Goal: Task Accomplishment & Management: Use online tool/utility

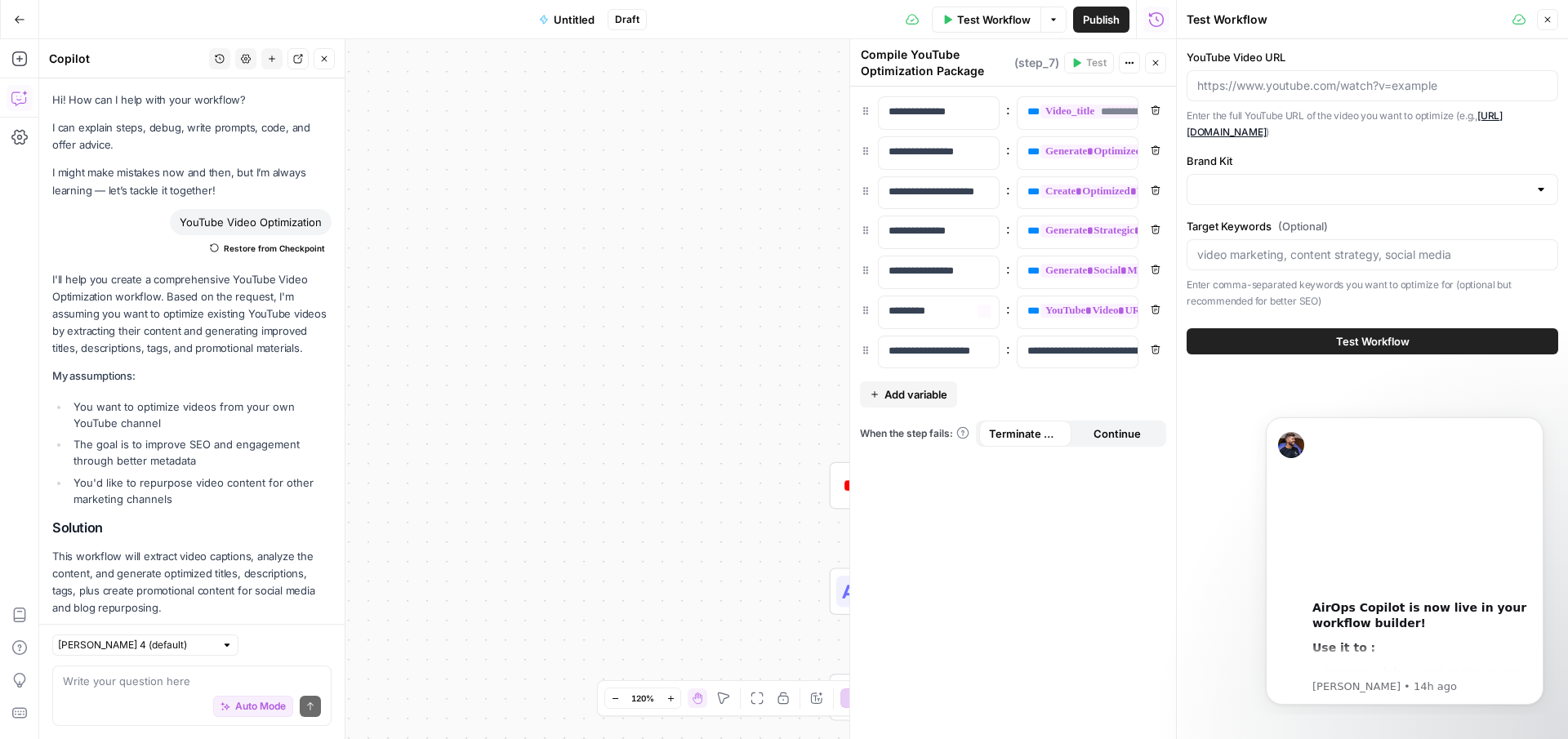
scroll to position [1741, 0]
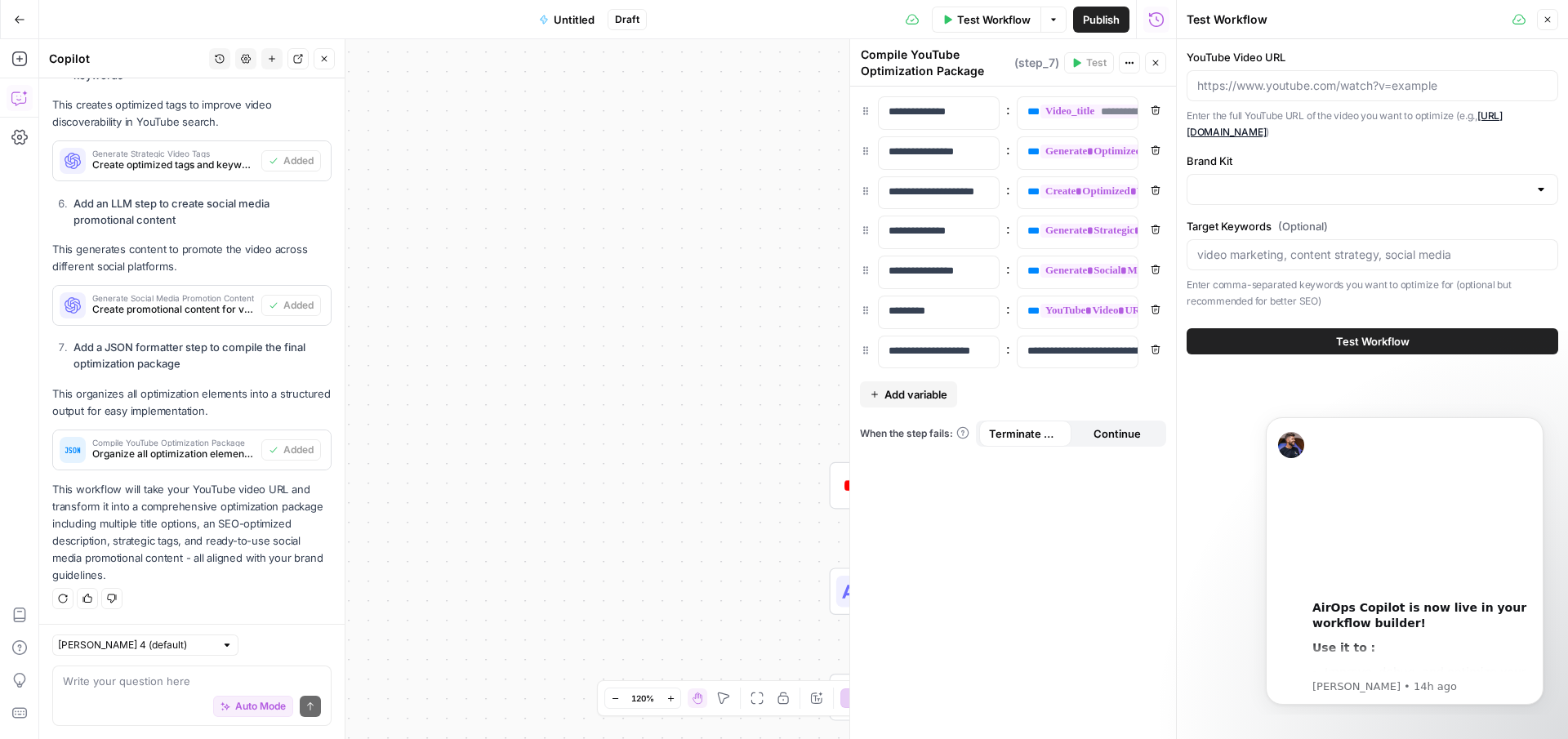
click at [1554, 7] on header "Test Workflow Close" at bounding box center [1372, 19] width 391 height 39
click at [1545, 14] on icon "button" at bounding box center [1547, 19] width 10 height 10
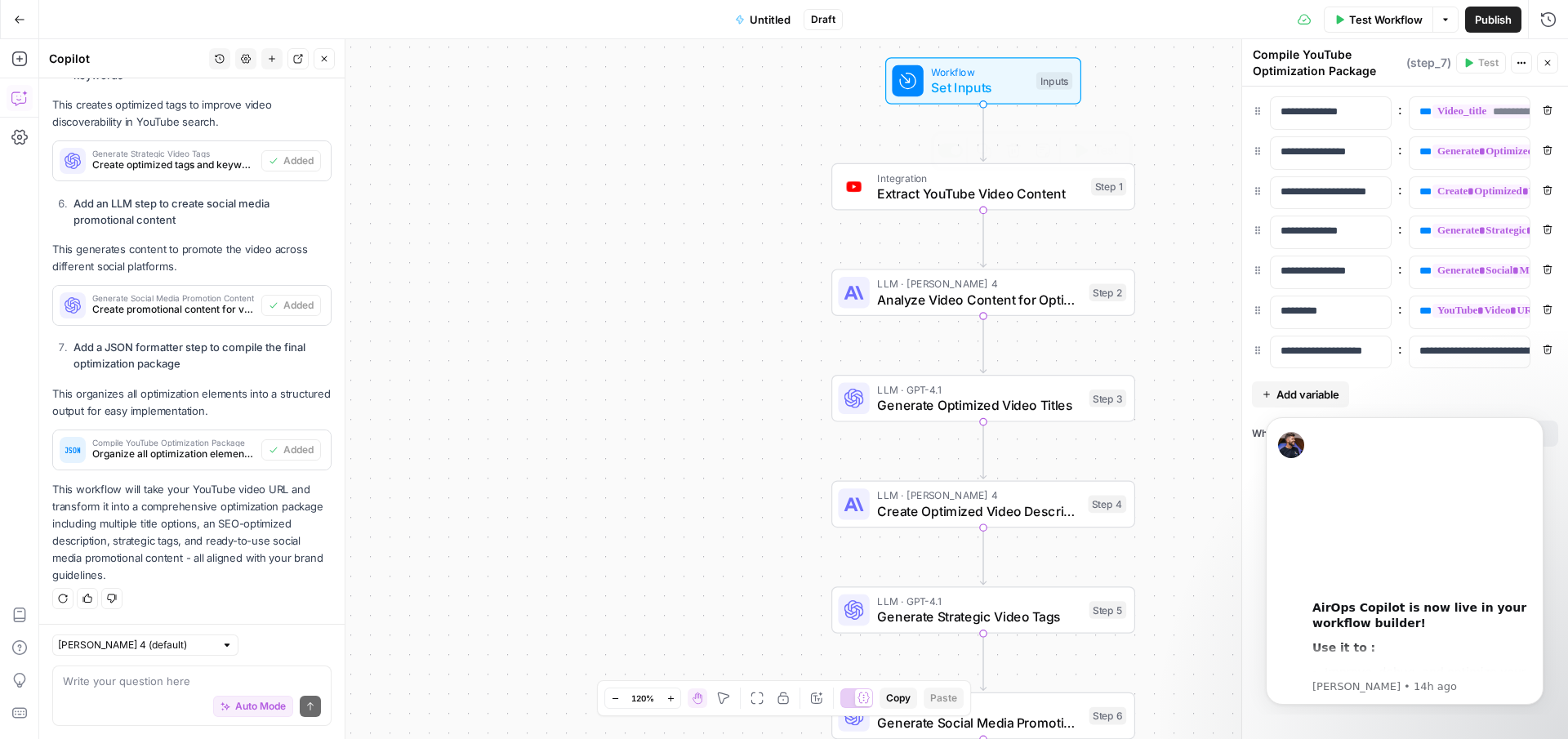
click at [968, 180] on span "Integration" at bounding box center [980, 177] width 206 height 15
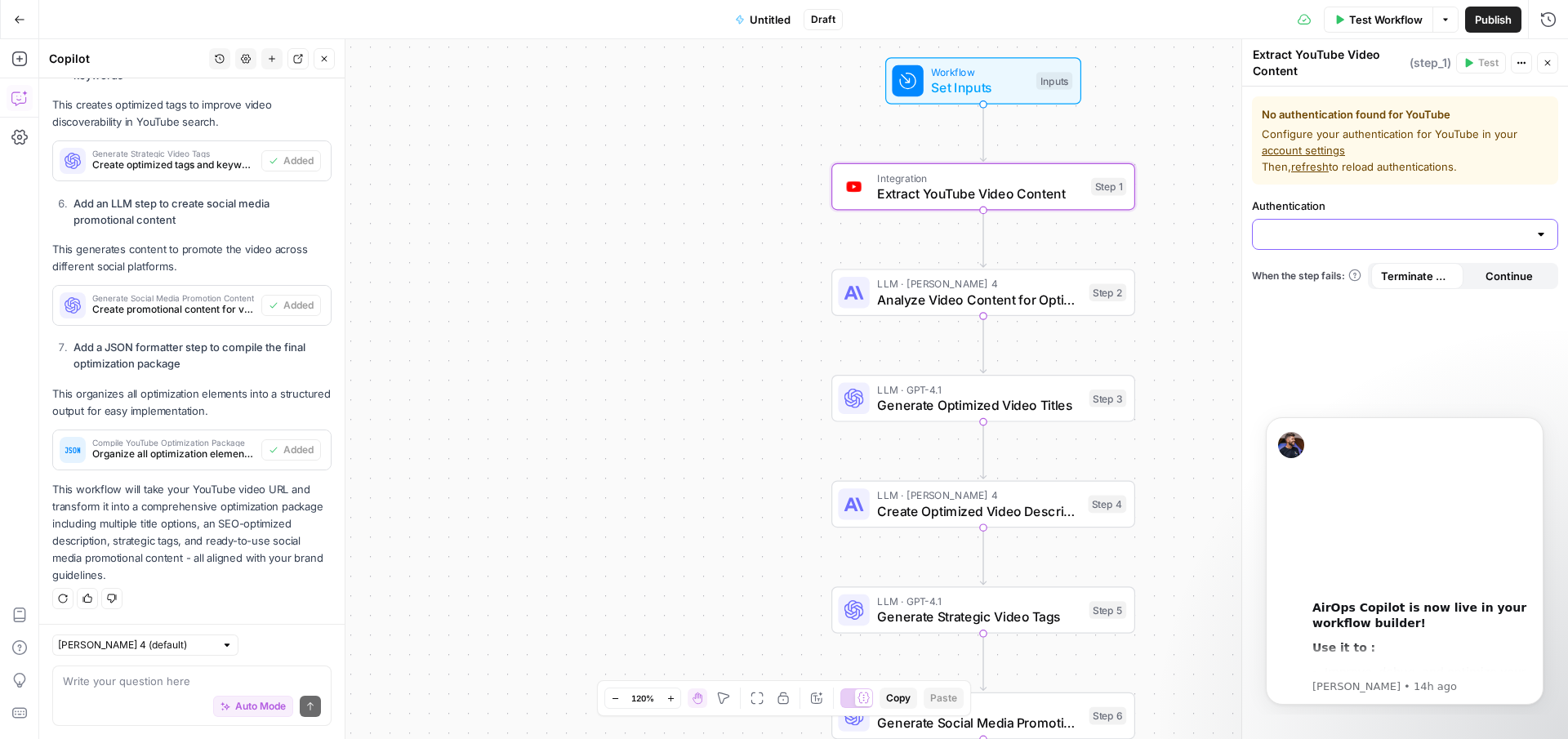
click at [1347, 237] on input "Authentication" at bounding box center [1396, 235] width 265 height 16
click at [1355, 326] on div "No authentication found for YouTube Configure your authentication for YouTube i…" at bounding box center [1405, 412] width 326 height 652
click at [1051, 196] on span "Extract YouTube Video Content" at bounding box center [980, 194] width 206 height 20
click at [976, 87] on span "Set Inputs" at bounding box center [979, 88] width 97 height 20
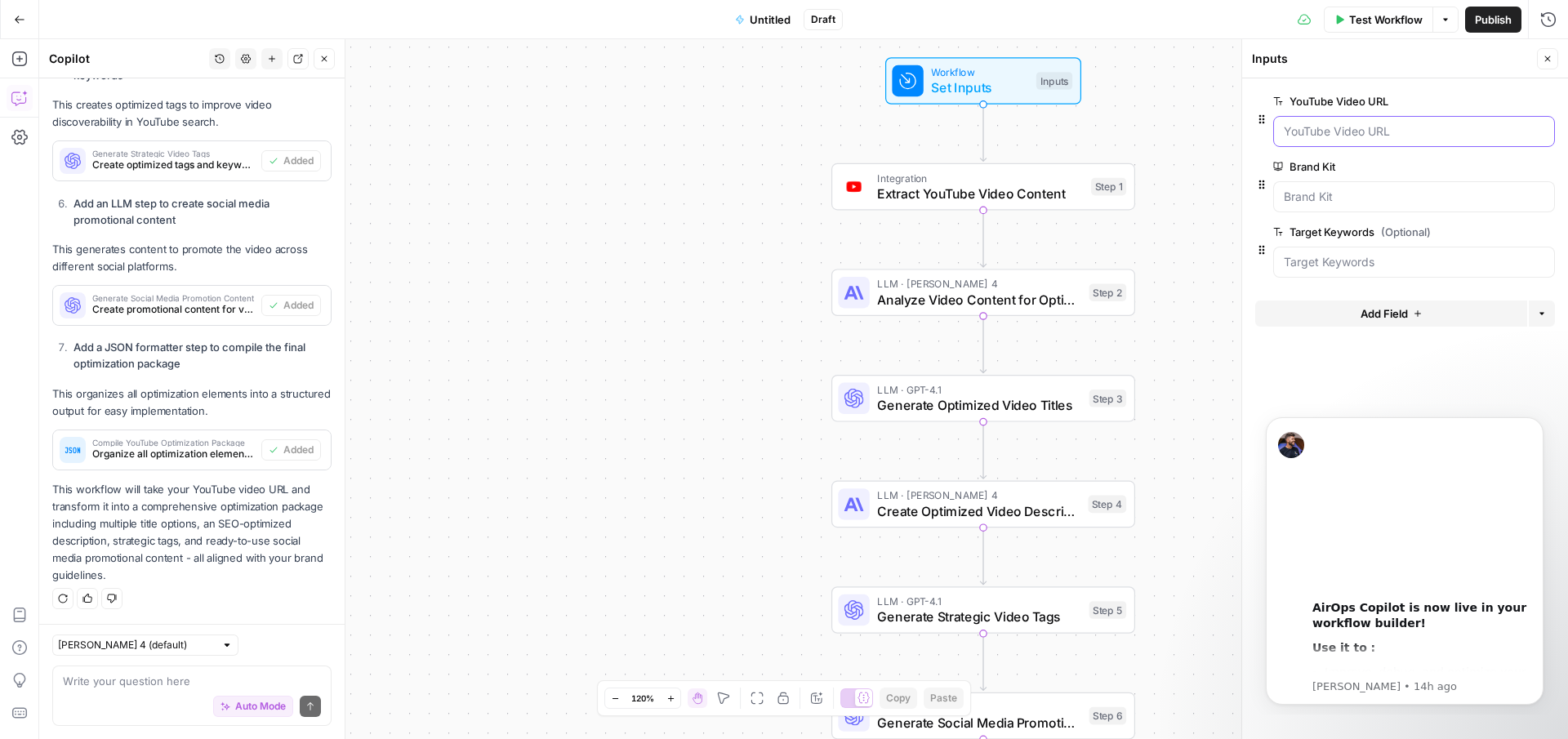
click at [1305, 133] on URL "YouTube Video URL" at bounding box center [1414, 132] width 261 height 16
click at [1263, 116] on icon "button" at bounding box center [1261, 119] width 13 height 13
click at [1297, 140] on div at bounding box center [1414, 131] width 282 height 31
click at [1354, 357] on form "YouTube Video URL edit field Delete group Brand Kit edit field Delete group Tar…" at bounding box center [1405, 409] width 326 height 660
click at [1537, 424] on icon "Dismiss notification" at bounding box center [1539, 421] width 9 height 9
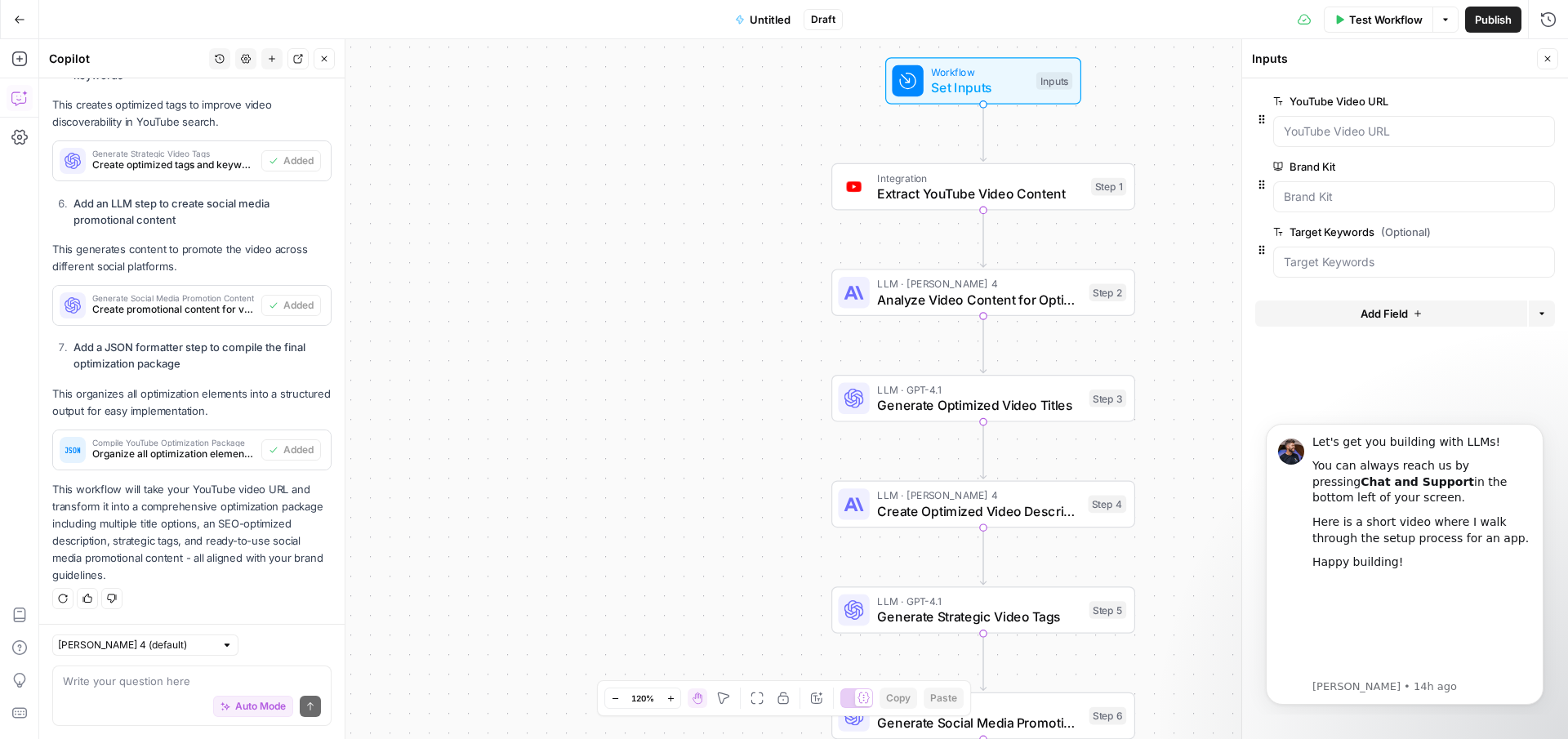
click at [960, 290] on span "Analyze Video Content for Optimization" at bounding box center [979, 300] width 204 height 20
type textarea "Analyze Video Content for Optimization"
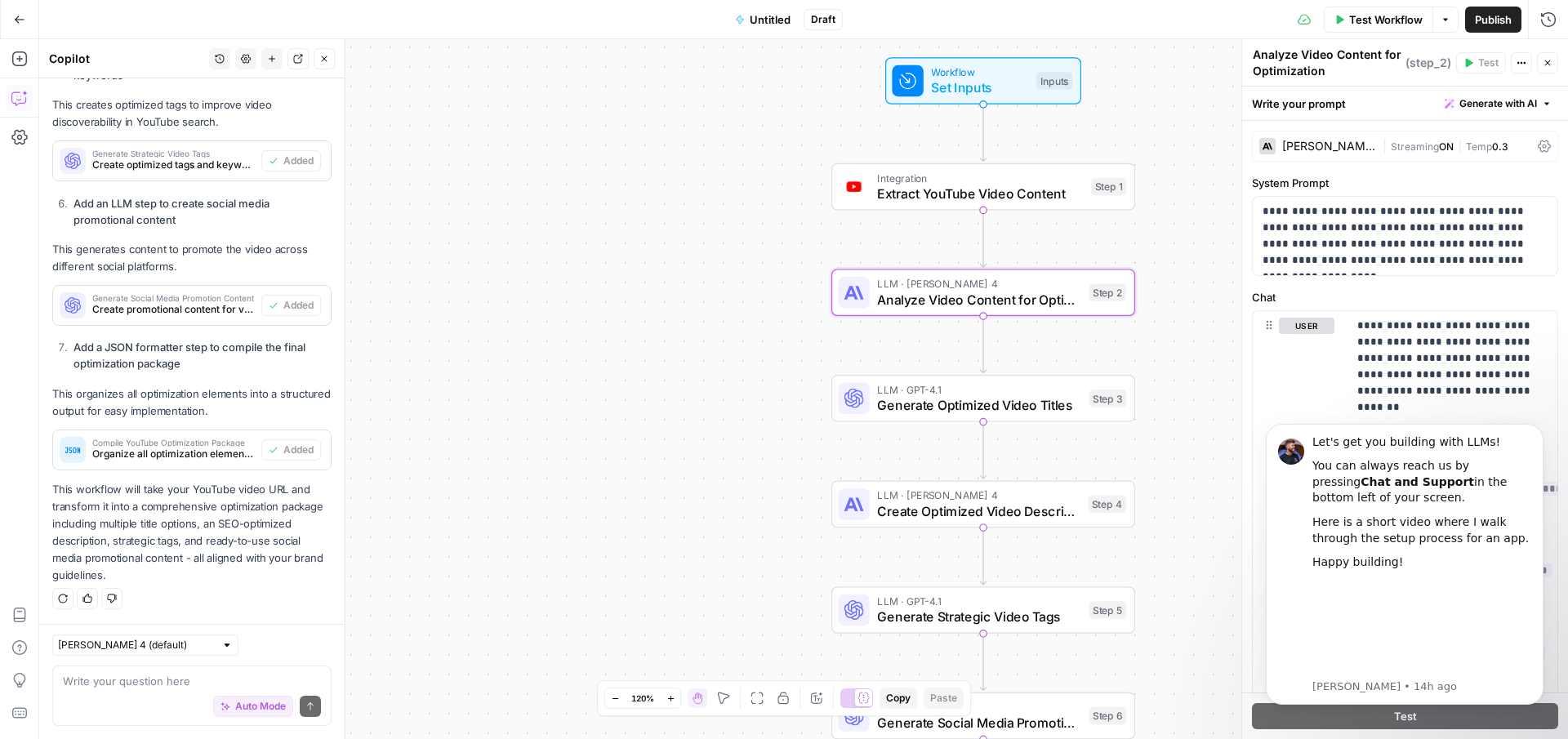
scroll to position [39, 0]
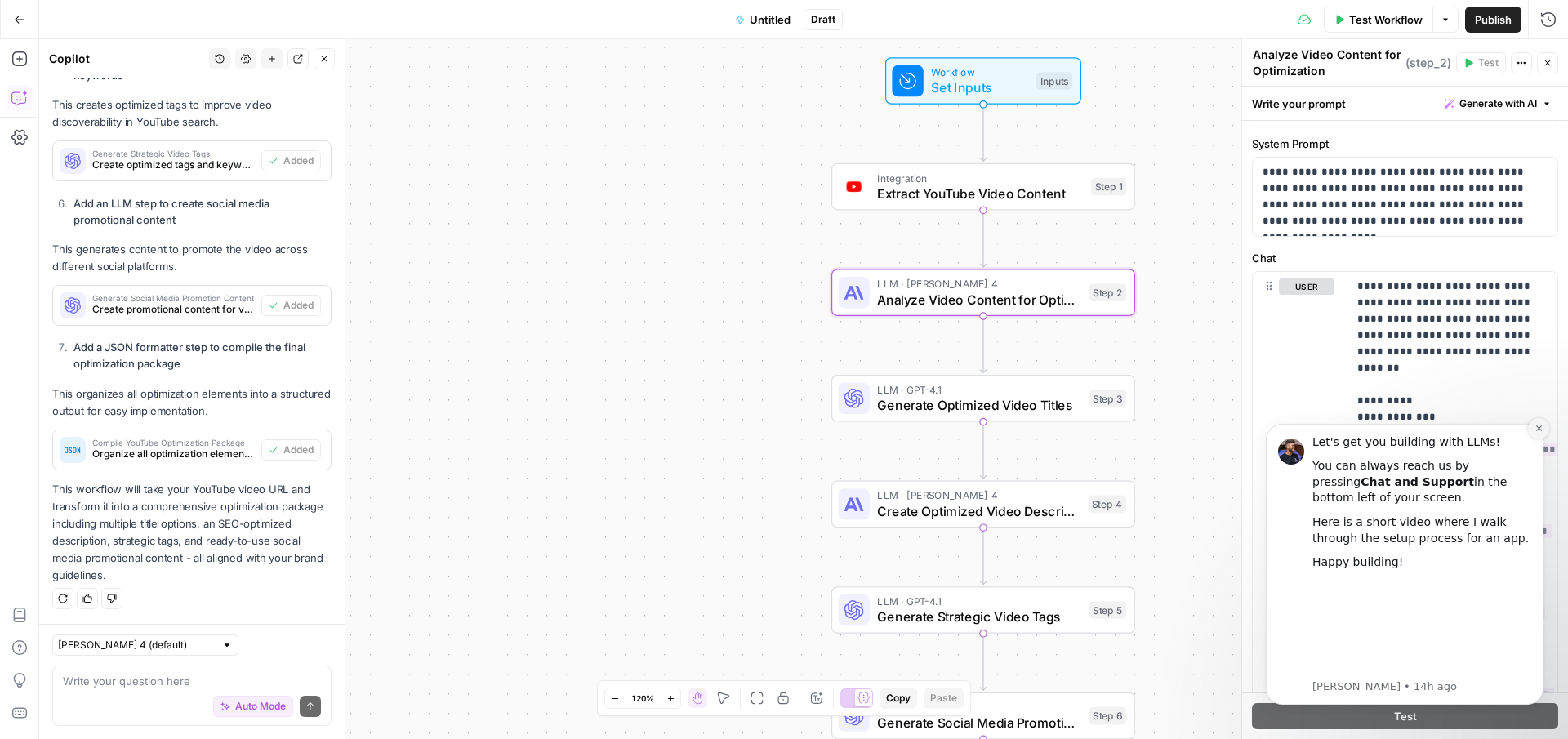
click at [1540, 424] on icon "Dismiss notification" at bounding box center [1539, 428] width 9 height 9
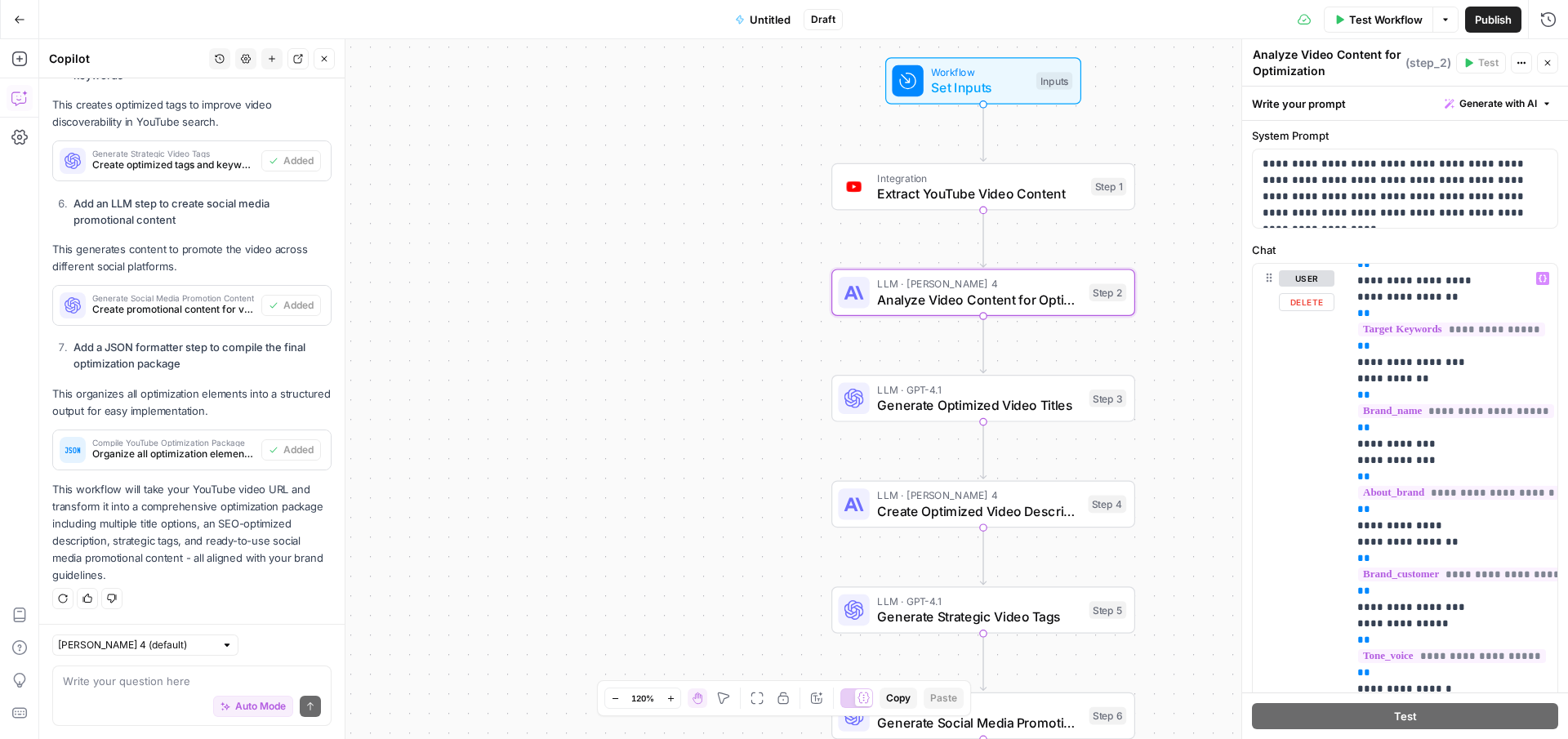
scroll to position [283, 0]
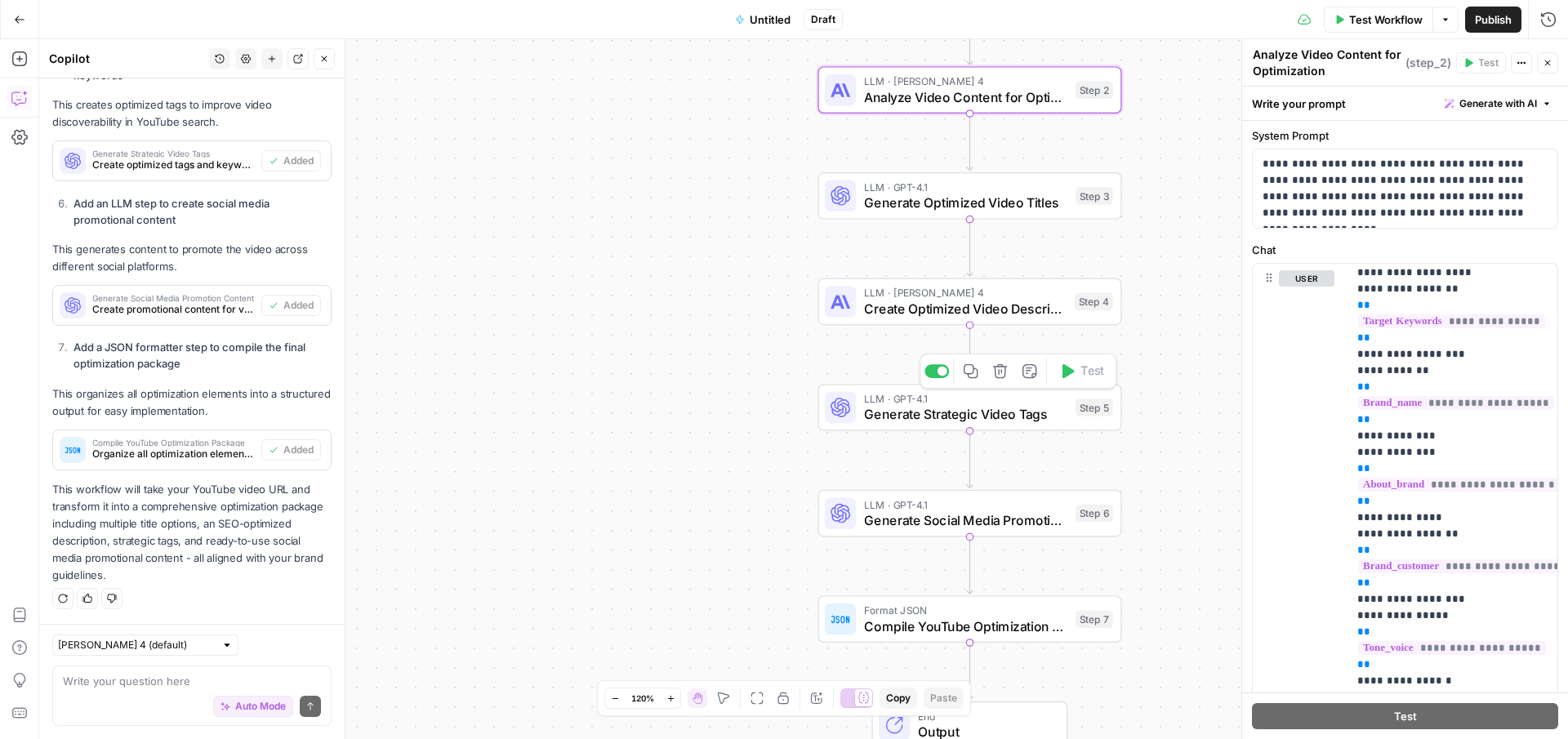
click at [1017, 395] on span "LLM · GPT-4.1" at bounding box center [966, 398] width 204 height 15
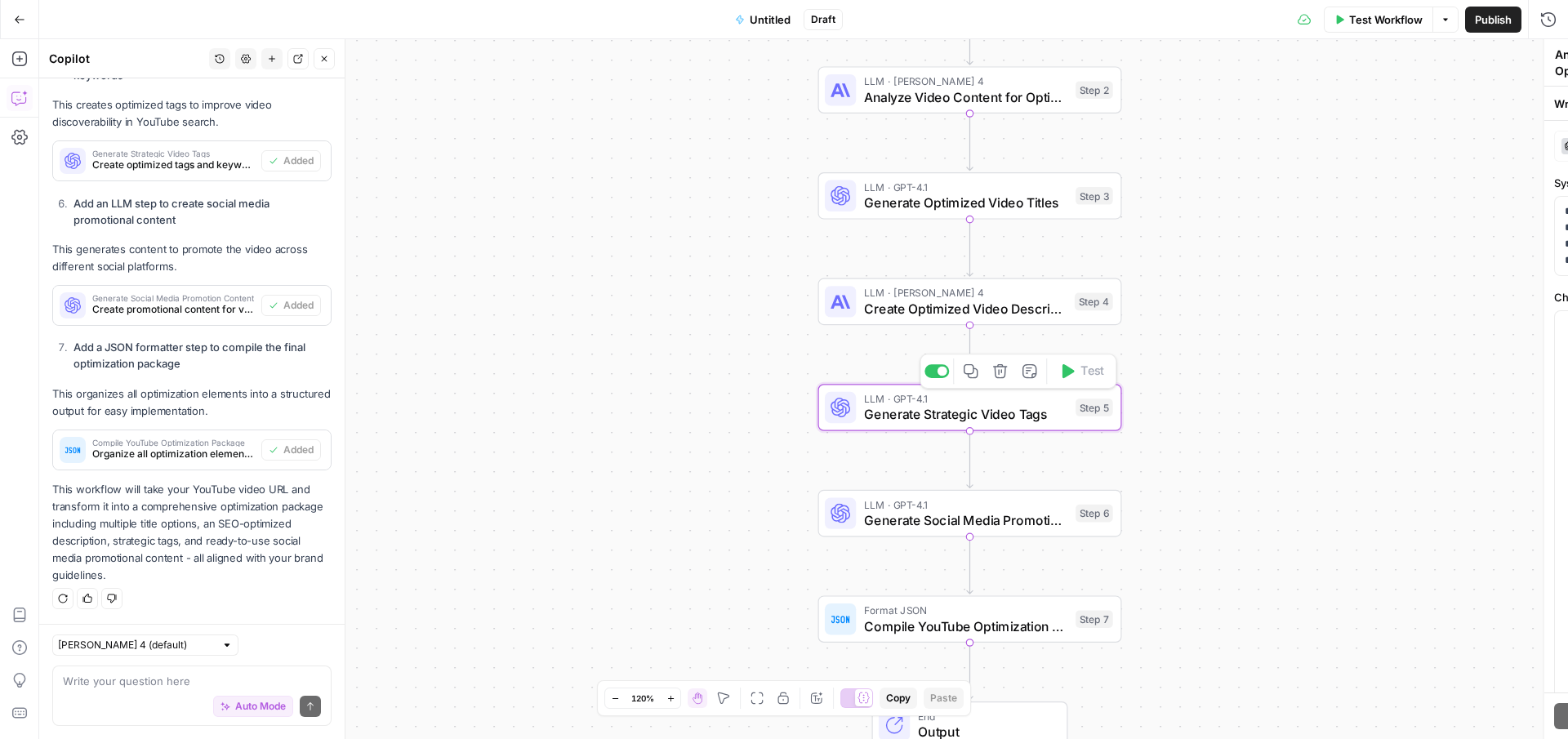
type textarea "Generate Strategic Video Tags"
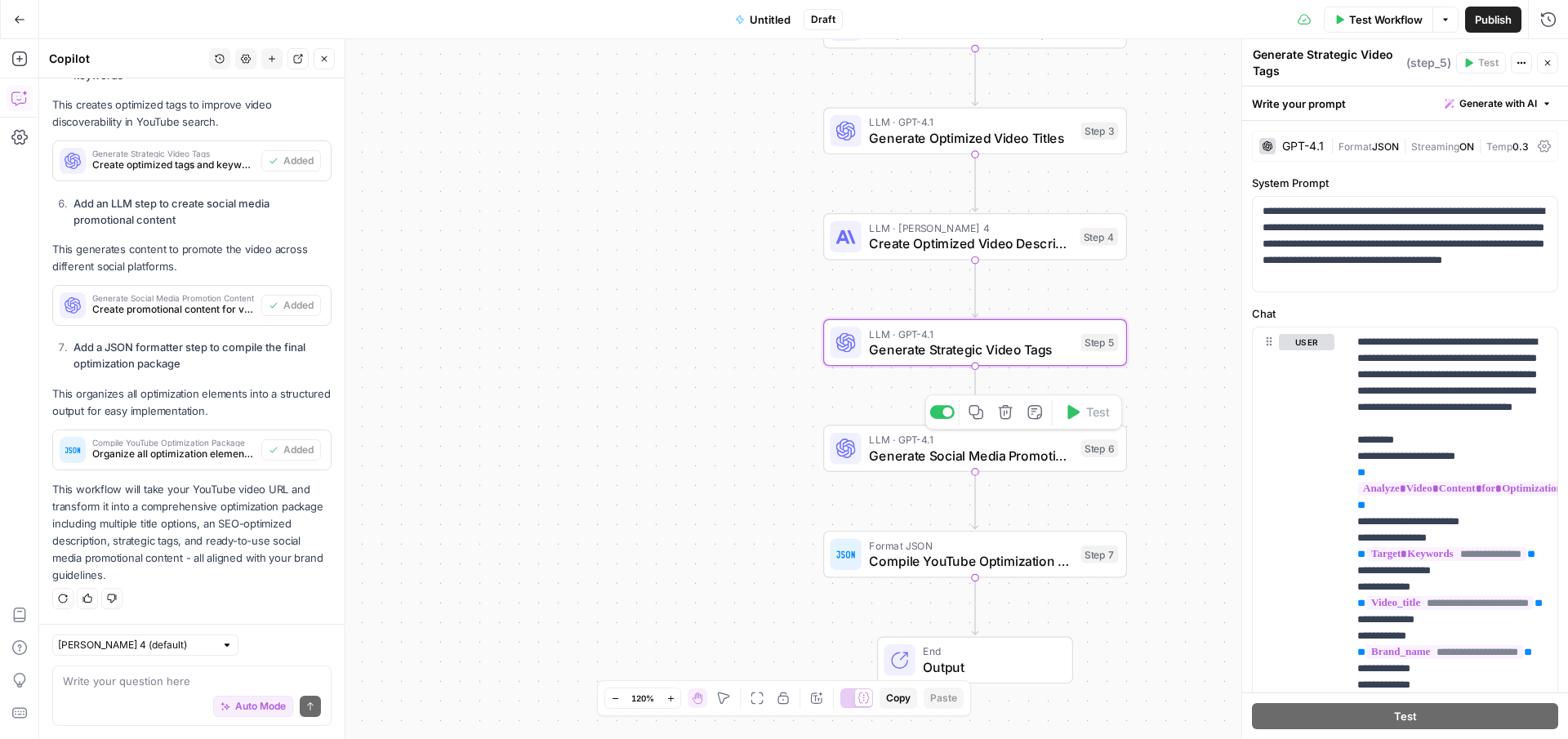
click at [944, 571] on div "Format JSON Compile YouTube Optimization Package Step 7 Copy step Delete step A…" at bounding box center [975, 554] width 304 height 47
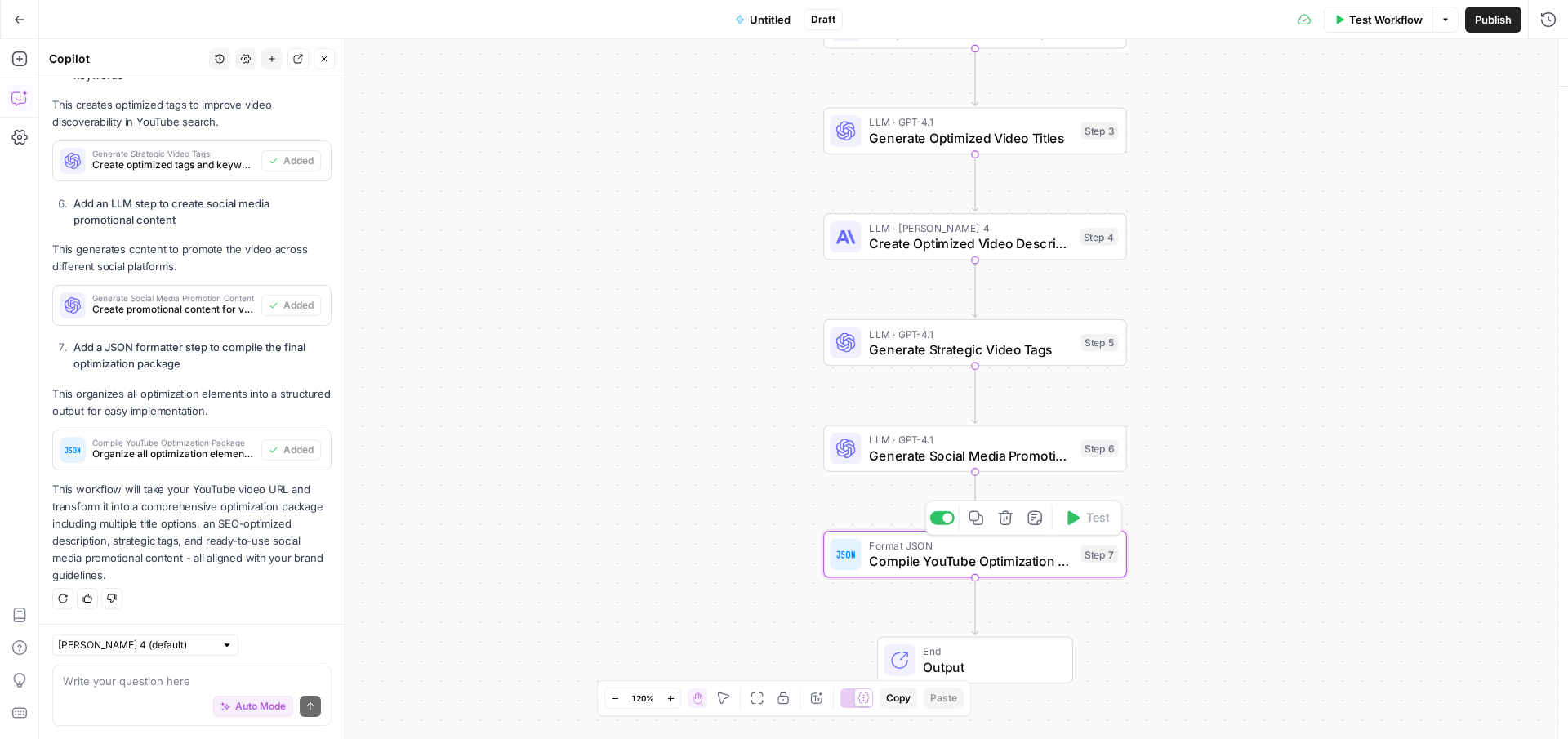
type textarea "Compile YouTube Optimization Package"
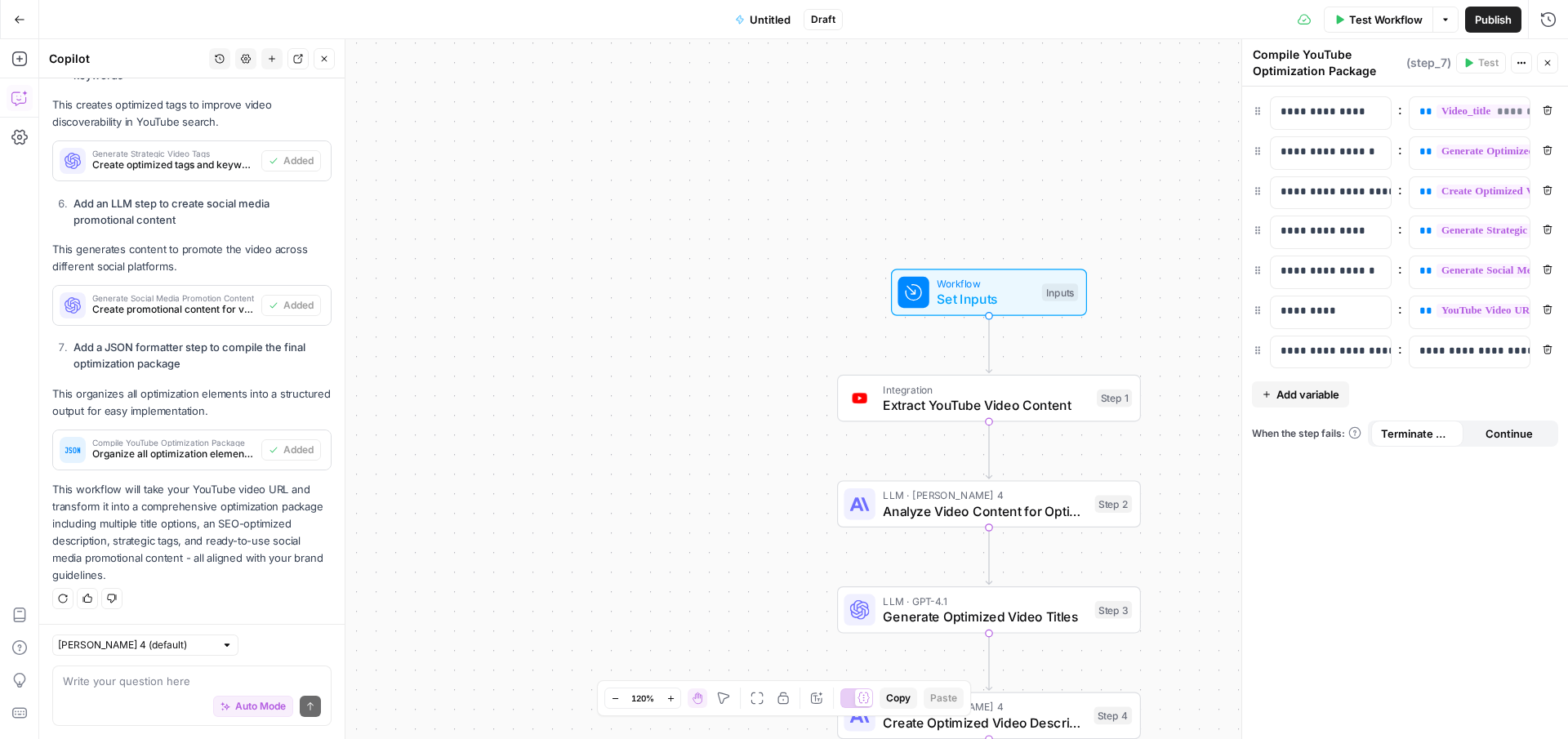
scroll to position [1741, 0]
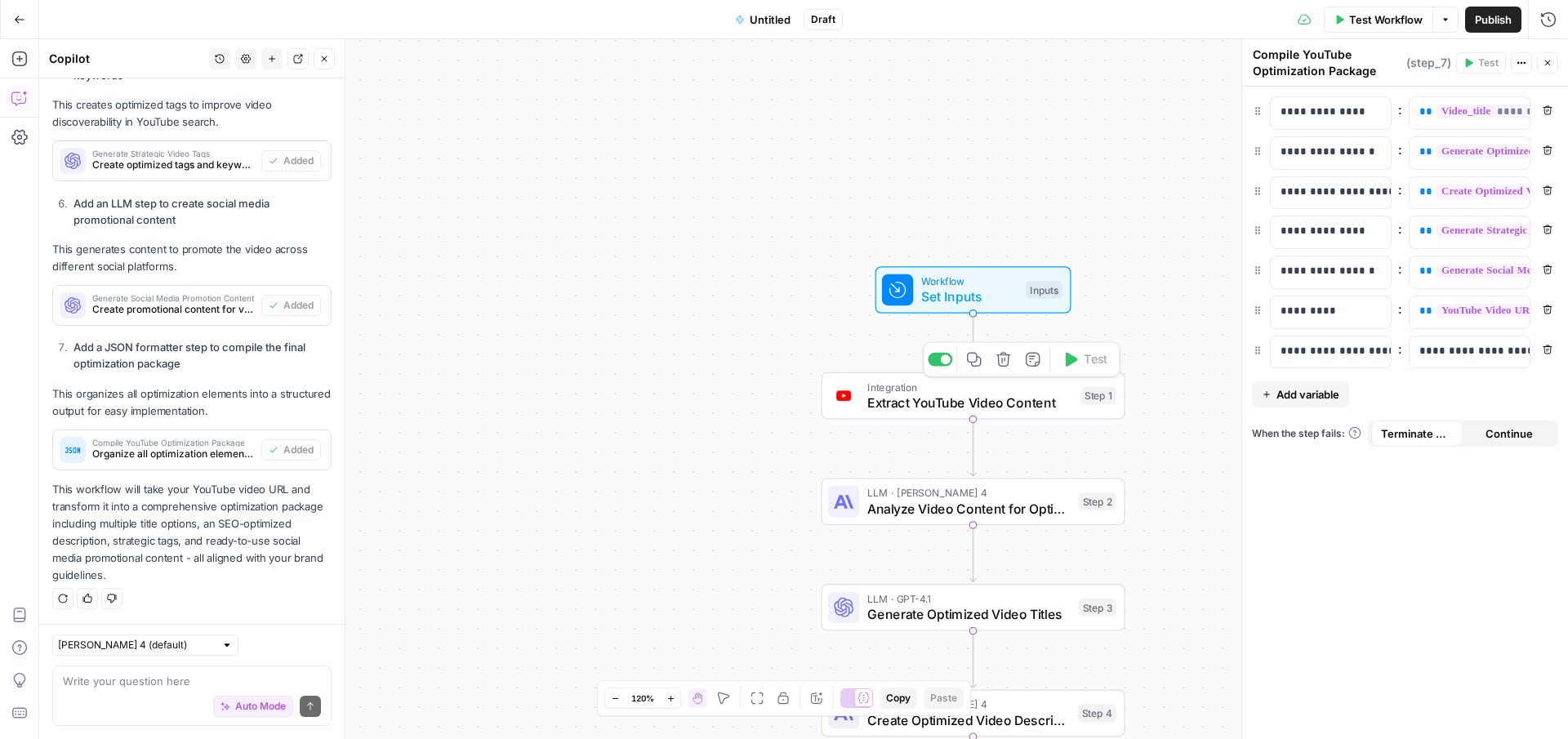
click at [988, 407] on span "Extract YouTube Video Content" at bounding box center [970, 402] width 206 height 20
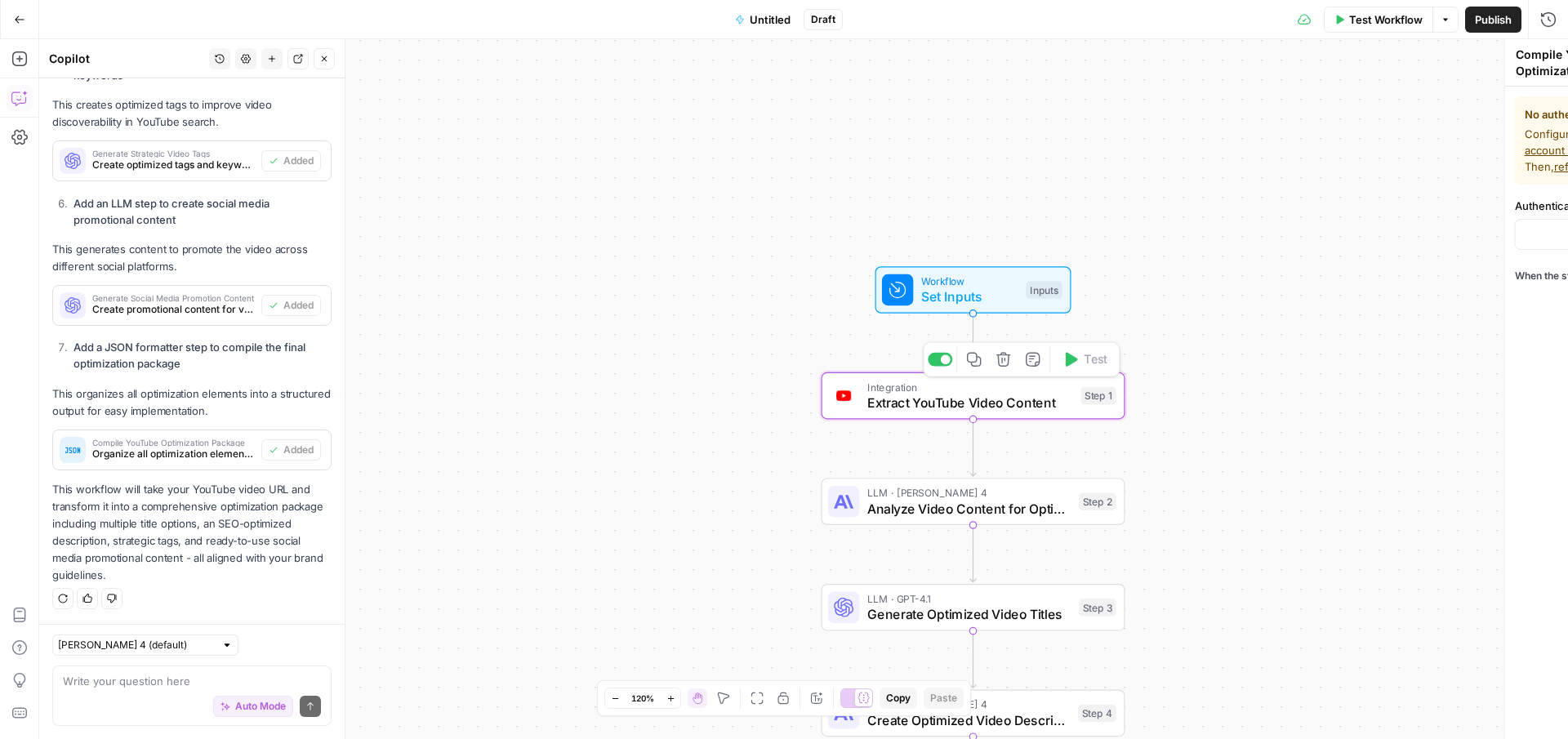
type textarea "Extract YouTube Video Content"
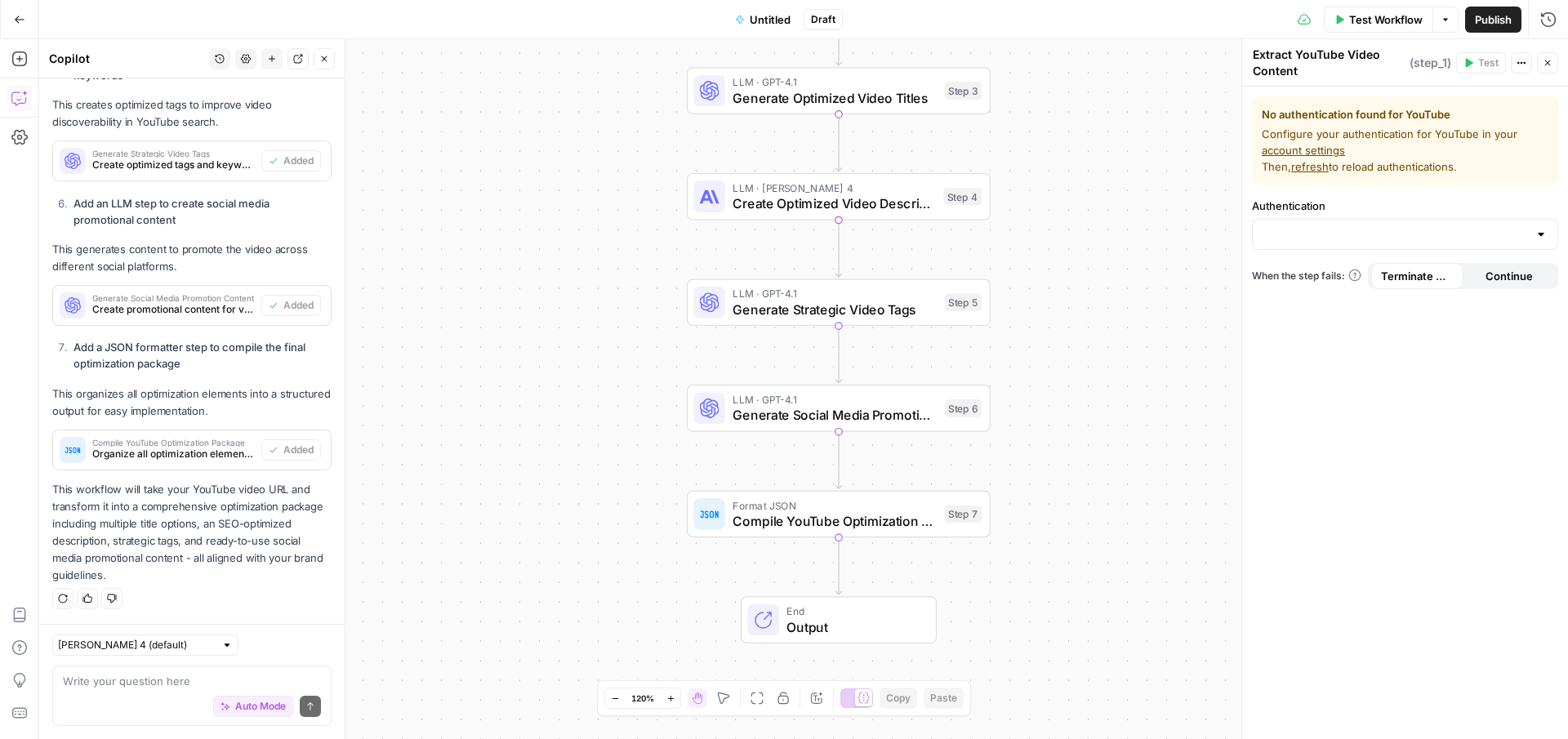
click at [1322, 224] on div at bounding box center [1405, 234] width 306 height 31
click at [1375, 136] on span "Configure your authentication for YouTube in your account settings Then, refres…" at bounding box center [1406, 150] width 287 height 49
click at [1293, 149] on link "account settings" at bounding box center [1304, 150] width 83 height 13
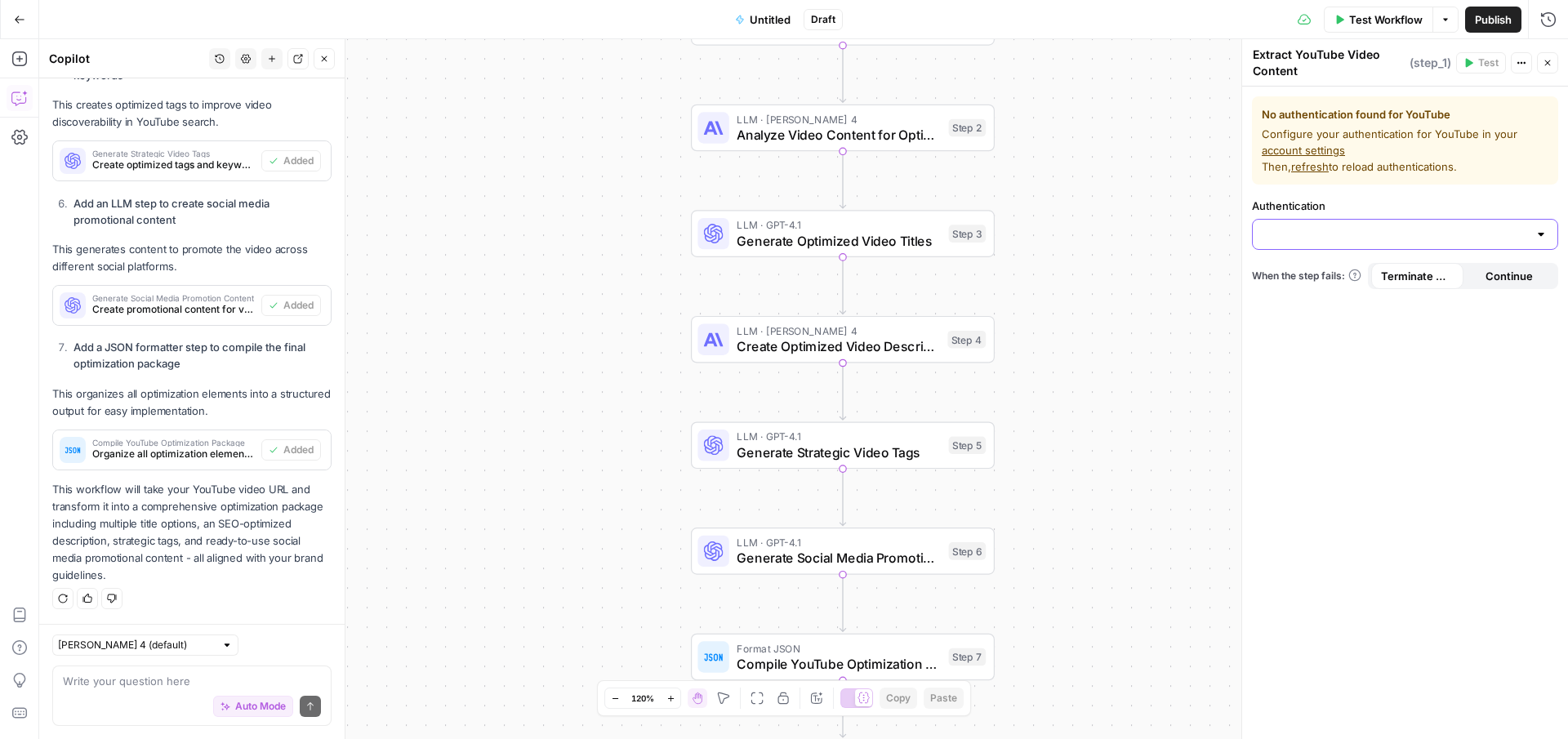
click at [1370, 238] on input "Authentication" at bounding box center [1396, 235] width 265 height 16
click at [1331, 277] on span "﹢ Create New" at bounding box center [1401, 275] width 272 height 16
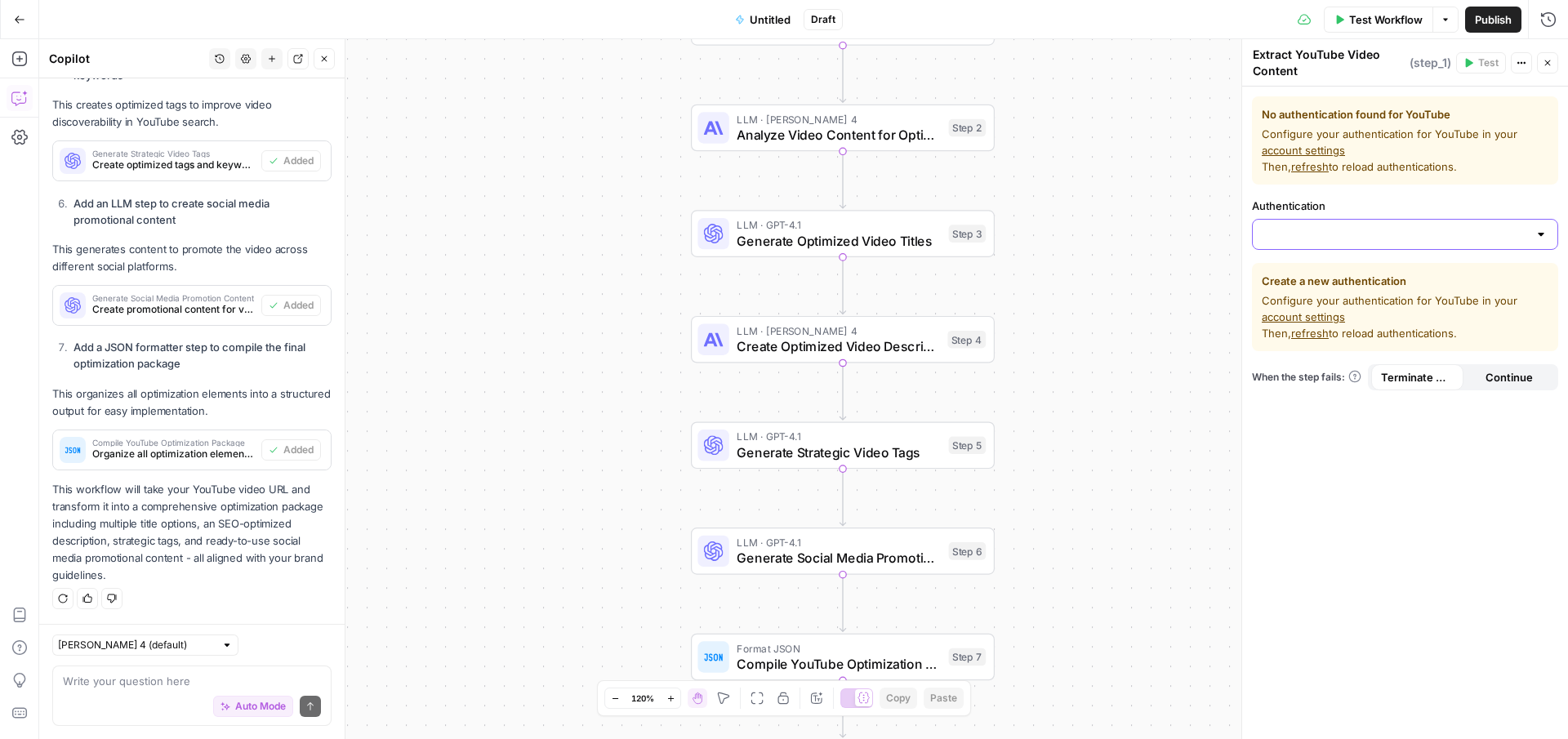
click at [1477, 228] on input "Authentication" at bounding box center [1396, 235] width 265 height 16
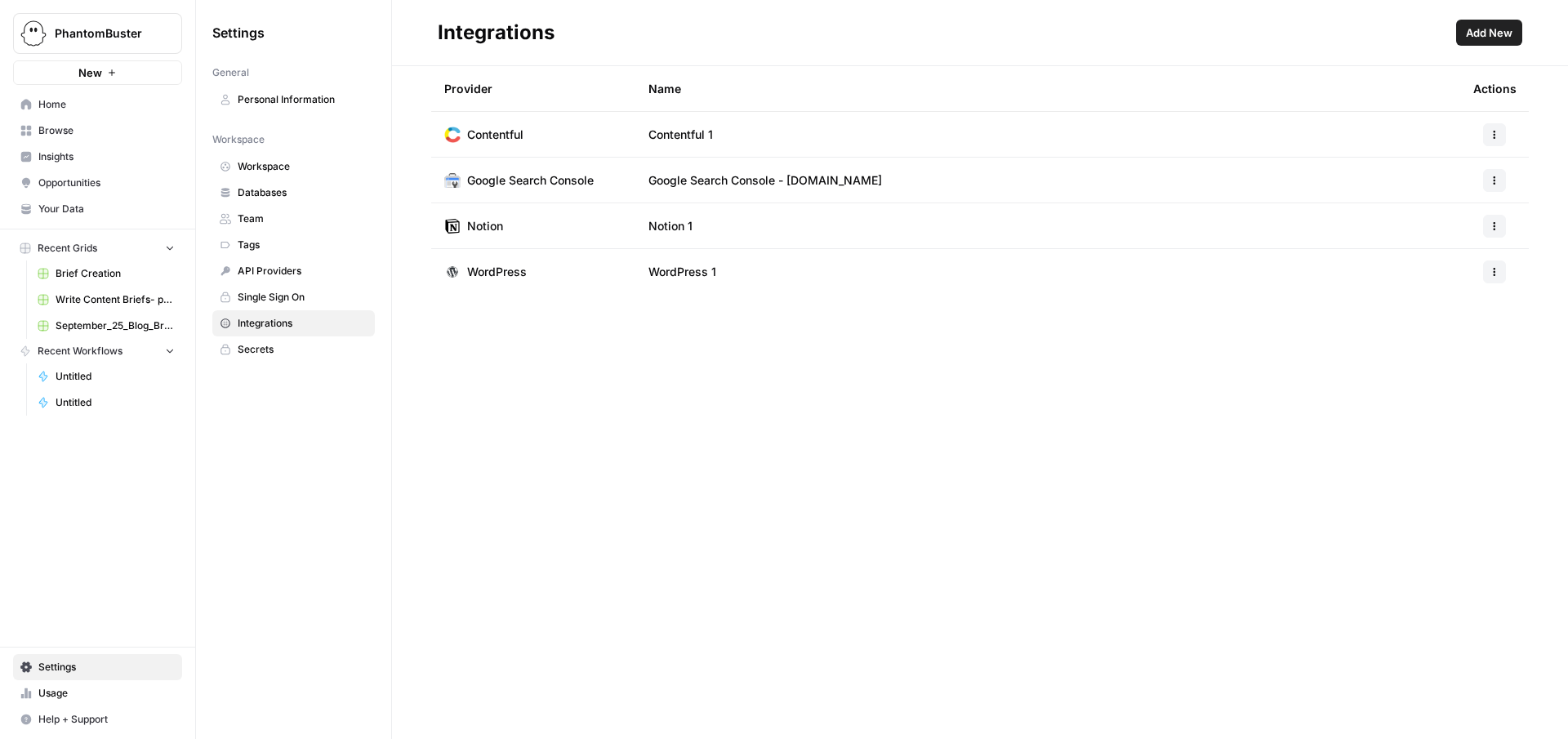
click at [1481, 29] on span "Add New" at bounding box center [1489, 32] width 47 height 16
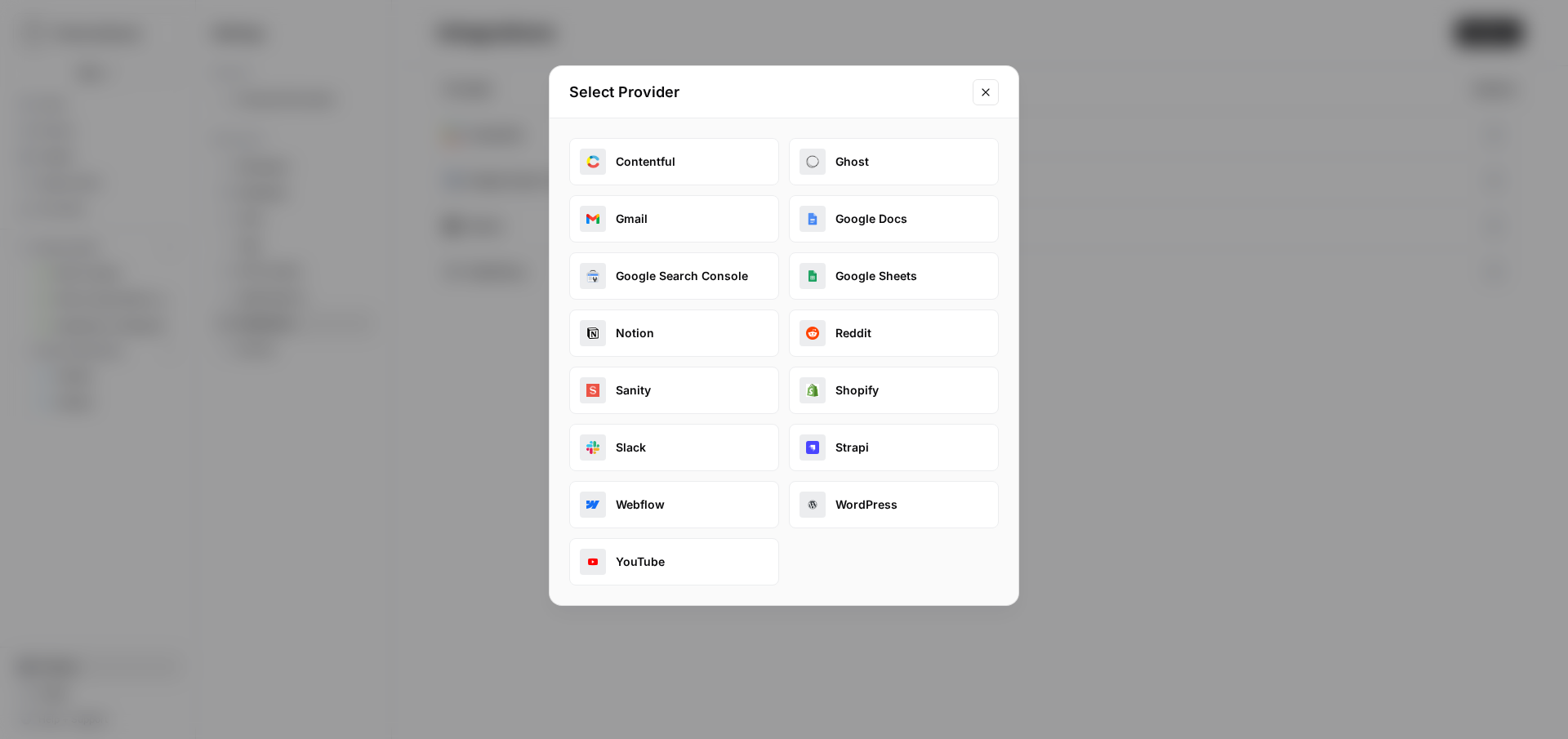
click at [629, 556] on button "YouTube" at bounding box center [674, 561] width 209 height 47
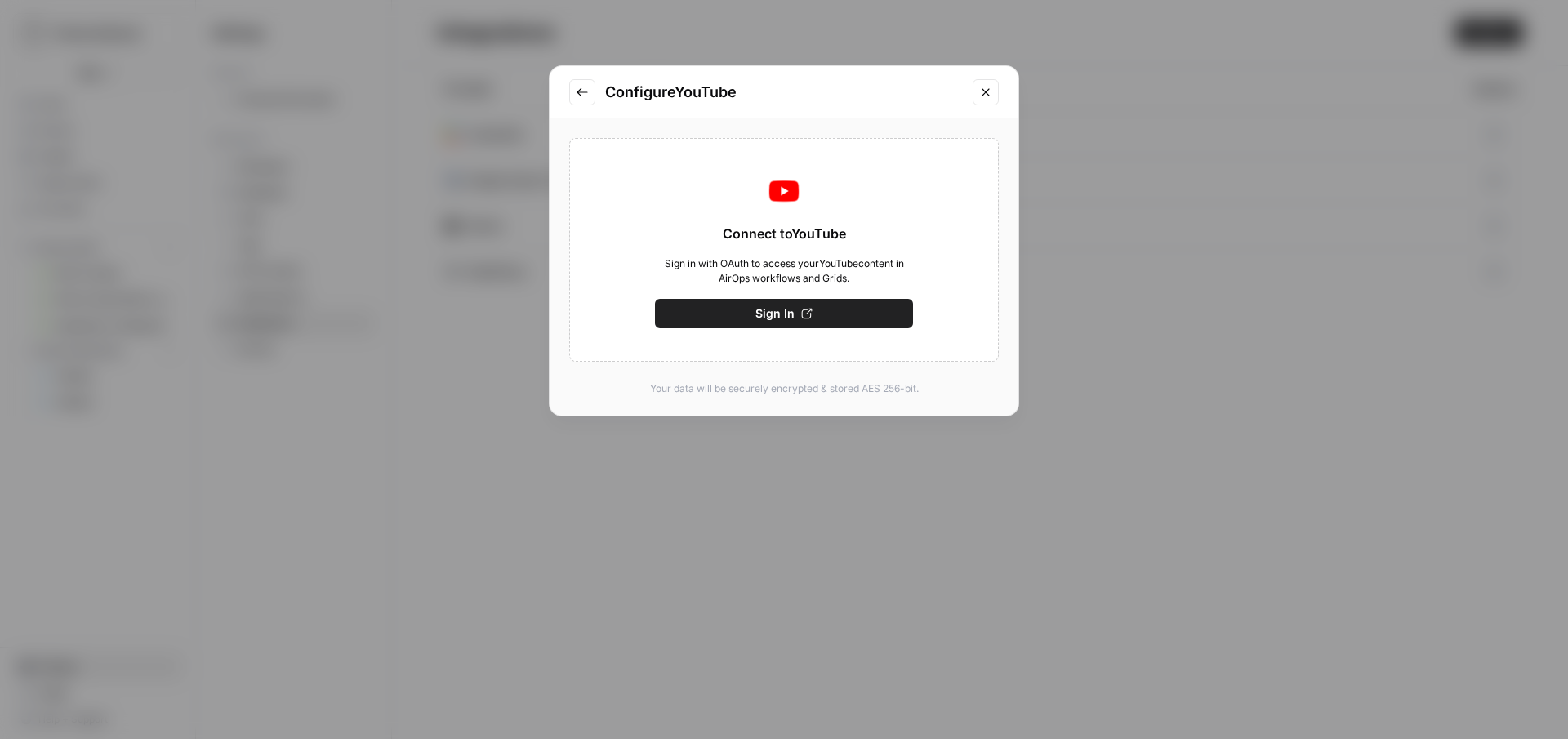
click at [766, 312] on span "Sign In" at bounding box center [775, 313] width 39 height 16
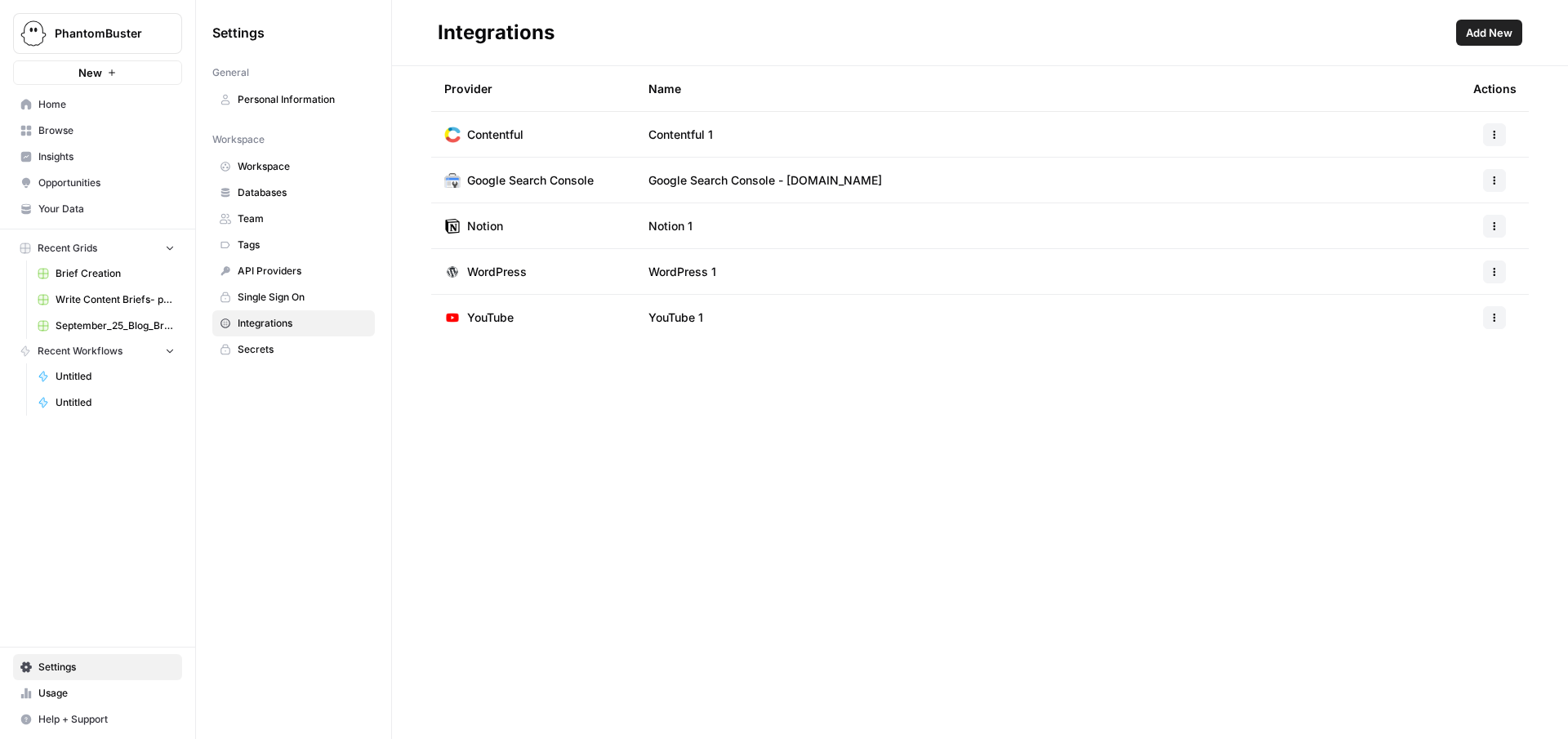
click at [66, 97] on span "Home" at bounding box center [107, 105] width 136 height 14
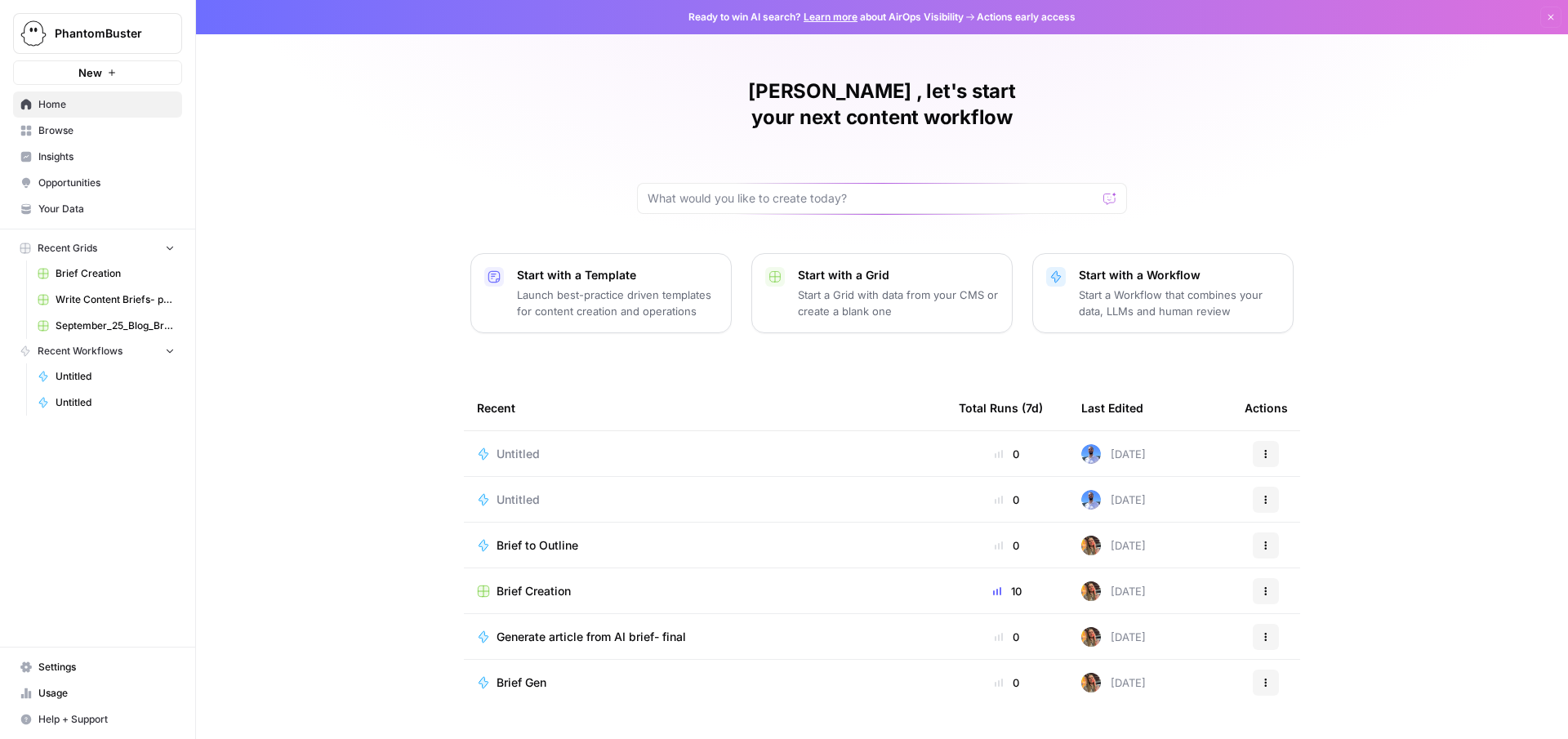
click at [816, 267] on p "Start with a Grid" at bounding box center [898, 275] width 201 height 16
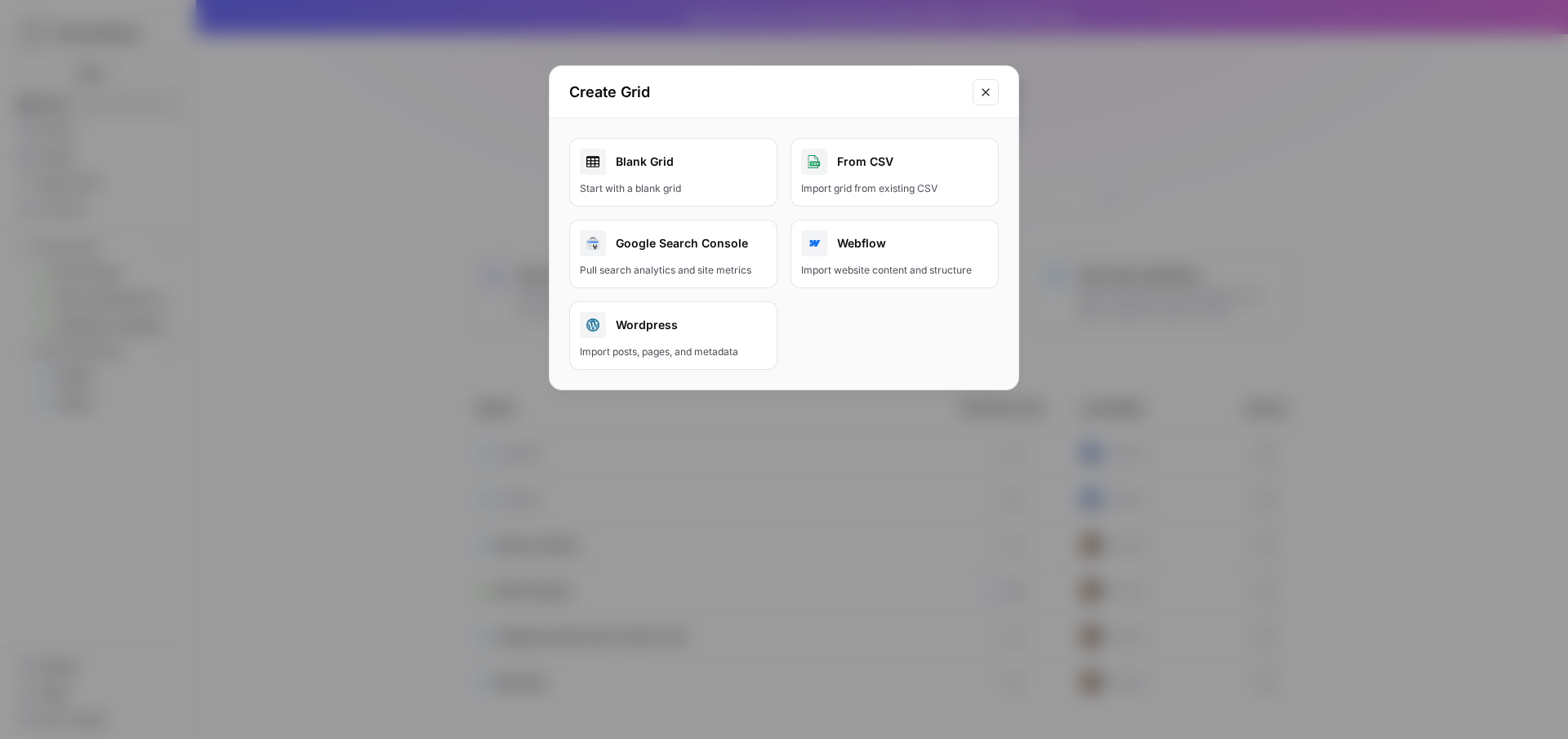
click at [860, 162] on div "From CSV" at bounding box center [894, 162] width 187 height 26
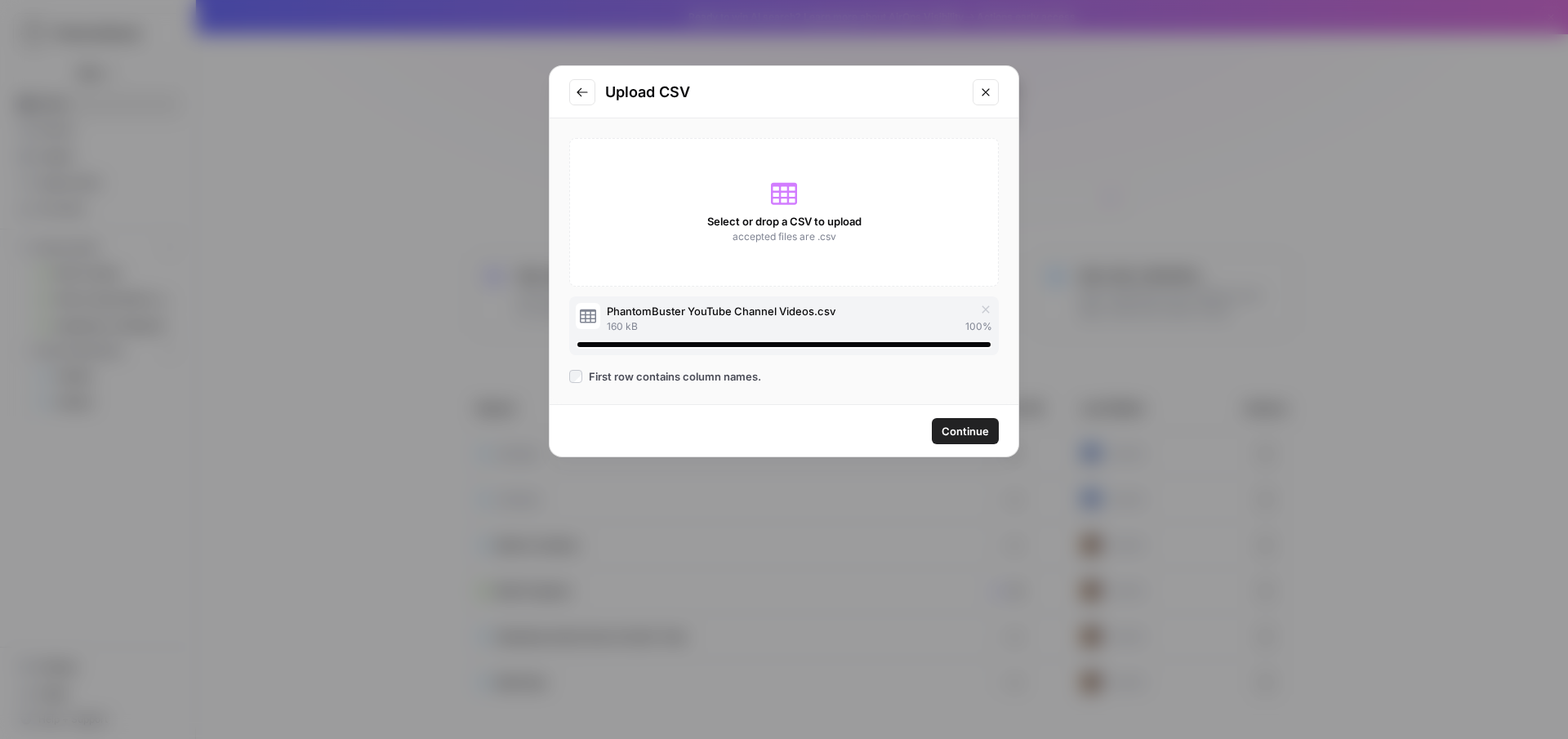
click at [958, 431] on span "Continue" at bounding box center [965, 431] width 47 height 16
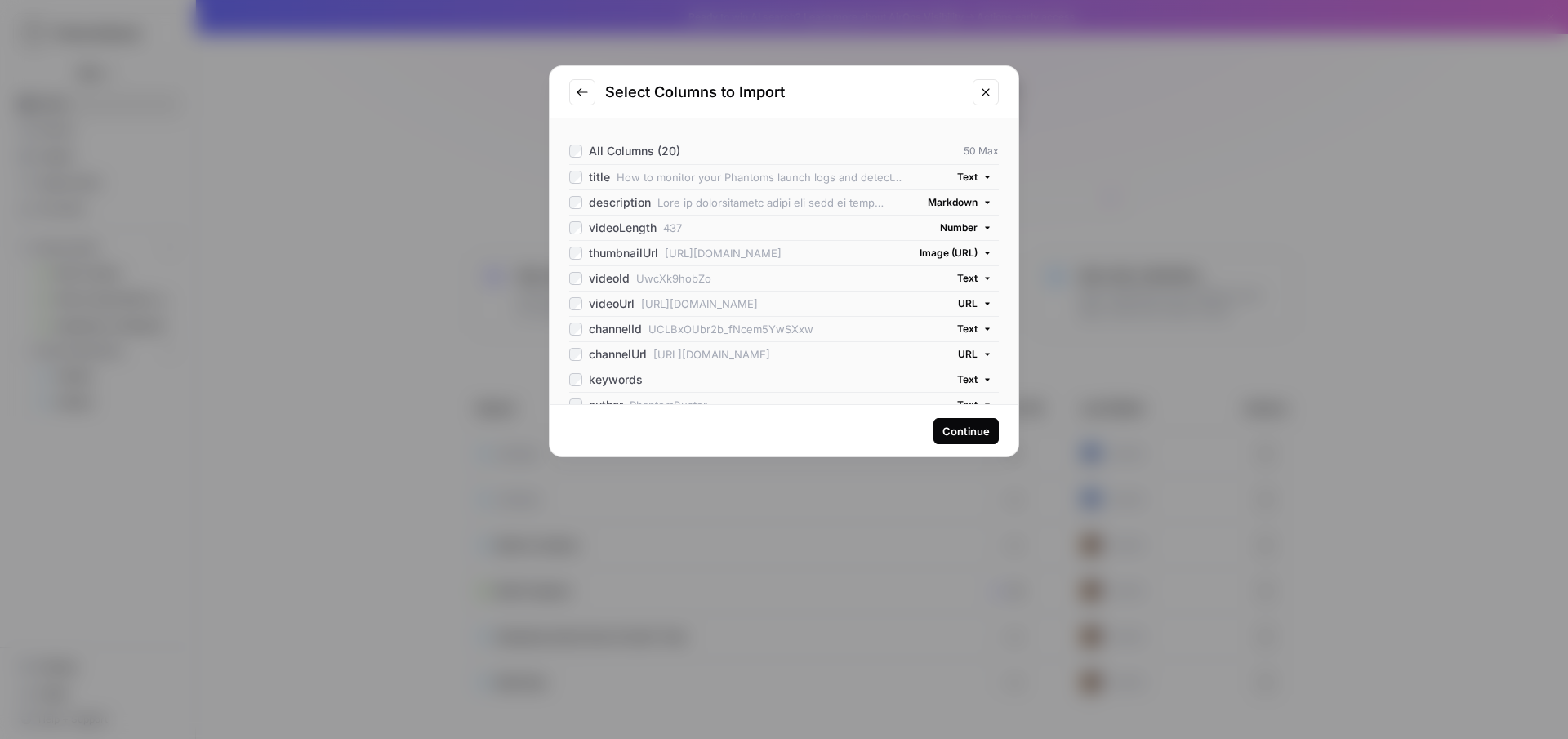
click at [571, 270] on div "videoId" at bounding box center [599, 278] width 60 height 16
click at [579, 211] on div "All Columns (19) 50 Max title How to monitor your Phantoms launch logs and dete…" at bounding box center [784, 261] width 469 height 286
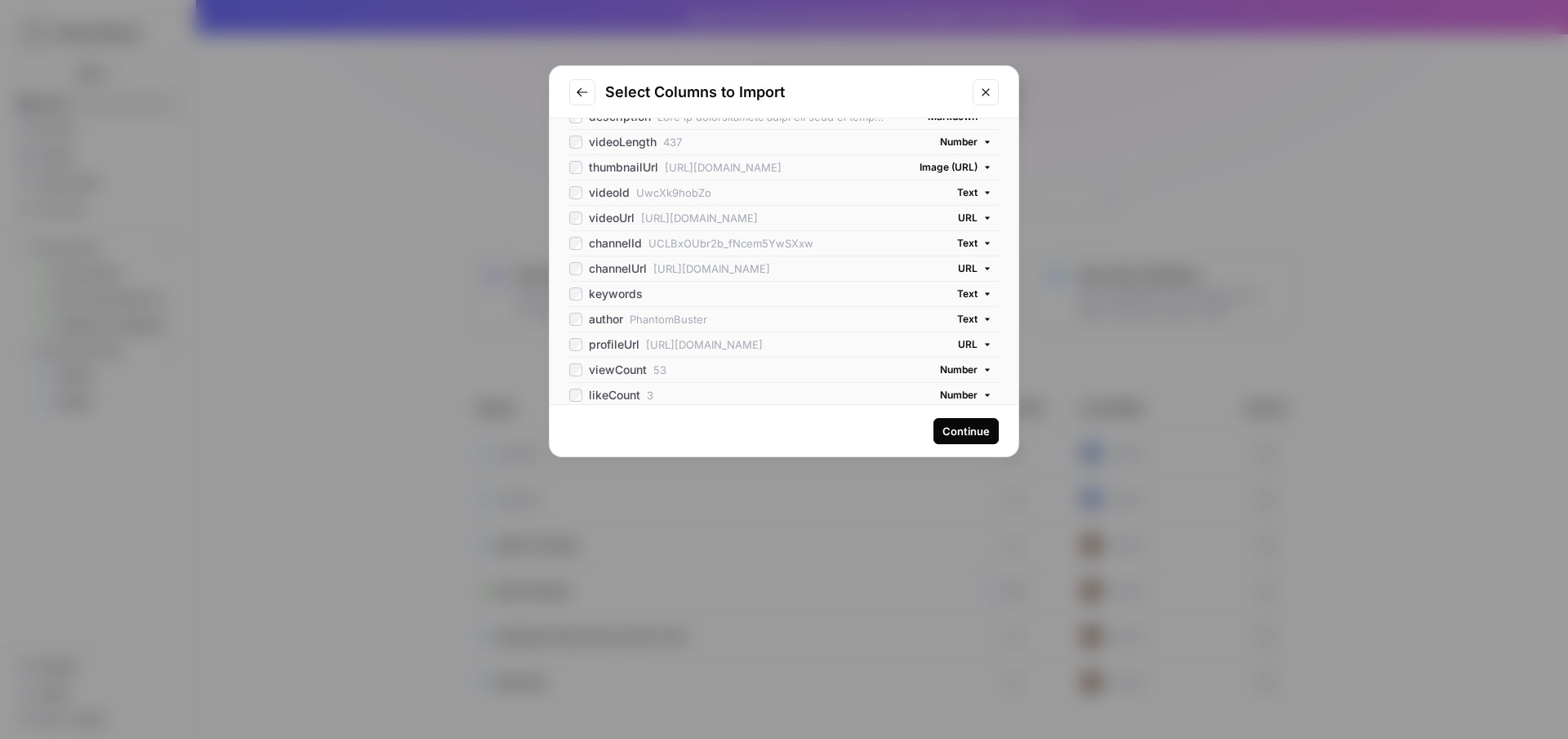
click at [573, 385] on div "likeCount 3 Number" at bounding box center [784, 394] width 430 height 25
click at [575, 355] on div "isLiveContent false Text" at bounding box center [784, 344] width 430 height 25
click at [575, 378] on div "isFamilySafe true Text" at bounding box center [784, 369] width 430 height 25
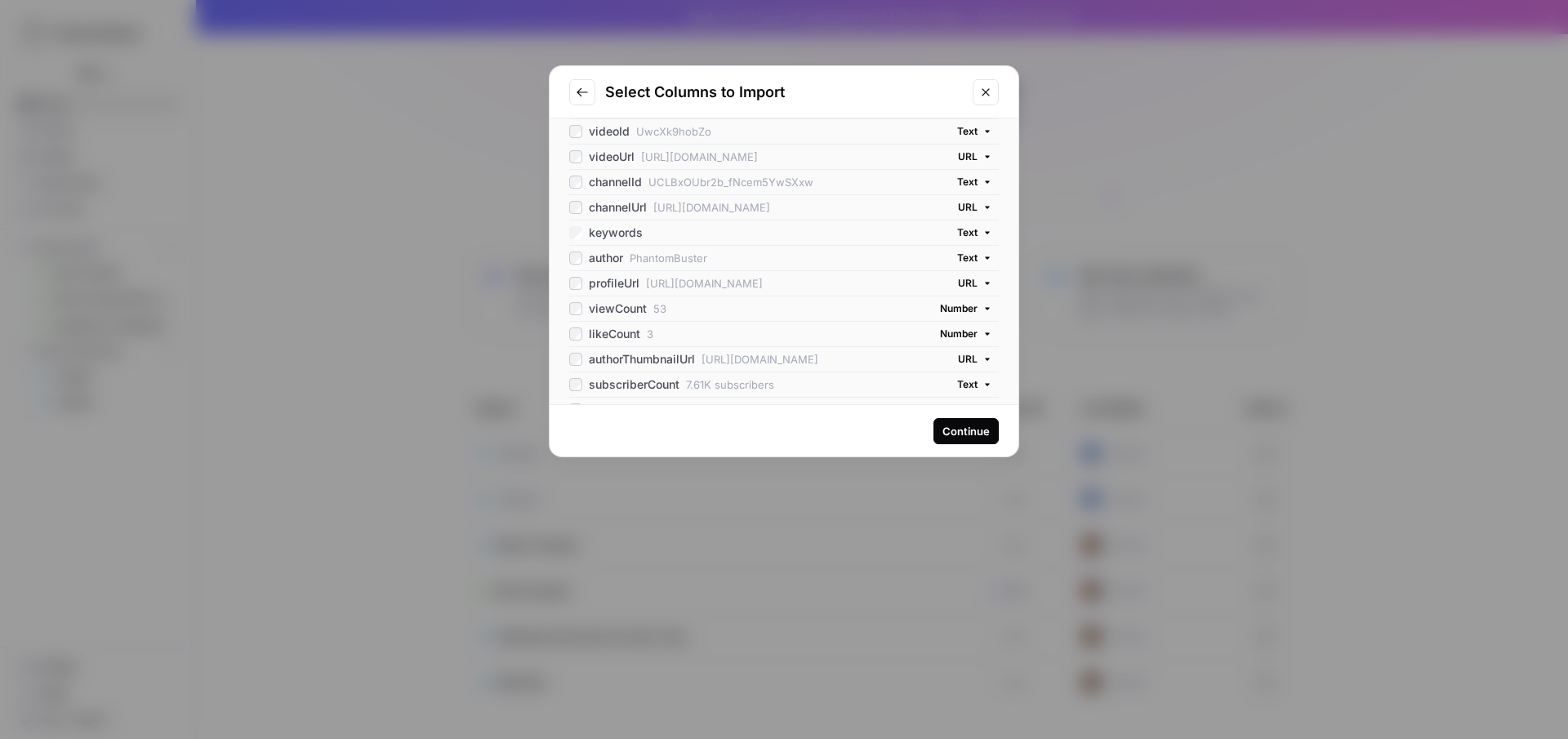
scroll to position [0, 0]
click at [968, 429] on div "Continue" at bounding box center [966, 431] width 47 height 16
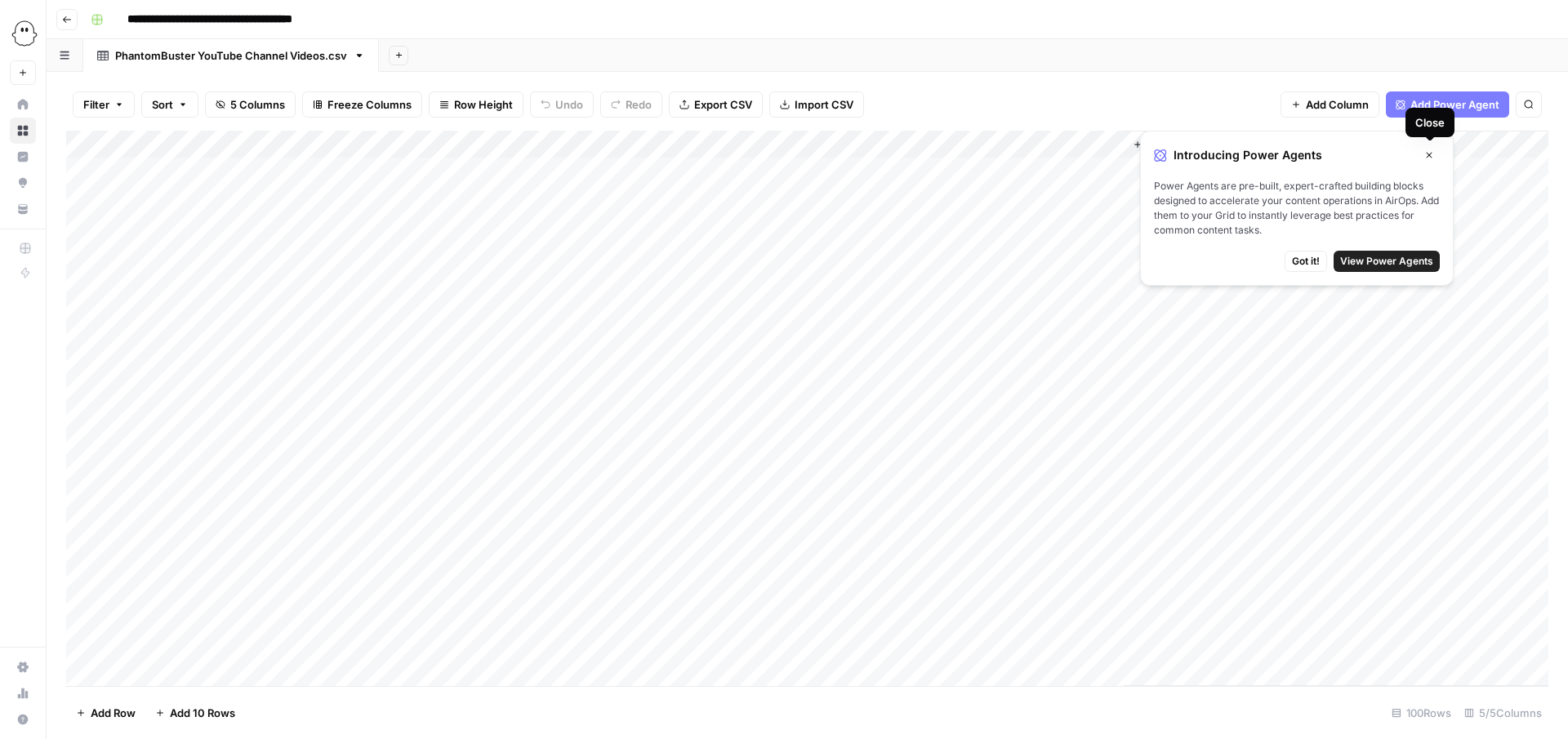
click at [1433, 150] on icon "button" at bounding box center [1429, 154] width 10 height 10
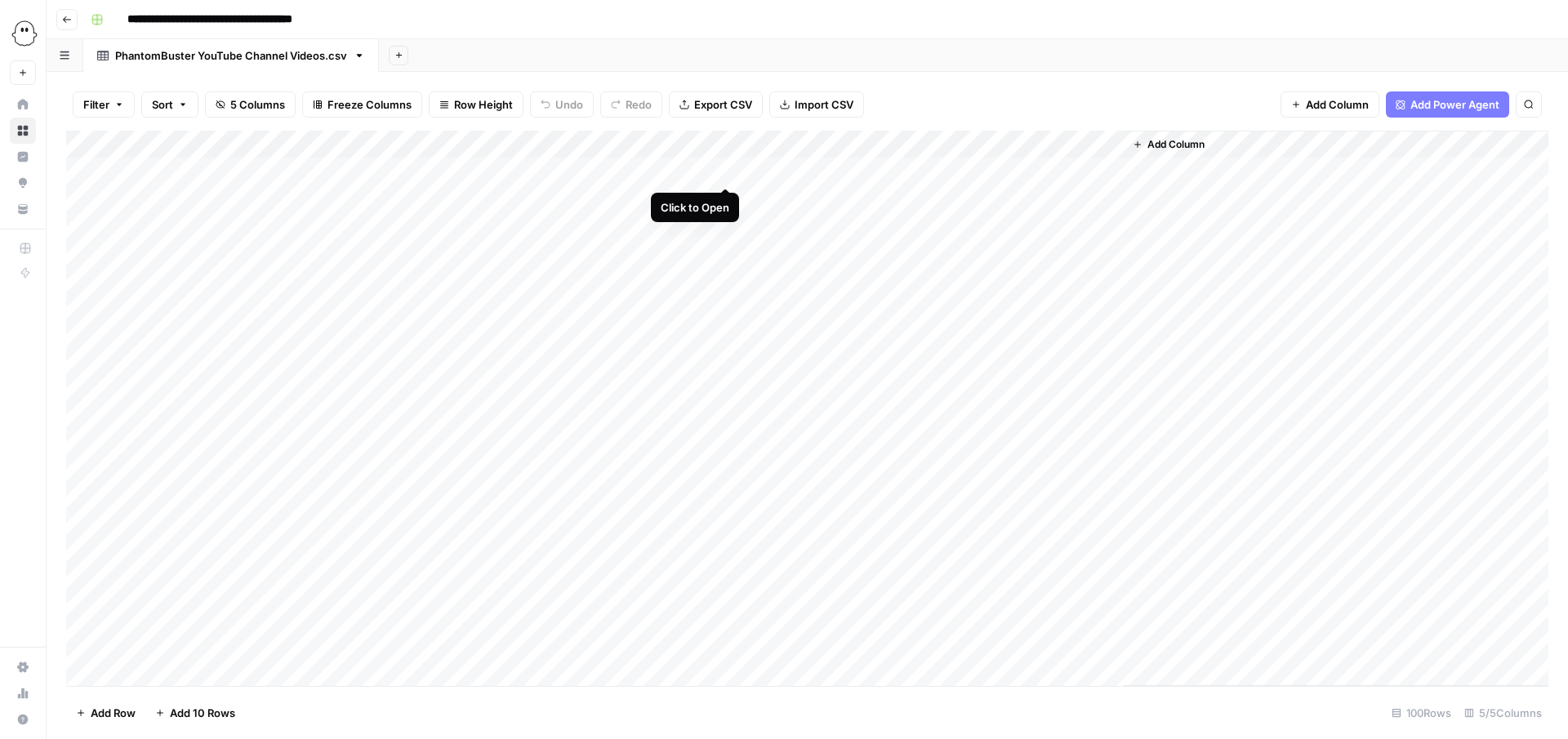
click at [728, 170] on div "Add Column" at bounding box center [807, 408] width 1482 height 555
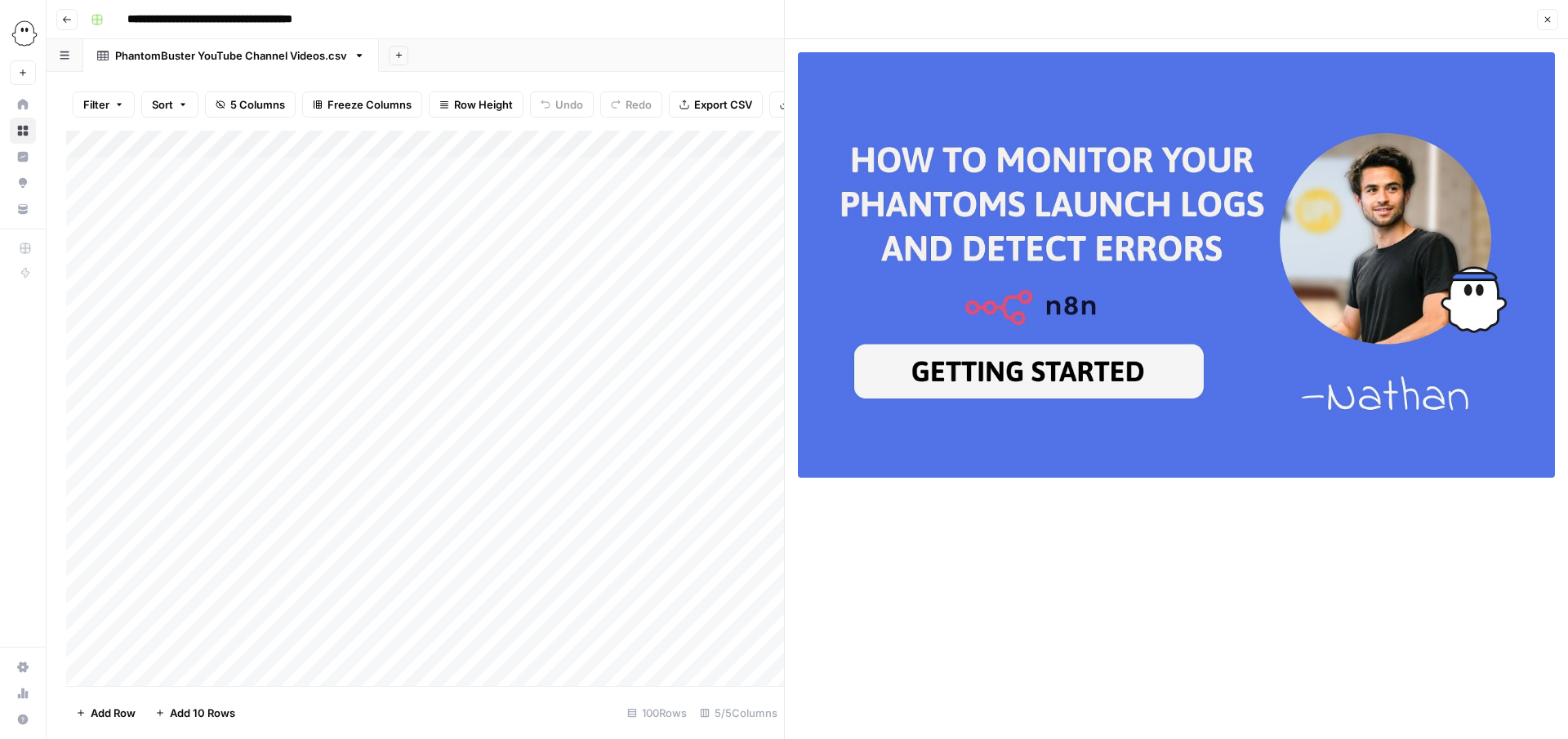
click at [1552, 21] on icon "button" at bounding box center [1547, 19] width 10 height 10
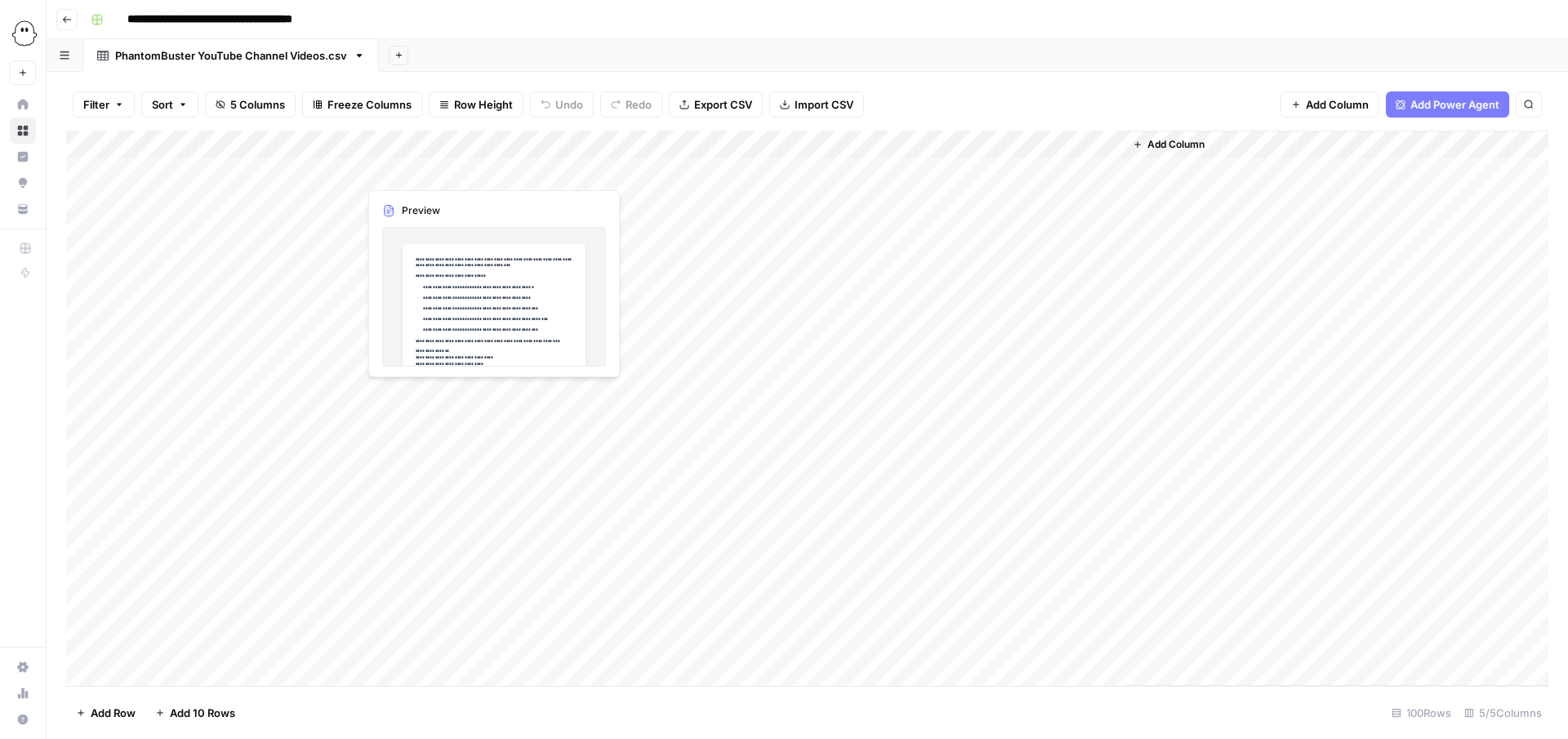
click at [430, 171] on div "Add Column" at bounding box center [807, 408] width 1482 height 555
click at [1157, 143] on span "Add Column" at bounding box center [1175, 144] width 57 height 14
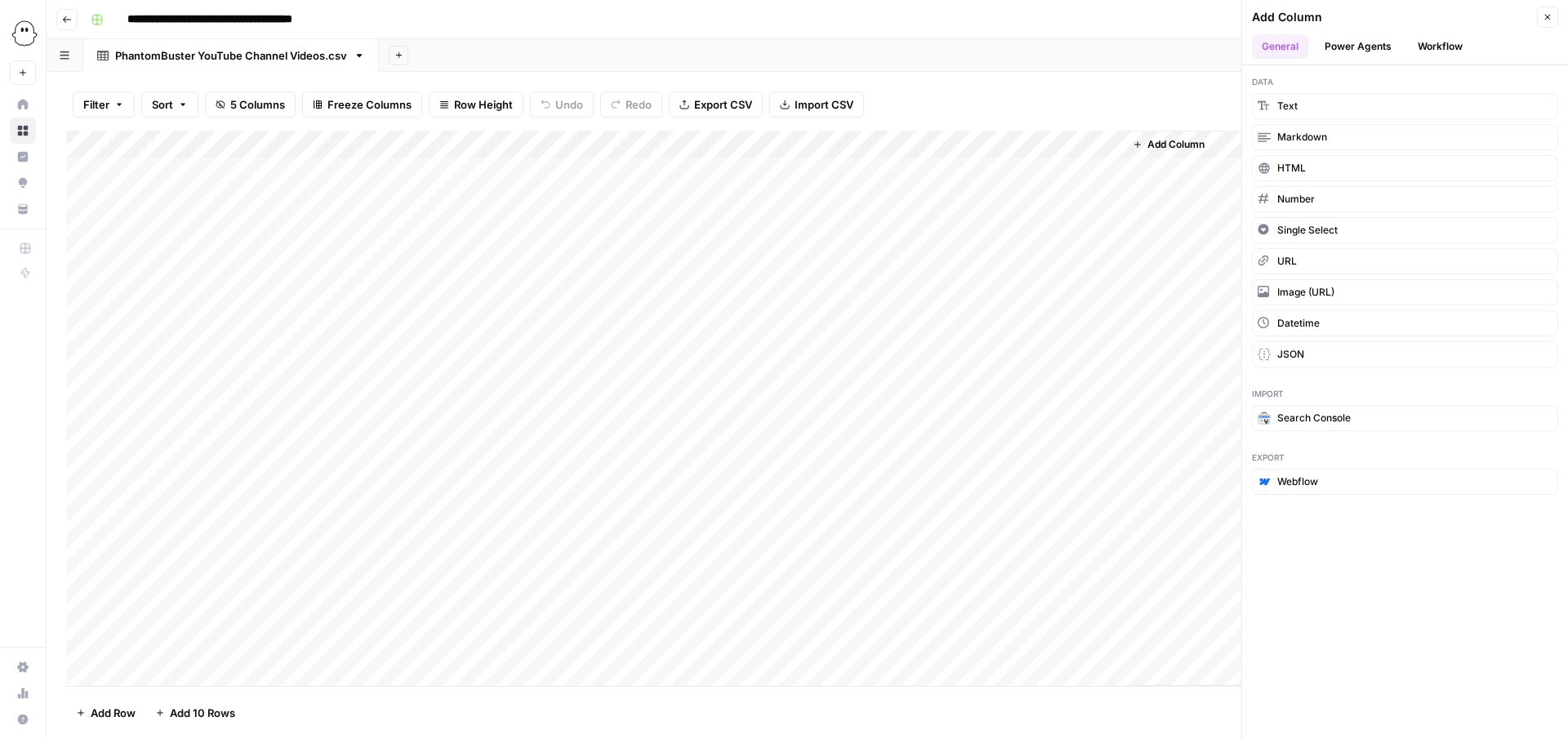
click at [1130, 71] on div "Add Sheet" at bounding box center [973, 55] width 1189 height 32
click at [1342, 46] on button "Power Agents" at bounding box center [1358, 46] width 87 height 24
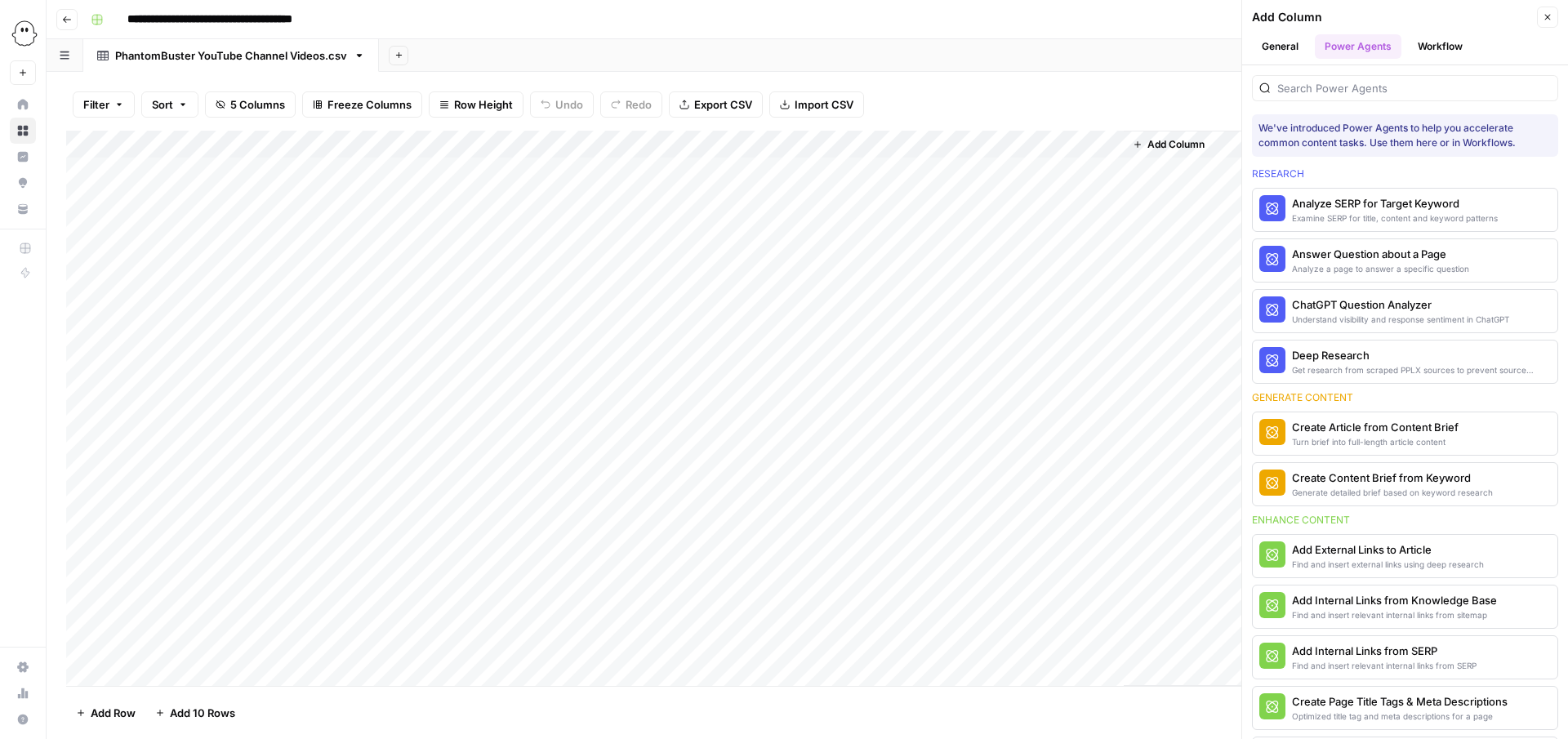
click at [1428, 47] on button "Workflow" at bounding box center [1440, 46] width 64 height 24
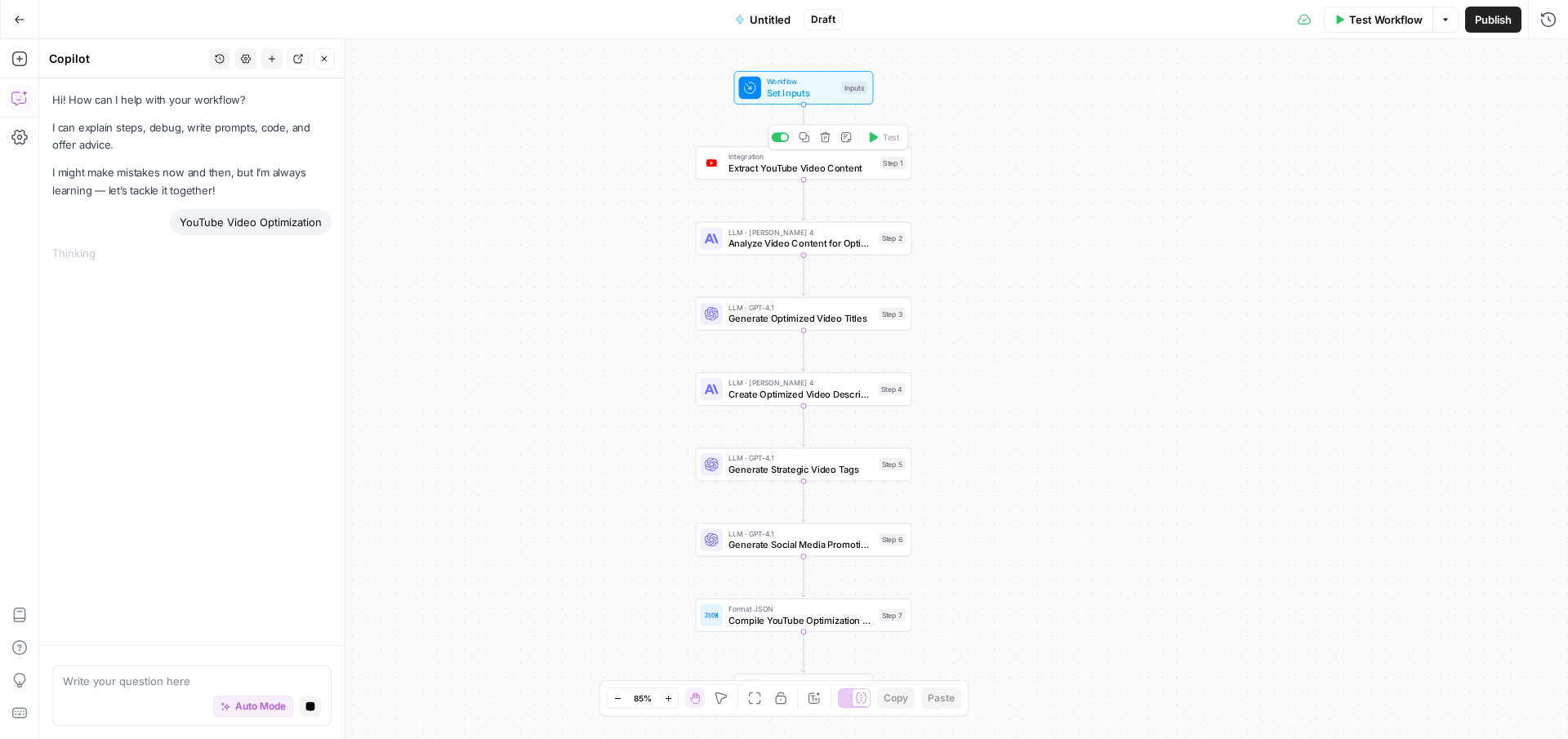
click at [799, 170] on span "Extract YouTube Video Content" at bounding box center [802, 167] width 146 height 14
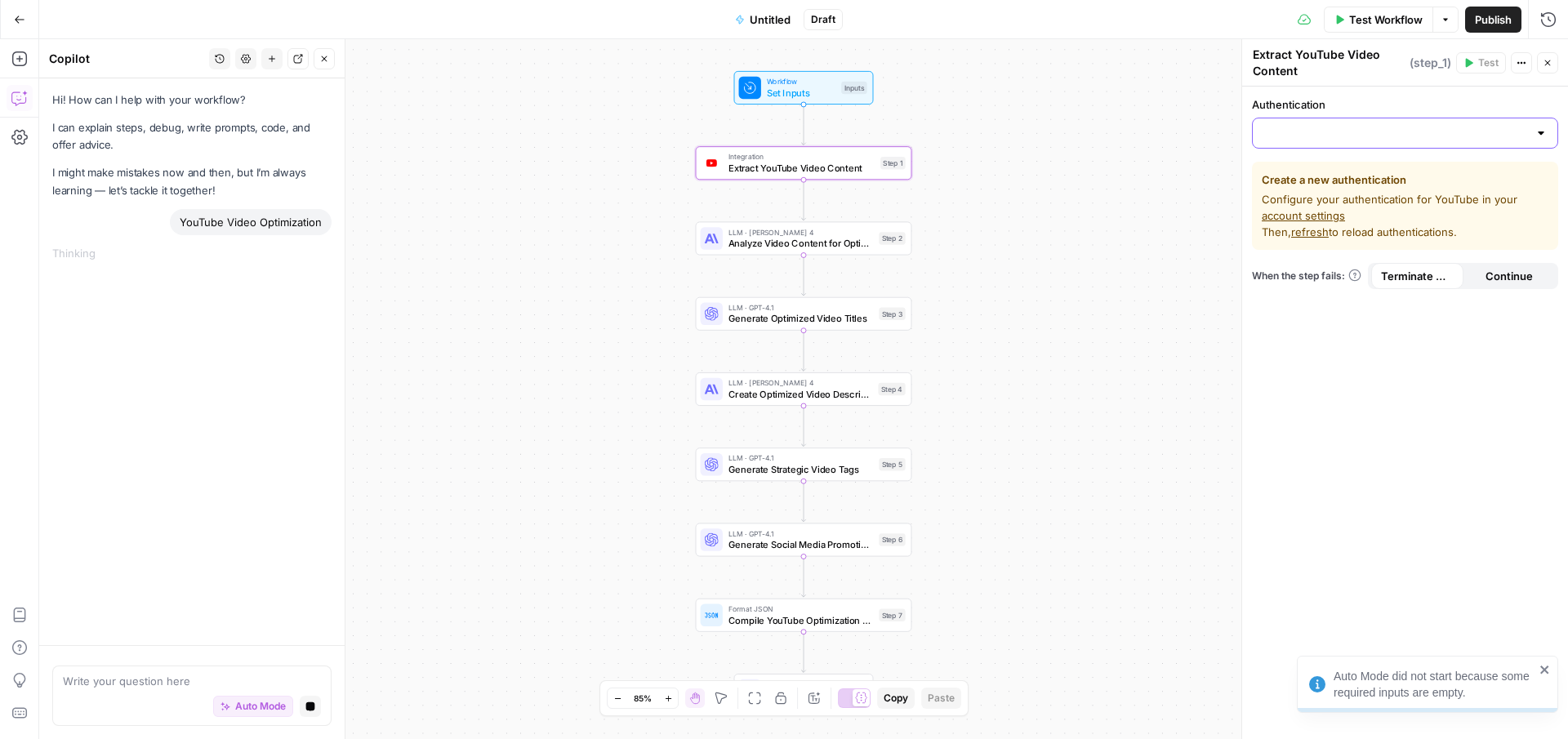
click at [1363, 128] on input "Authentication" at bounding box center [1396, 133] width 265 height 16
click at [1343, 167] on span "YouTube 1" at bounding box center [1401, 174] width 272 height 16
type input "YouTube 1"
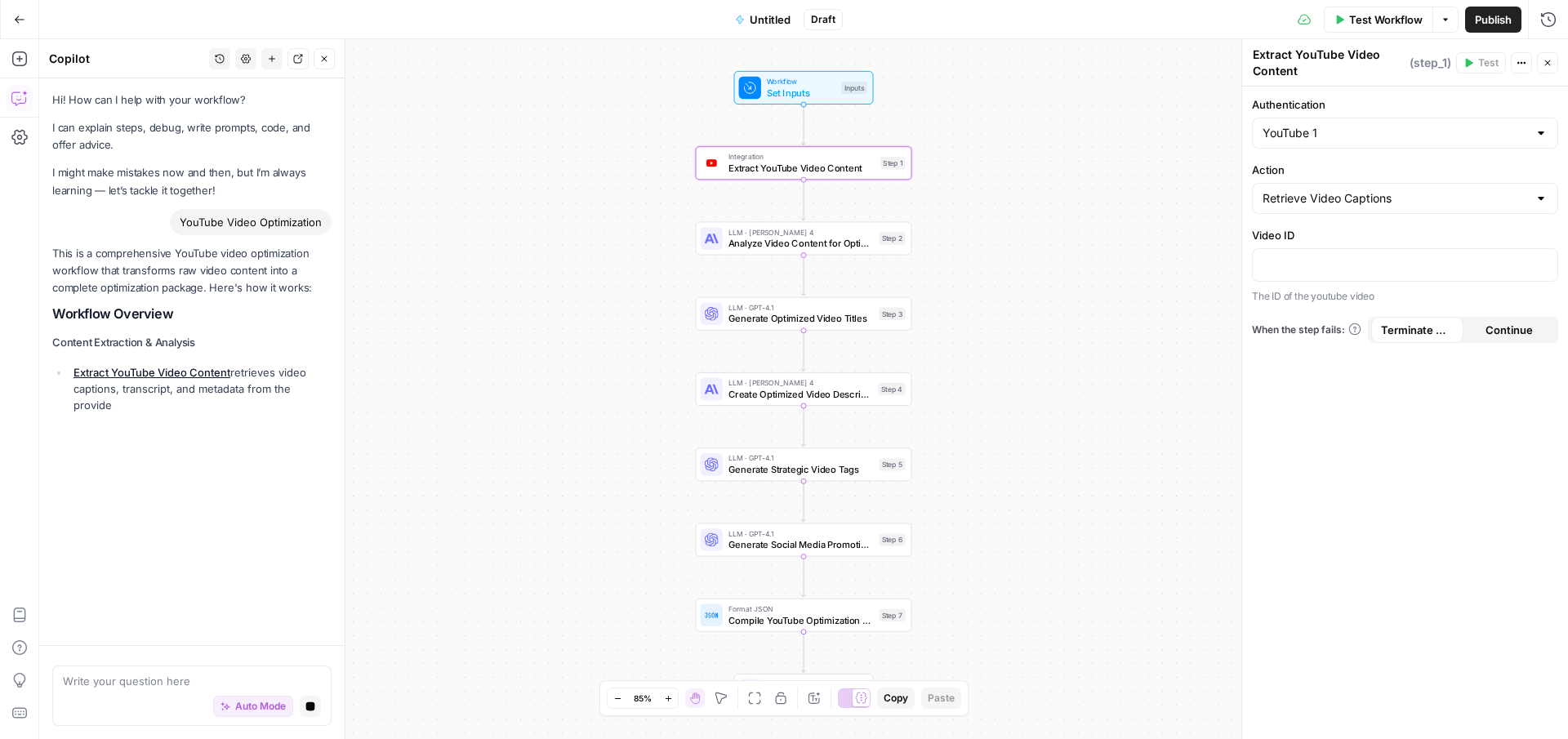
click at [1461, 184] on div "Retrieve Video Captions" at bounding box center [1405, 199] width 306 height 31
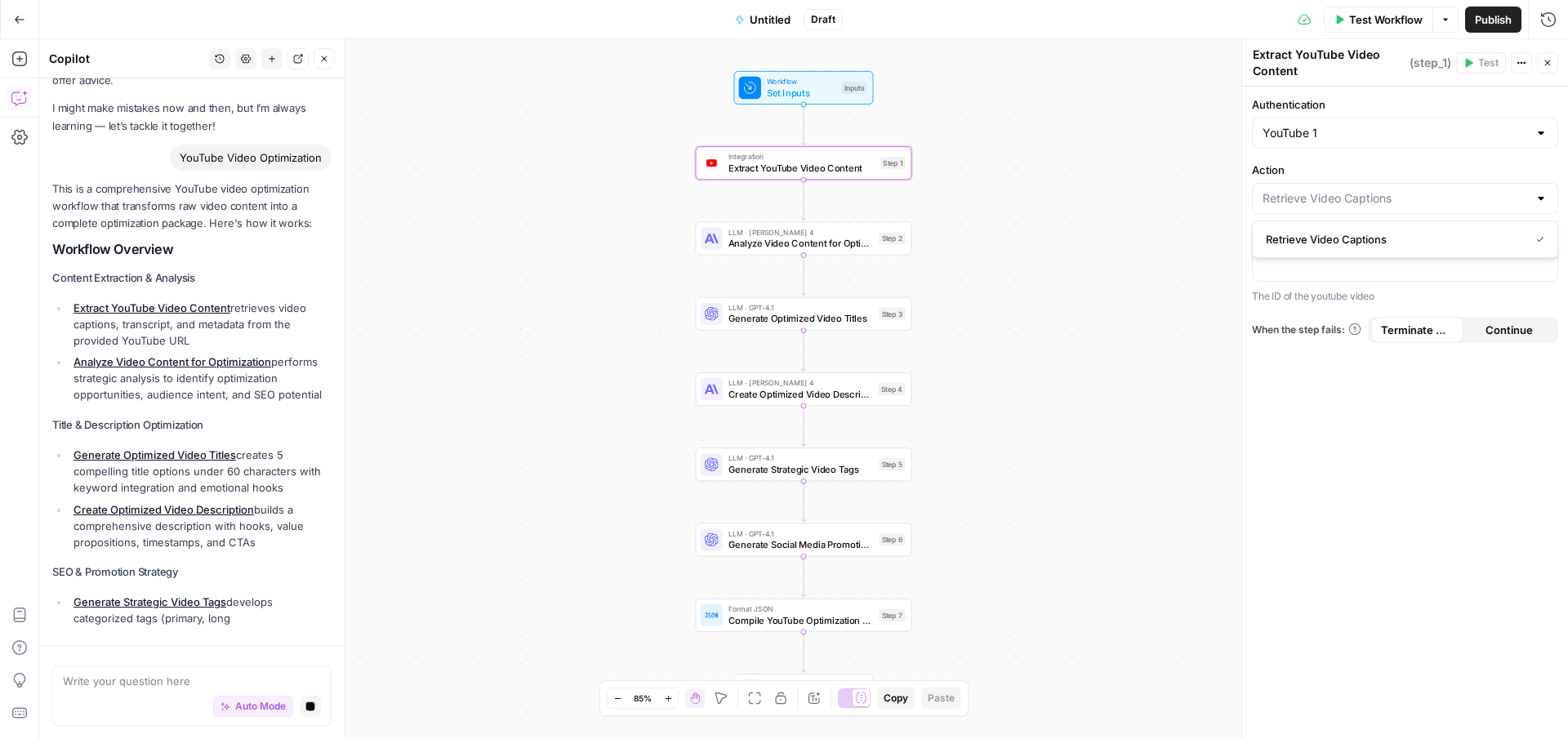
type input "Retrieve Video Captions"
click at [1358, 162] on label "Action" at bounding box center [1405, 170] width 306 height 16
click at [1358, 190] on input "Retrieve Video Captions" at bounding box center [1396, 199] width 265 height 16
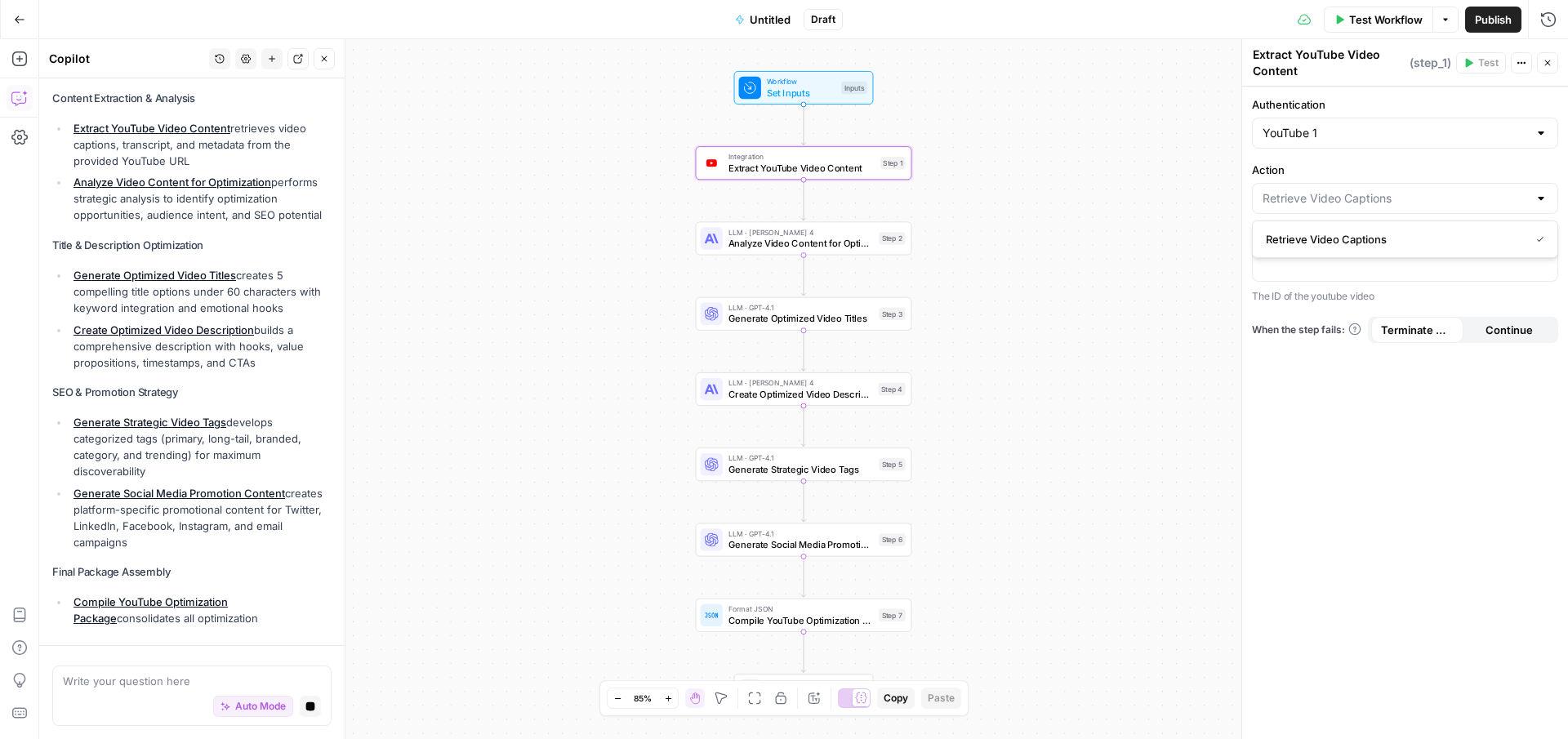
type input "Retrieve Video Captions"
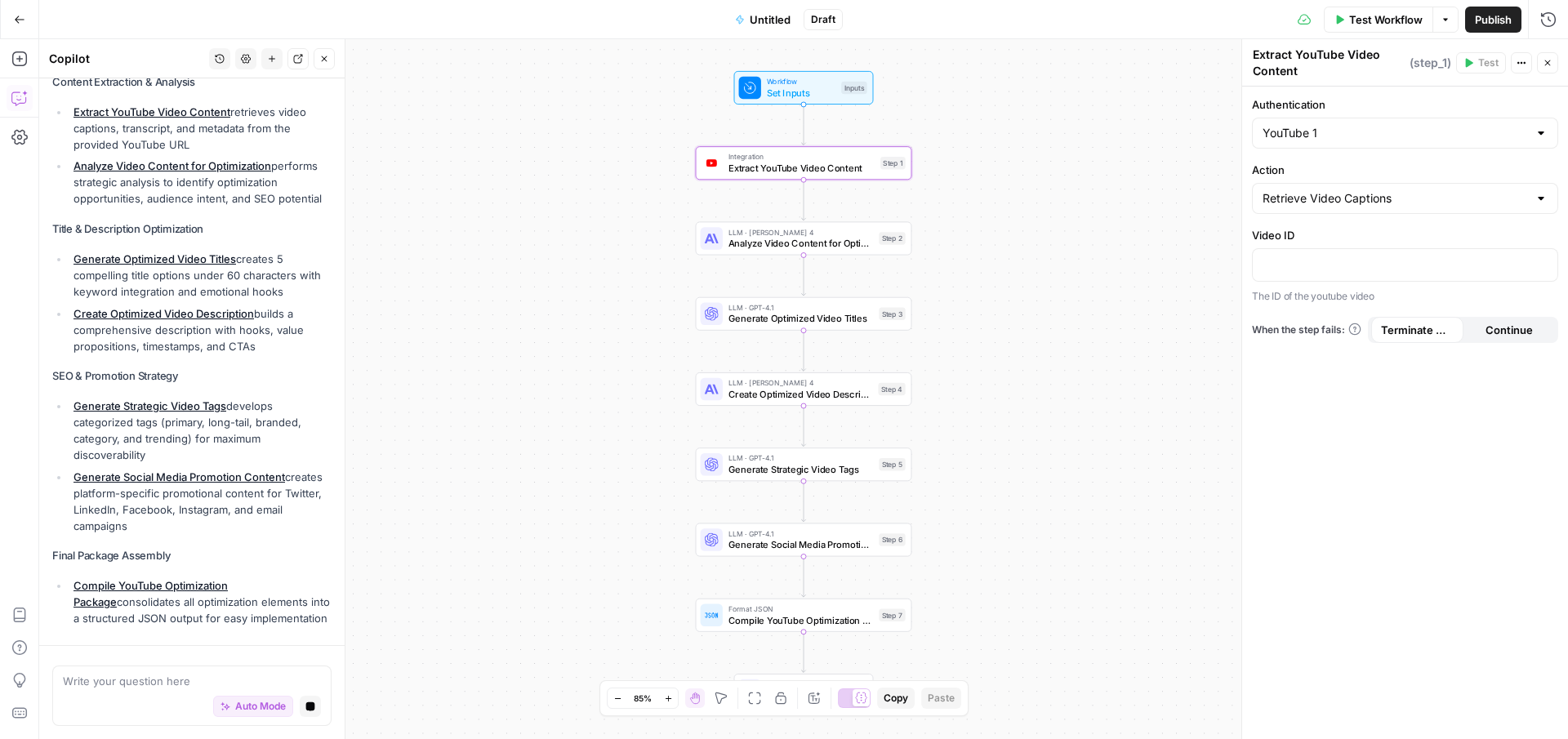
click at [1403, 390] on div "Authentication YouTube 1 Action Retrieve Video Captions Video ID The ID of the …" at bounding box center [1405, 412] width 326 height 652
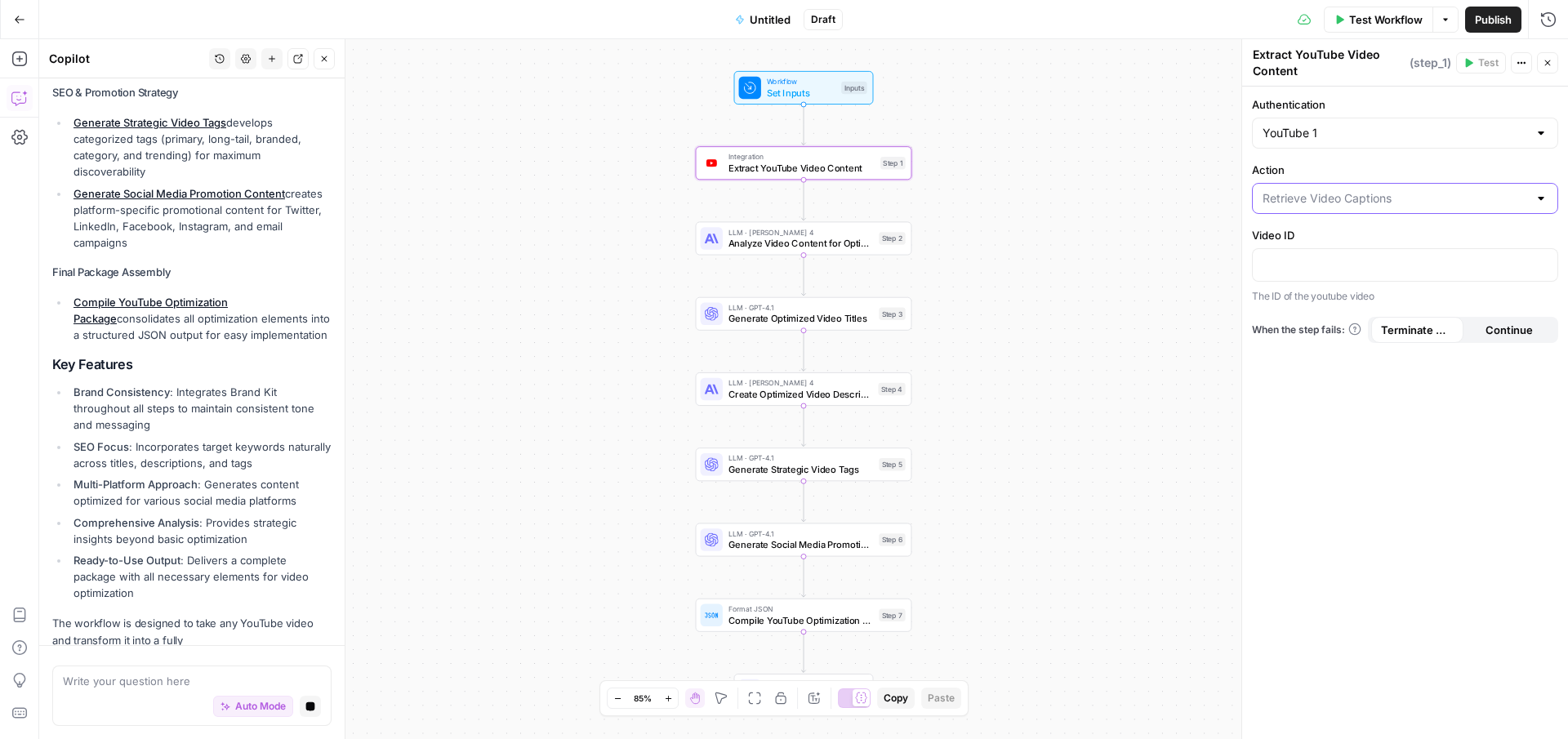
click at [1461, 202] on input "Action" at bounding box center [1396, 199] width 265 height 16
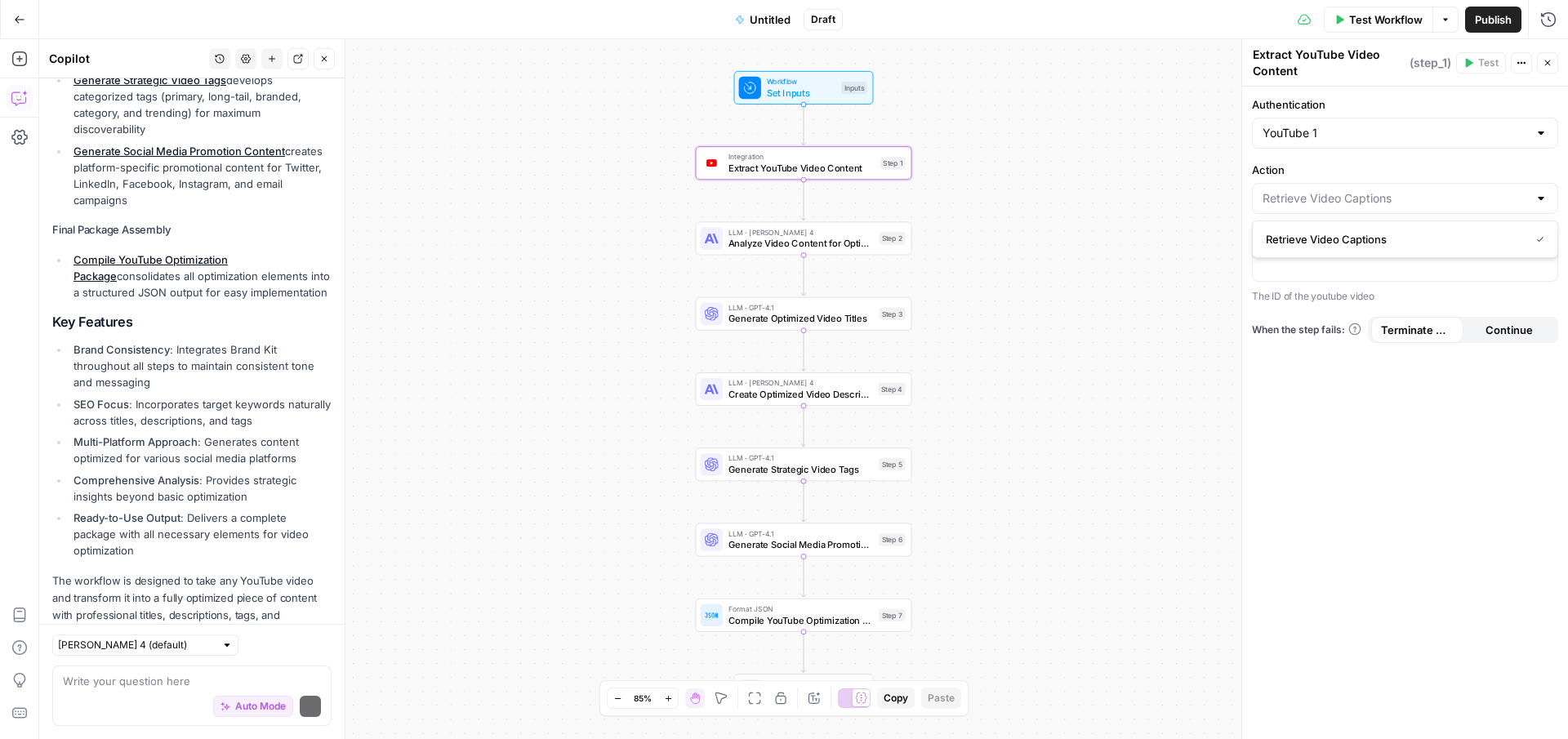
scroll to position [686, 0]
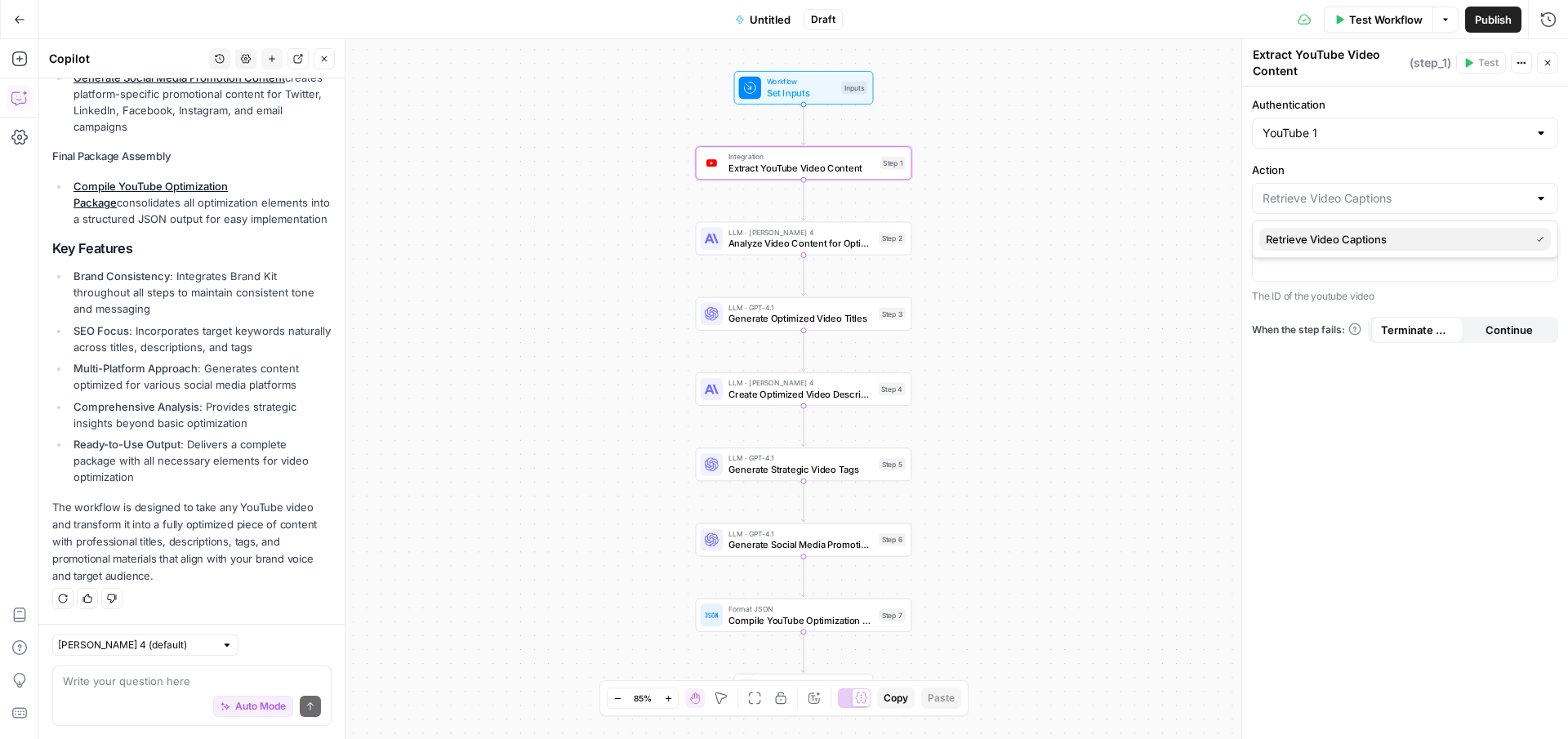
click at [1351, 237] on span "Retrieve Video Captions" at bounding box center [1394, 239] width 257 height 16
type input "Retrieve Video Captions"
click at [1350, 192] on input "Action" at bounding box center [1396, 199] width 265 height 16
type input "Retrieve Video Captions"
click at [1325, 356] on div "Authentication YouTube 1 Action Retrieve Video Captions Video ID The ID of the …" at bounding box center [1405, 412] width 326 height 652
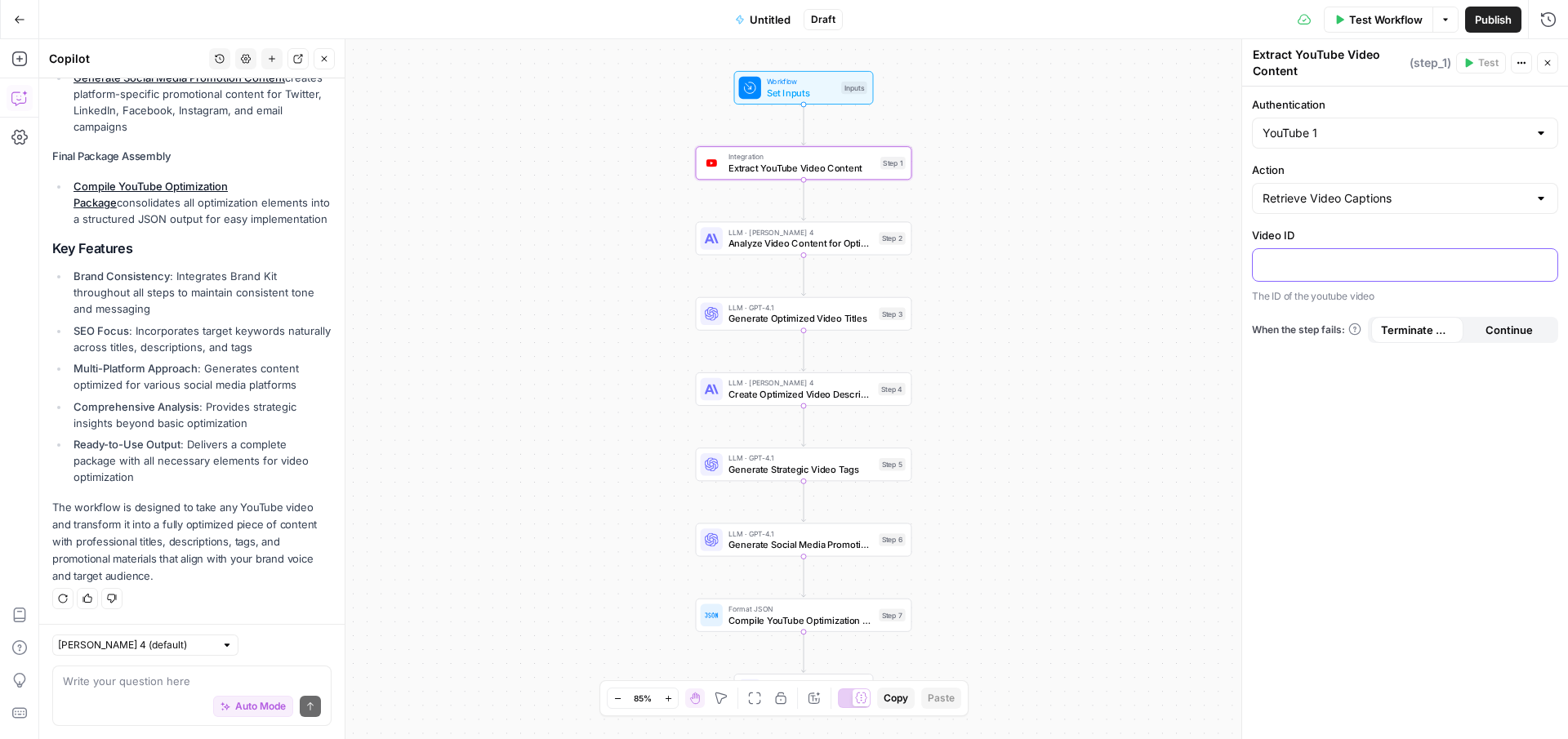
click at [1328, 274] on div at bounding box center [1405, 264] width 304 height 32
click at [1314, 361] on div "Authentication YouTube 1 Action Retrieve Video Captions Video ID “/” to referen…" at bounding box center [1405, 412] width 326 height 652
click at [1400, 331] on span "Terminate Workflow" at bounding box center [1417, 329] width 73 height 16
click at [127, 688] on textarea at bounding box center [192, 680] width 258 height 16
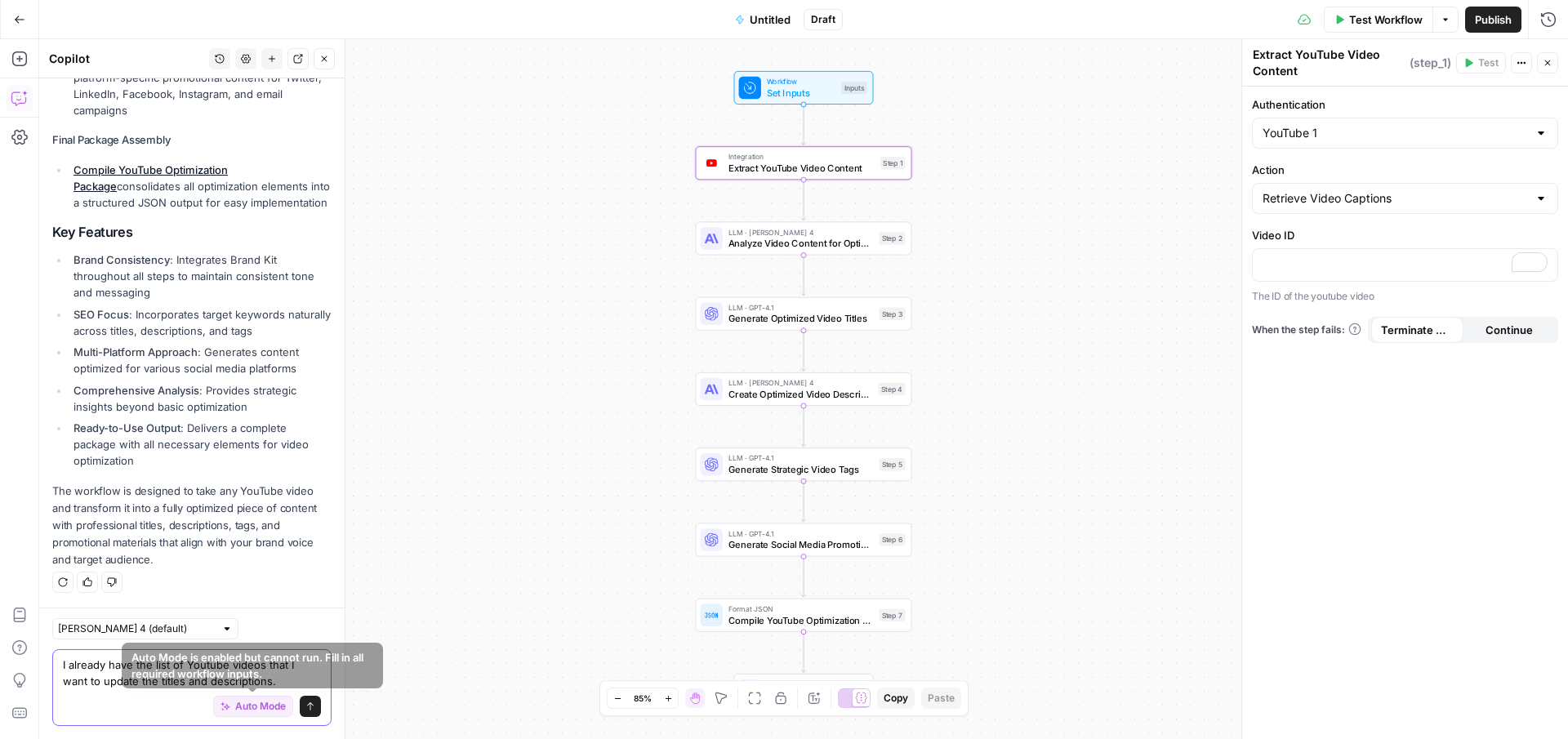
type textarea "I already have the list of Youtube videos that I want to update the titles and …"
click at [311, 703] on icon "submit" at bounding box center [310, 706] width 6 height 8
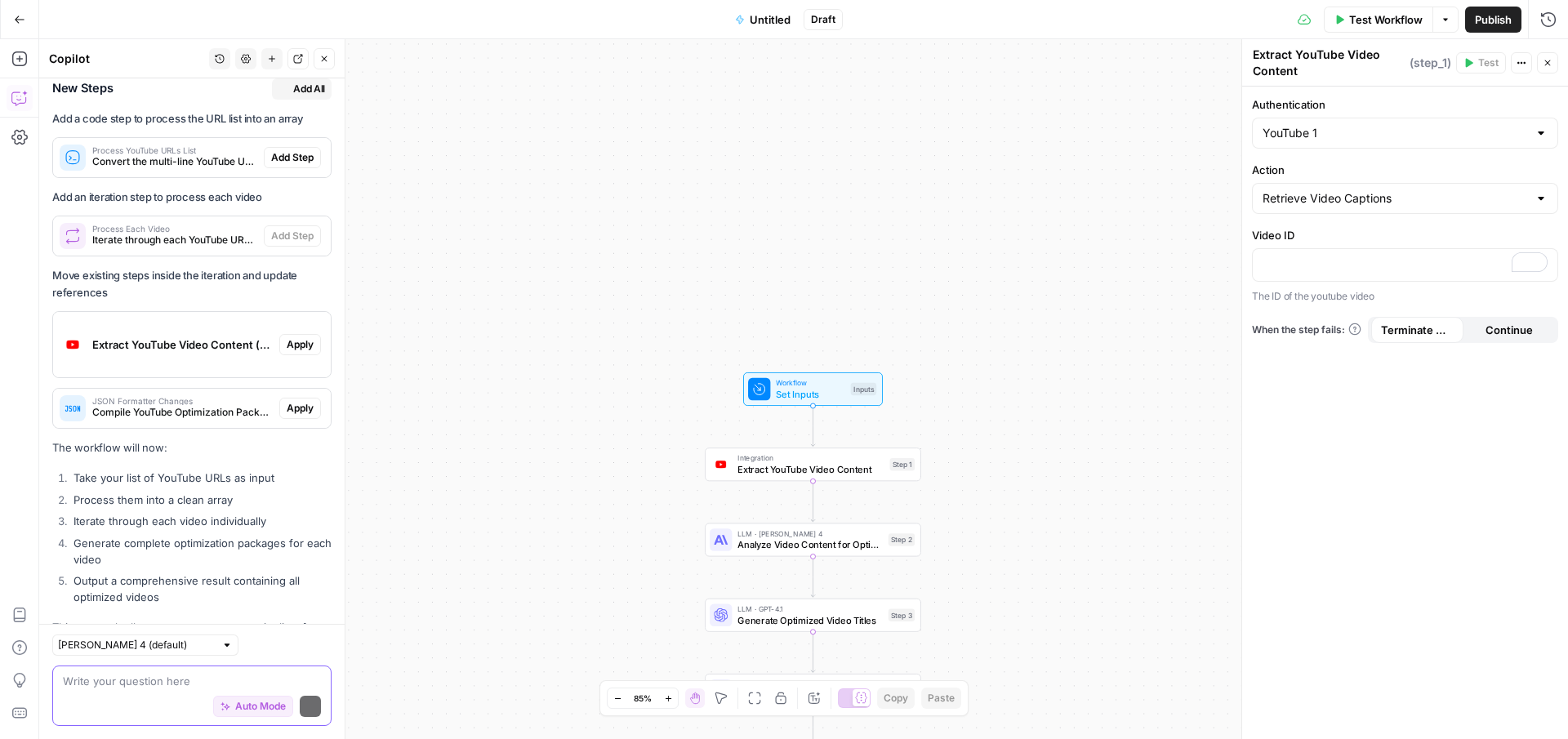
scroll to position [1733, 0]
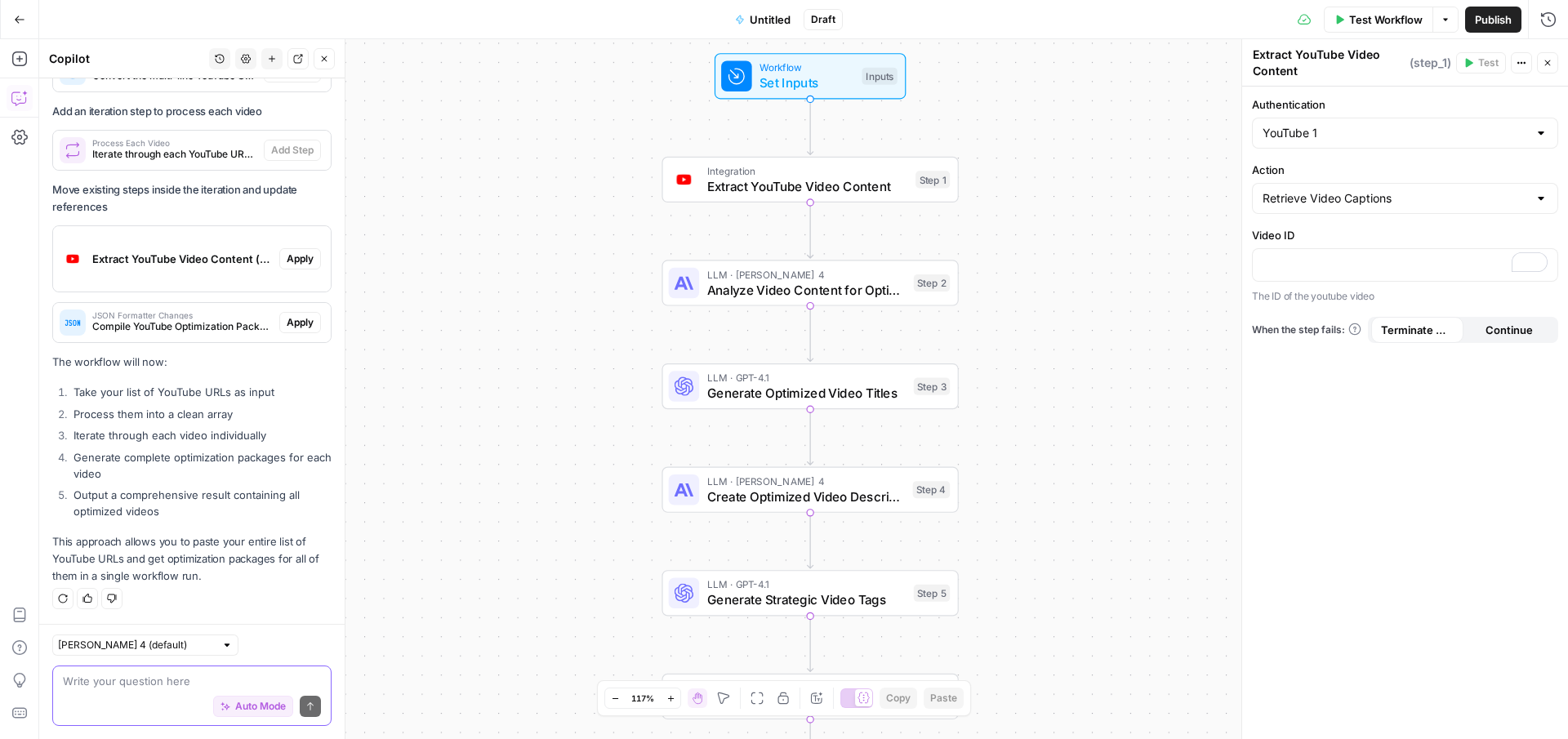
click at [775, 170] on span "Integration" at bounding box center [807, 171] width 201 height 15
click at [110, 673] on textarea at bounding box center [192, 680] width 258 height 16
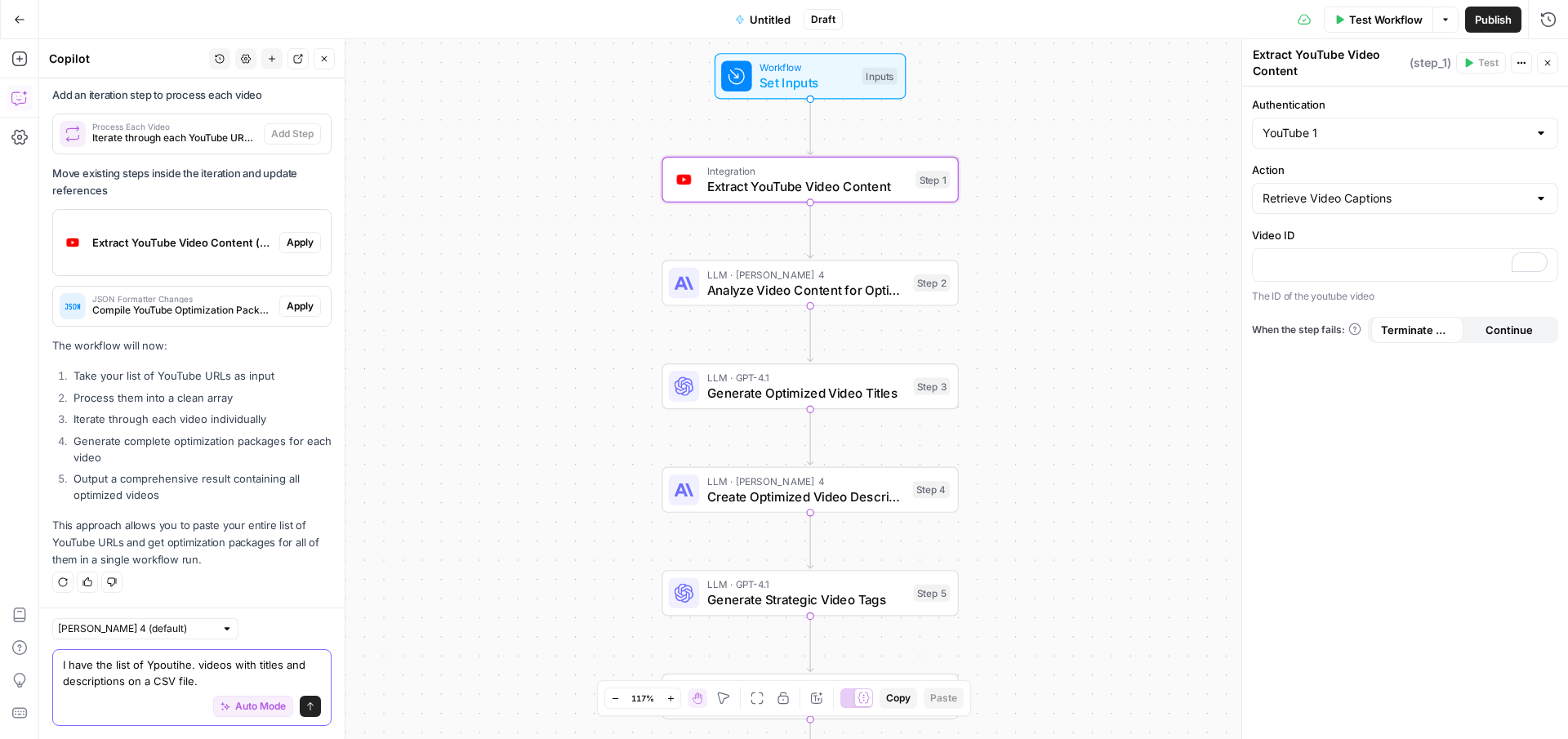
type textarea "I have the list of Ypoutihe. videos with titles and descriptions on a CSV file."
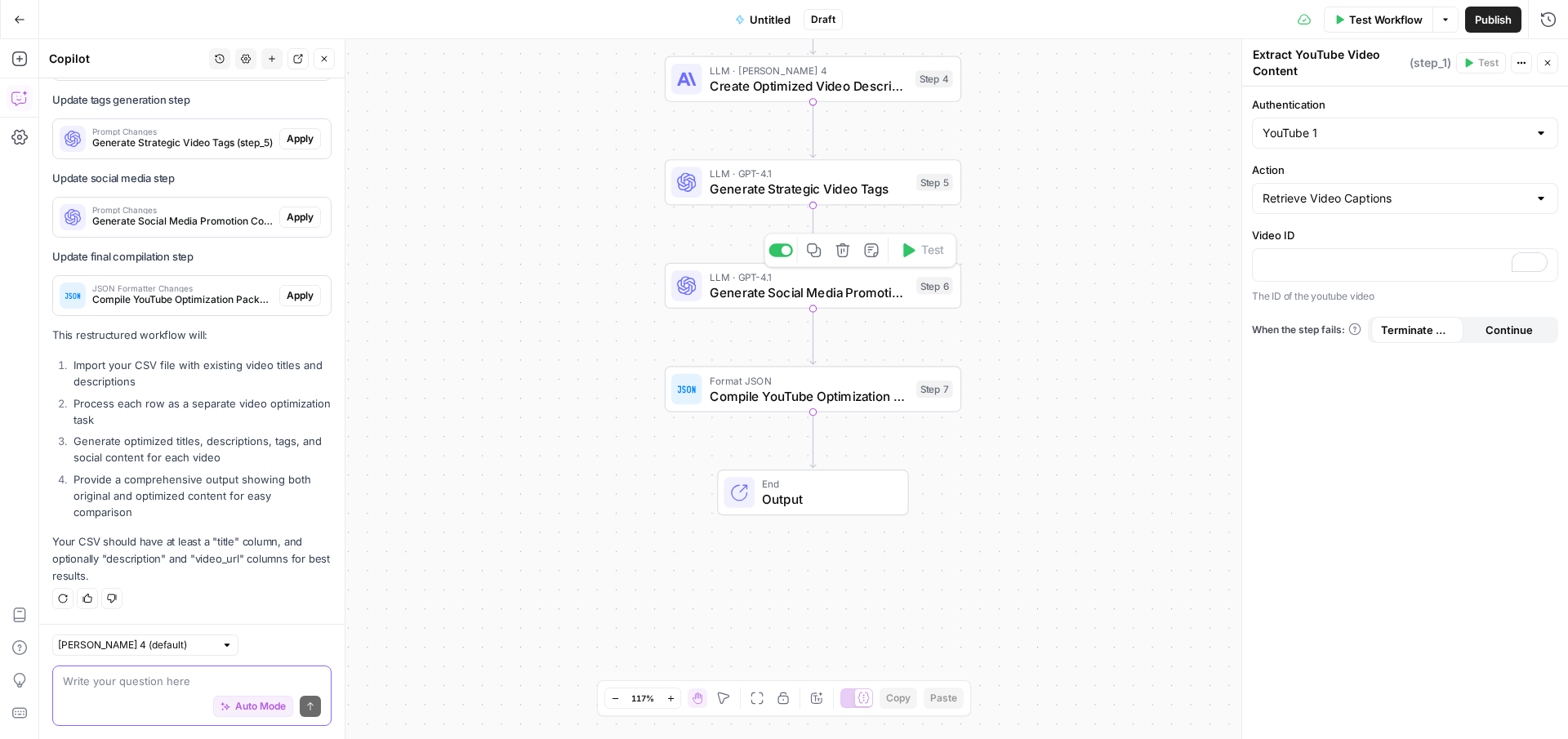
scroll to position [3068, 0]
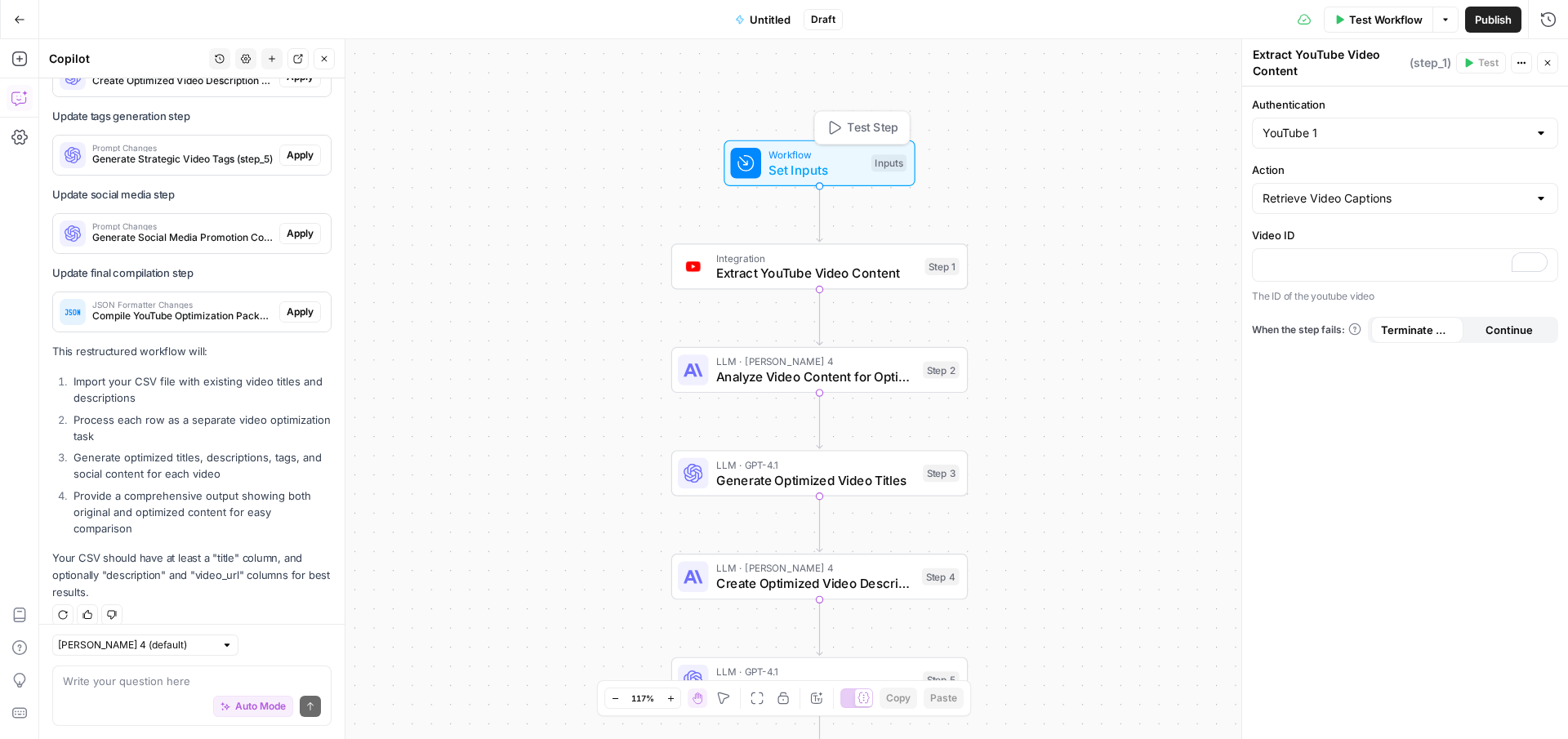
click at [787, 162] on span "Set Inputs" at bounding box center [815, 169] width 95 height 19
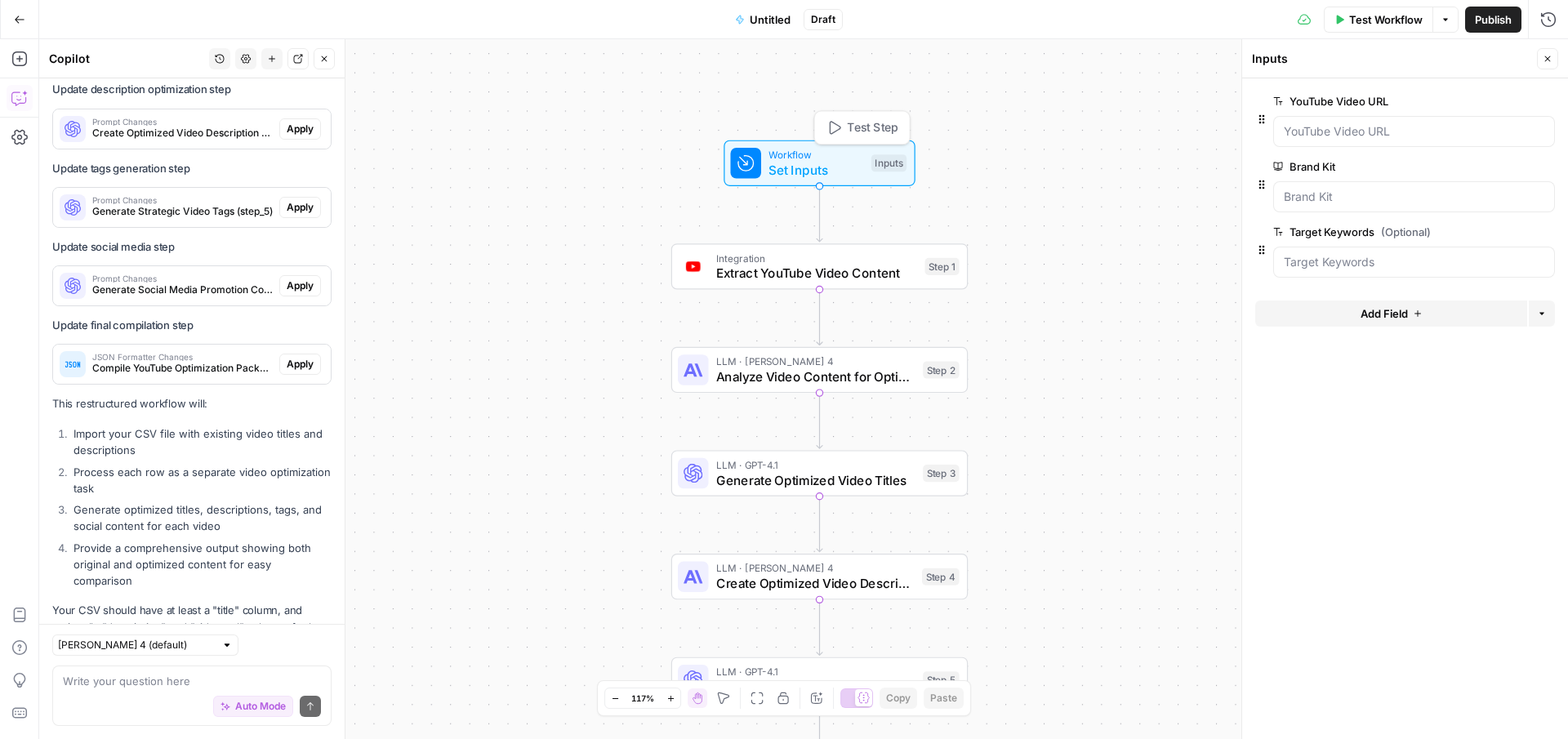
scroll to position [3120, 0]
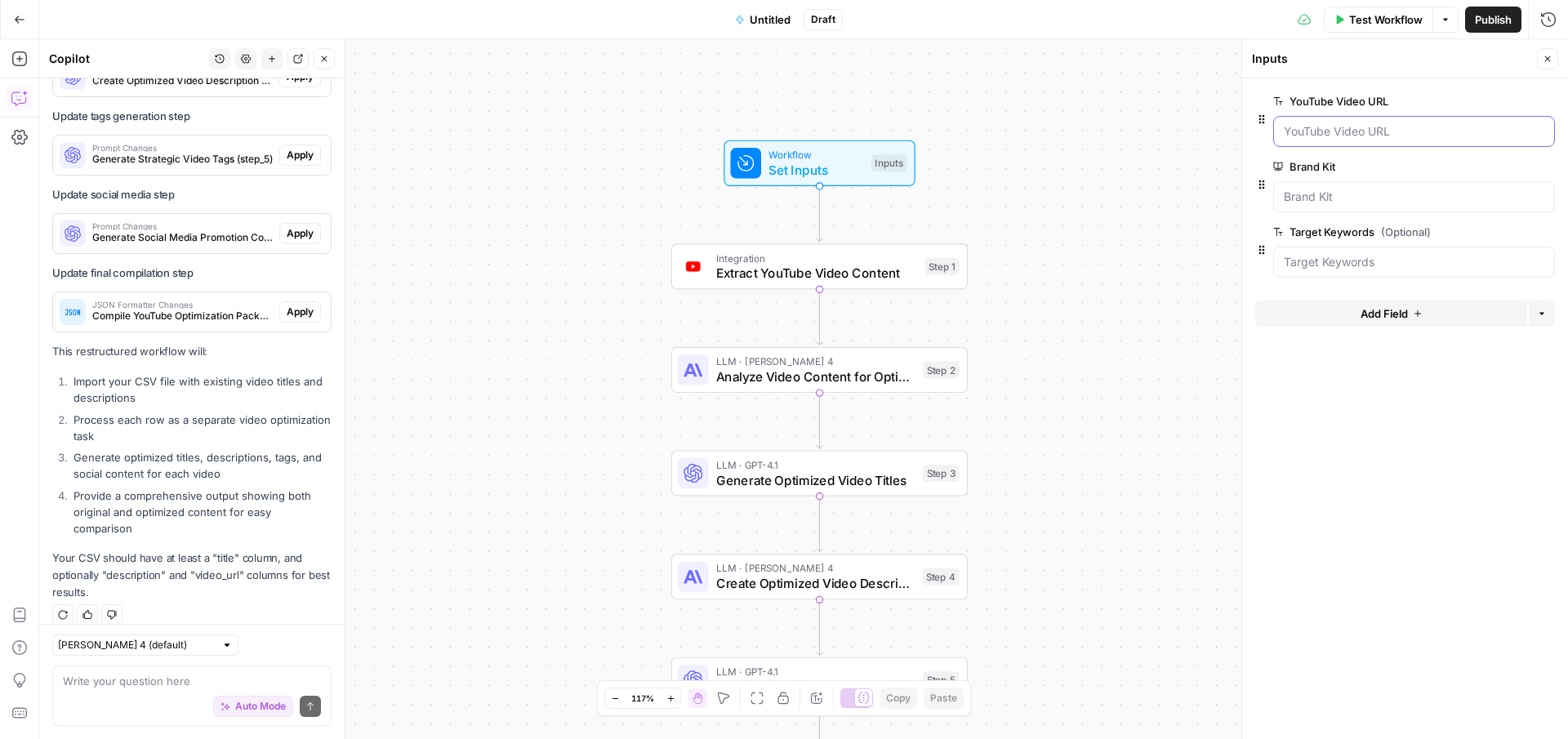
click at [1351, 134] on URL "YouTube Video URL" at bounding box center [1414, 132] width 261 height 16
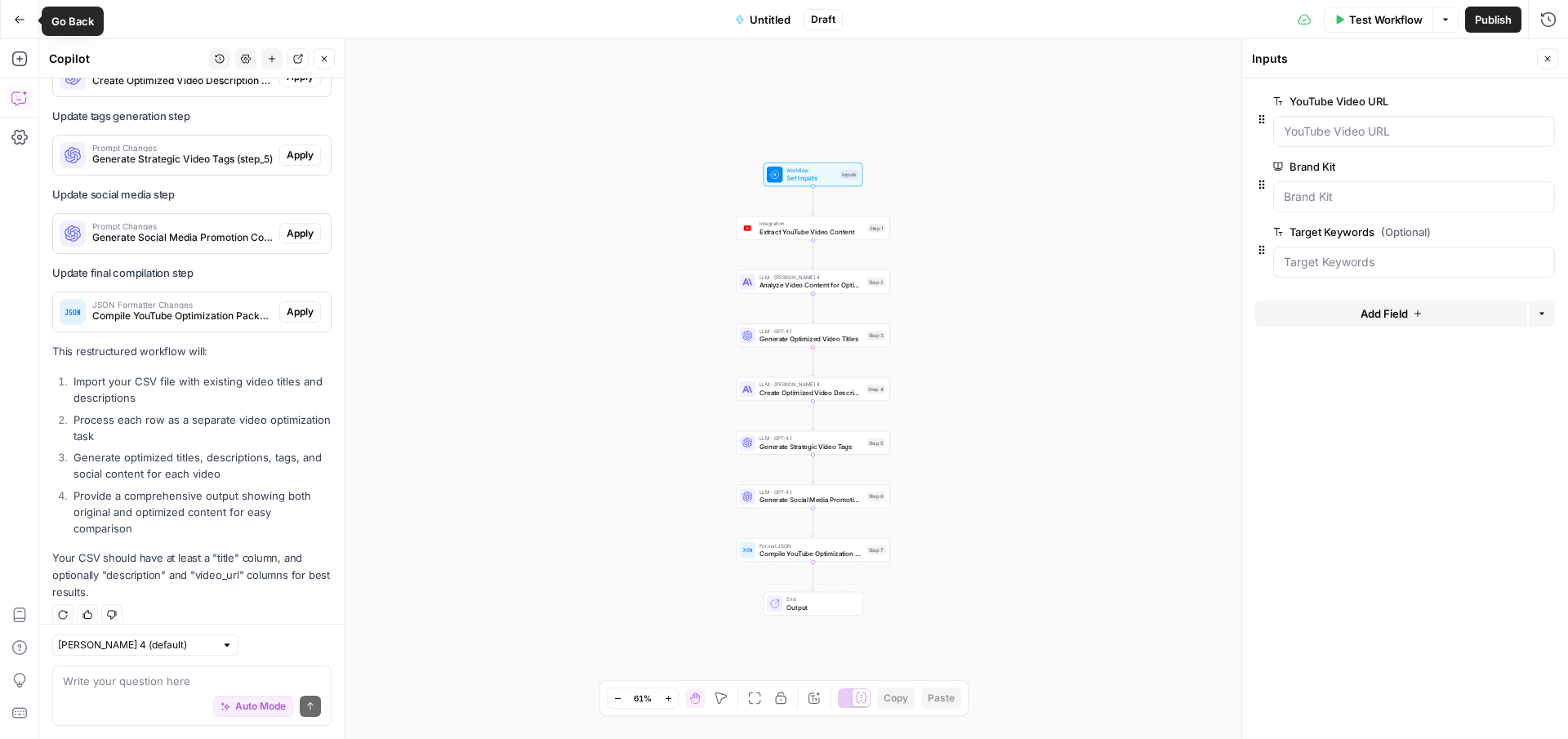
click at [24, 13] on button "Go Back" at bounding box center [19, 19] width 30 height 30
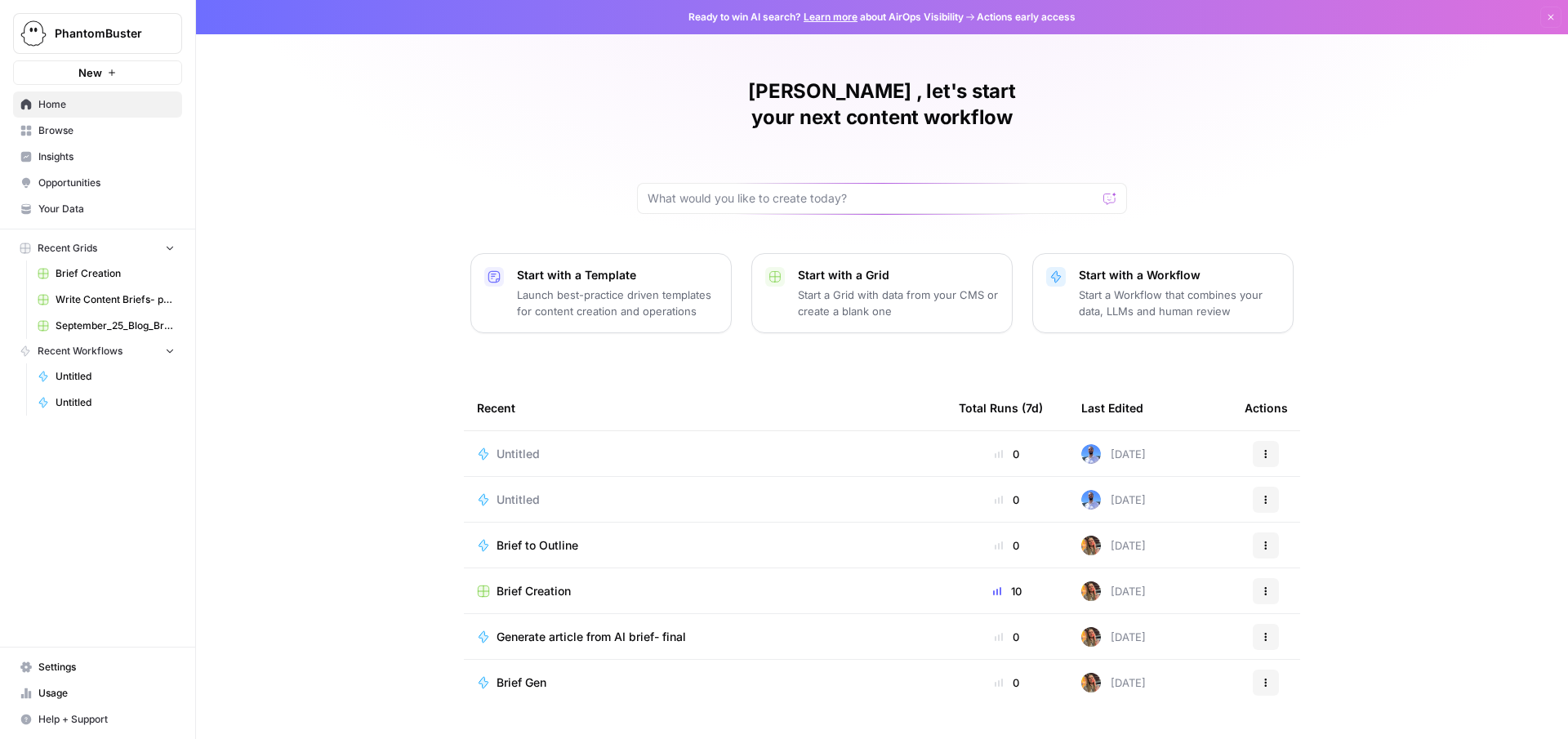
click at [1269, 494] on icon "button" at bounding box center [1266, 499] width 10 height 10
click at [1294, 546] on span "Delete" at bounding box center [1350, 549] width 131 height 16
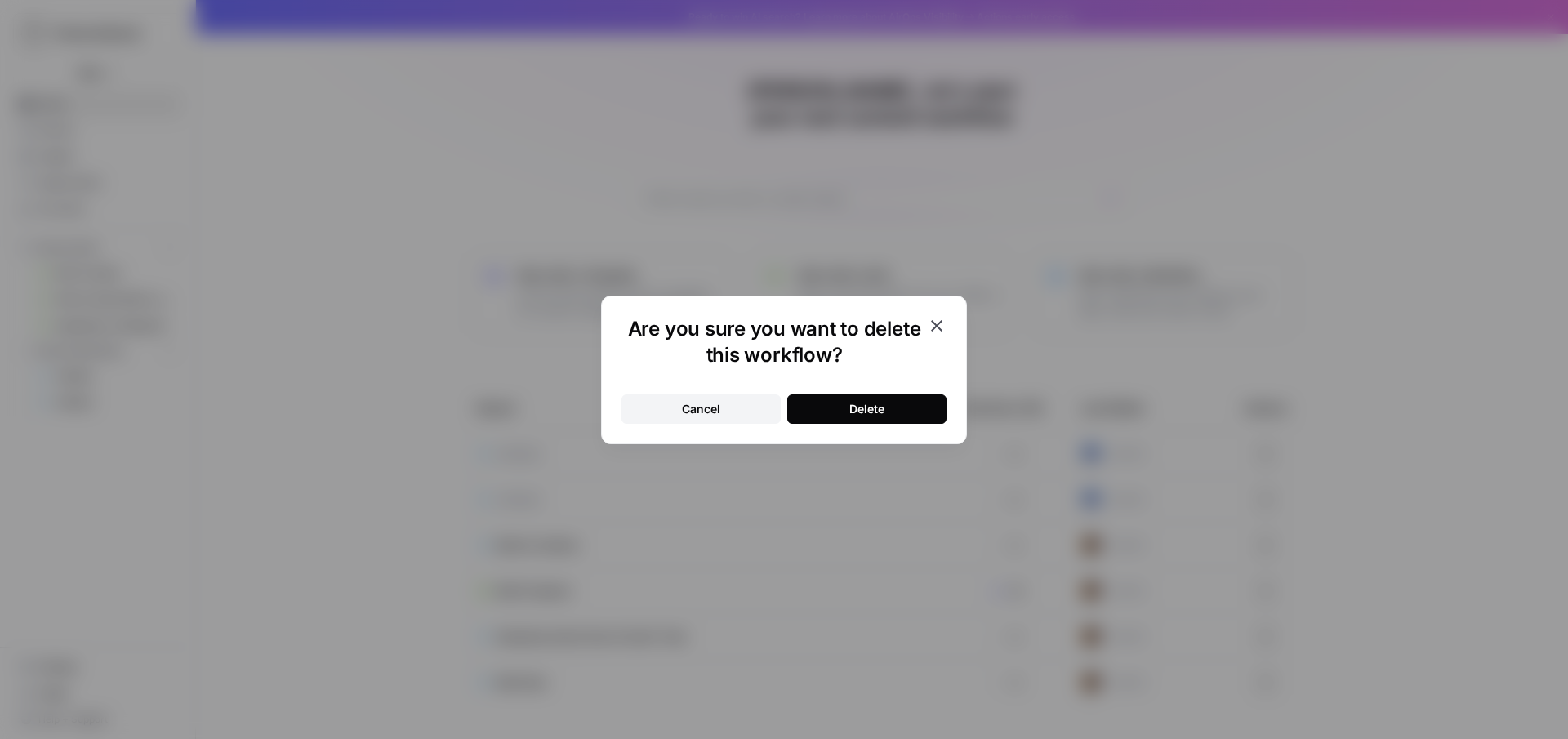
click at [847, 402] on button "Delete" at bounding box center [867, 409] width 159 height 30
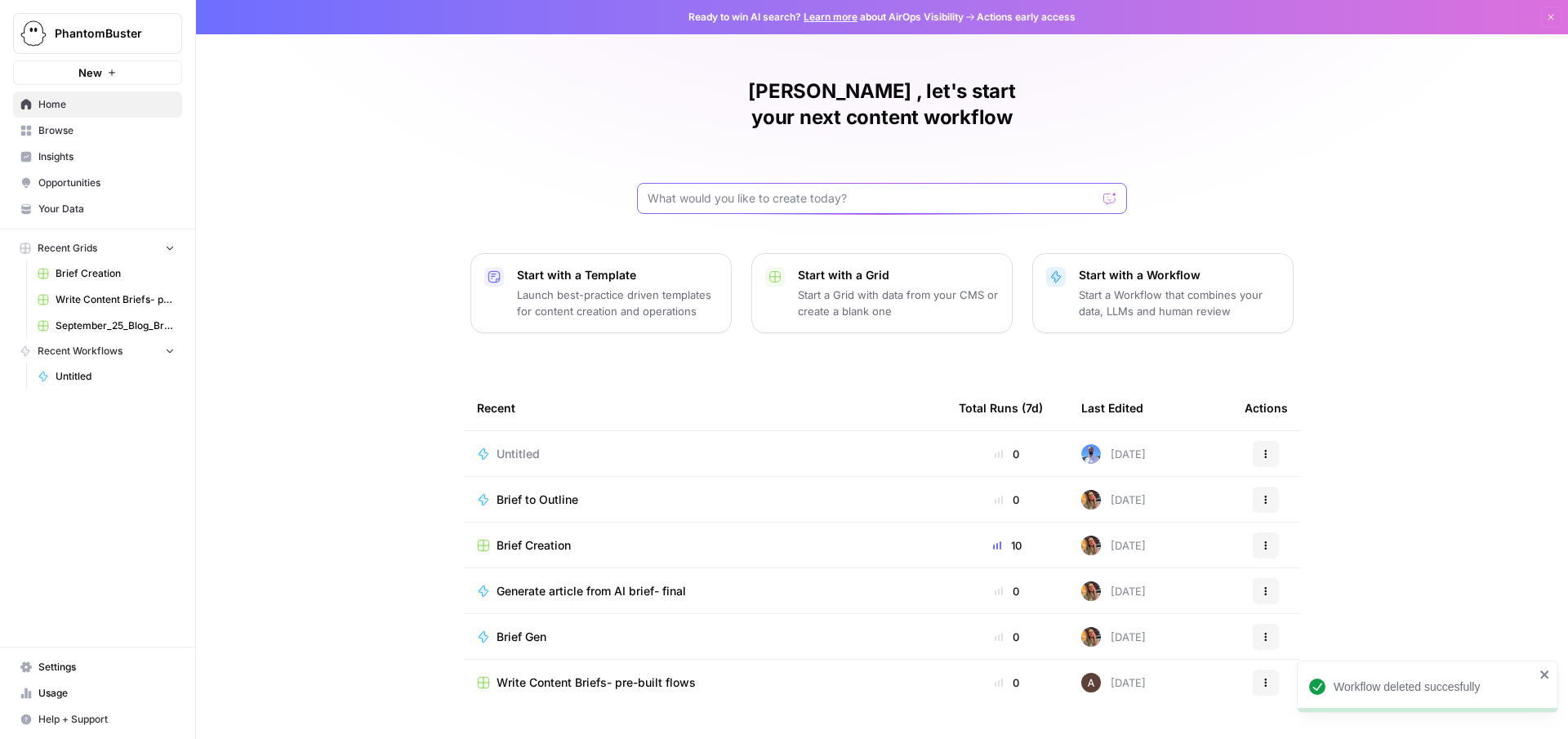
click at [754, 190] on input "text" at bounding box center [872, 199] width 450 height 16
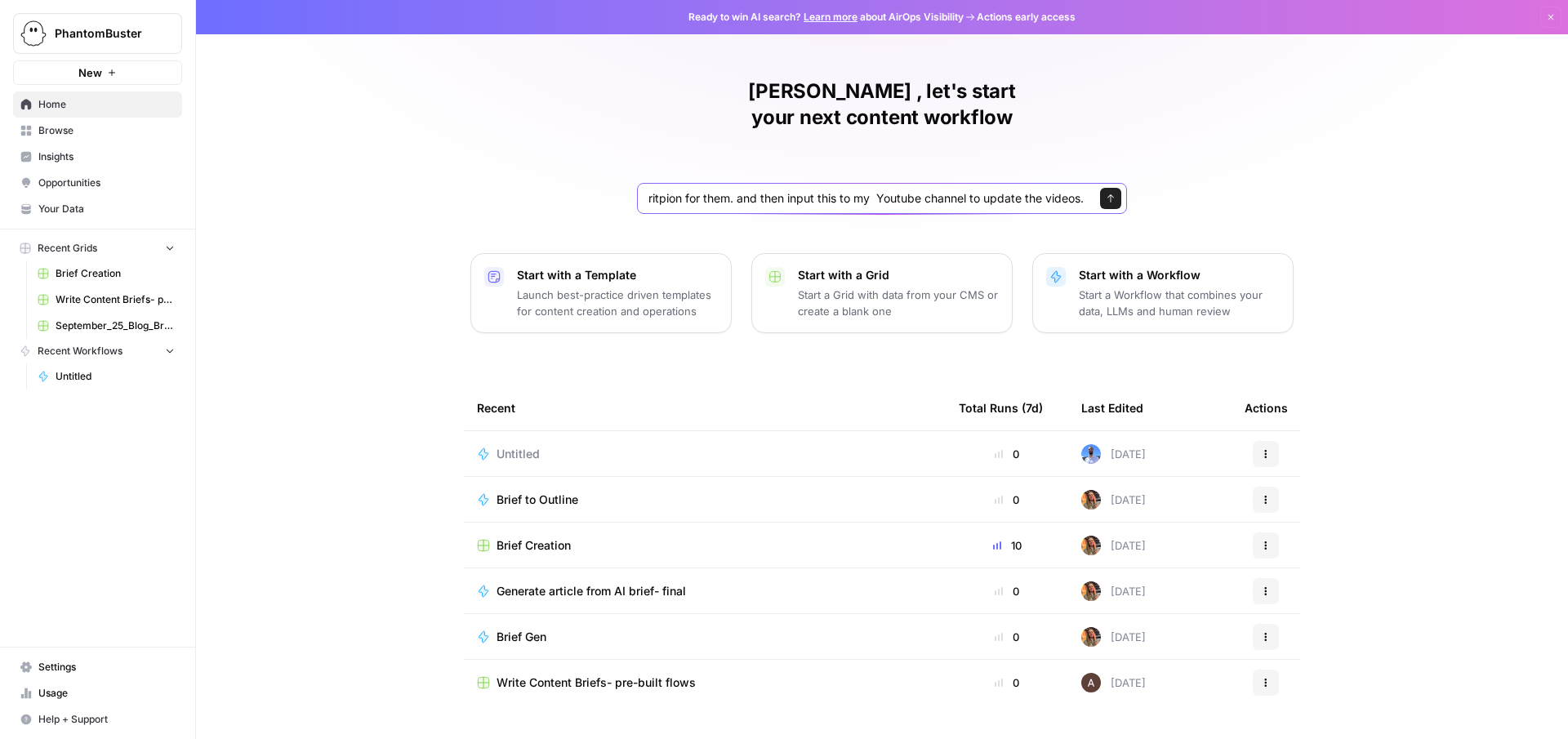
scroll to position [0, 1202]
type input "I have a CSV file with all my YouTube channel videos. With their titles and Des…"
click at [1110, 188] on button "Send" at bounding box center [1111, 199] width 22 height 22
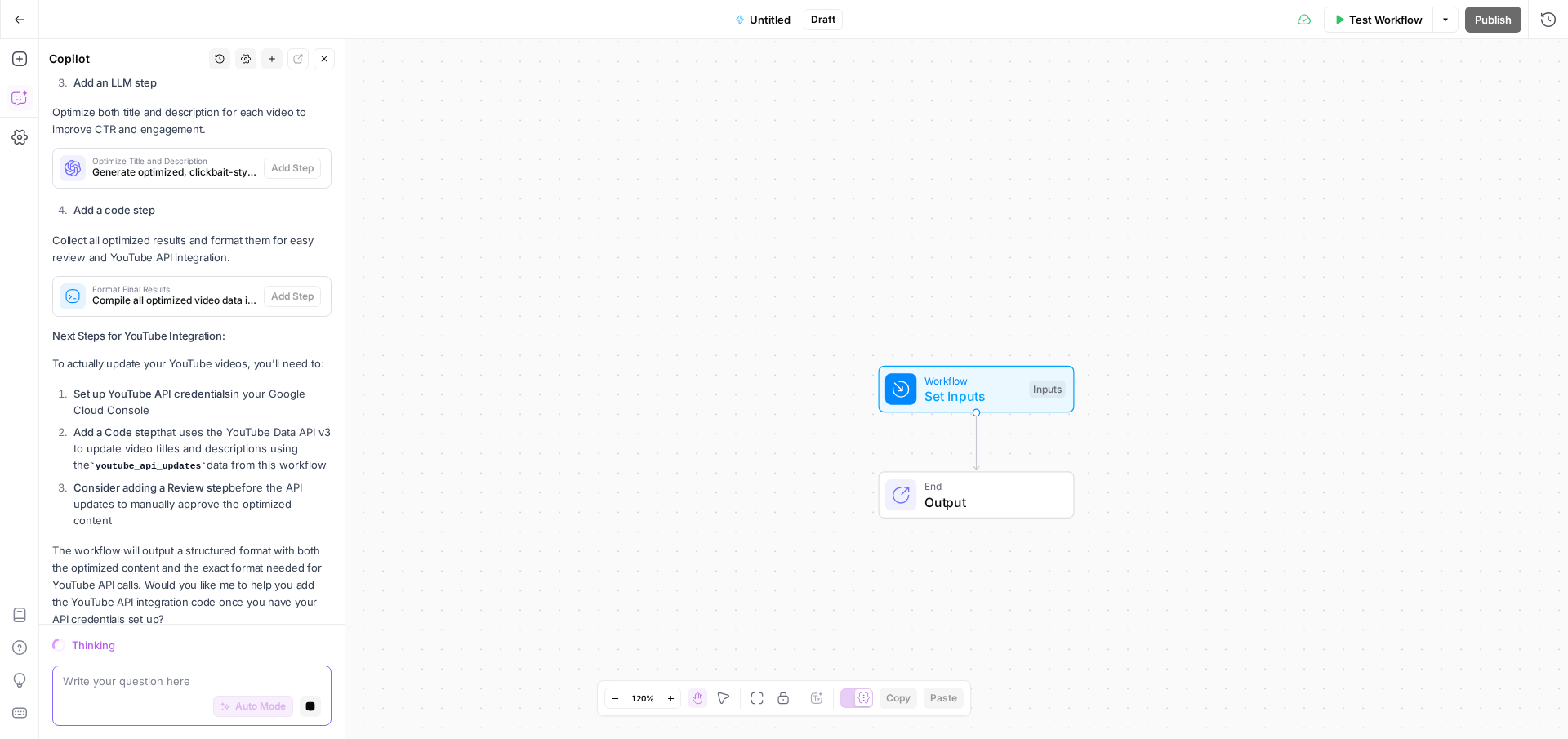
scroll to position [1221, 0]
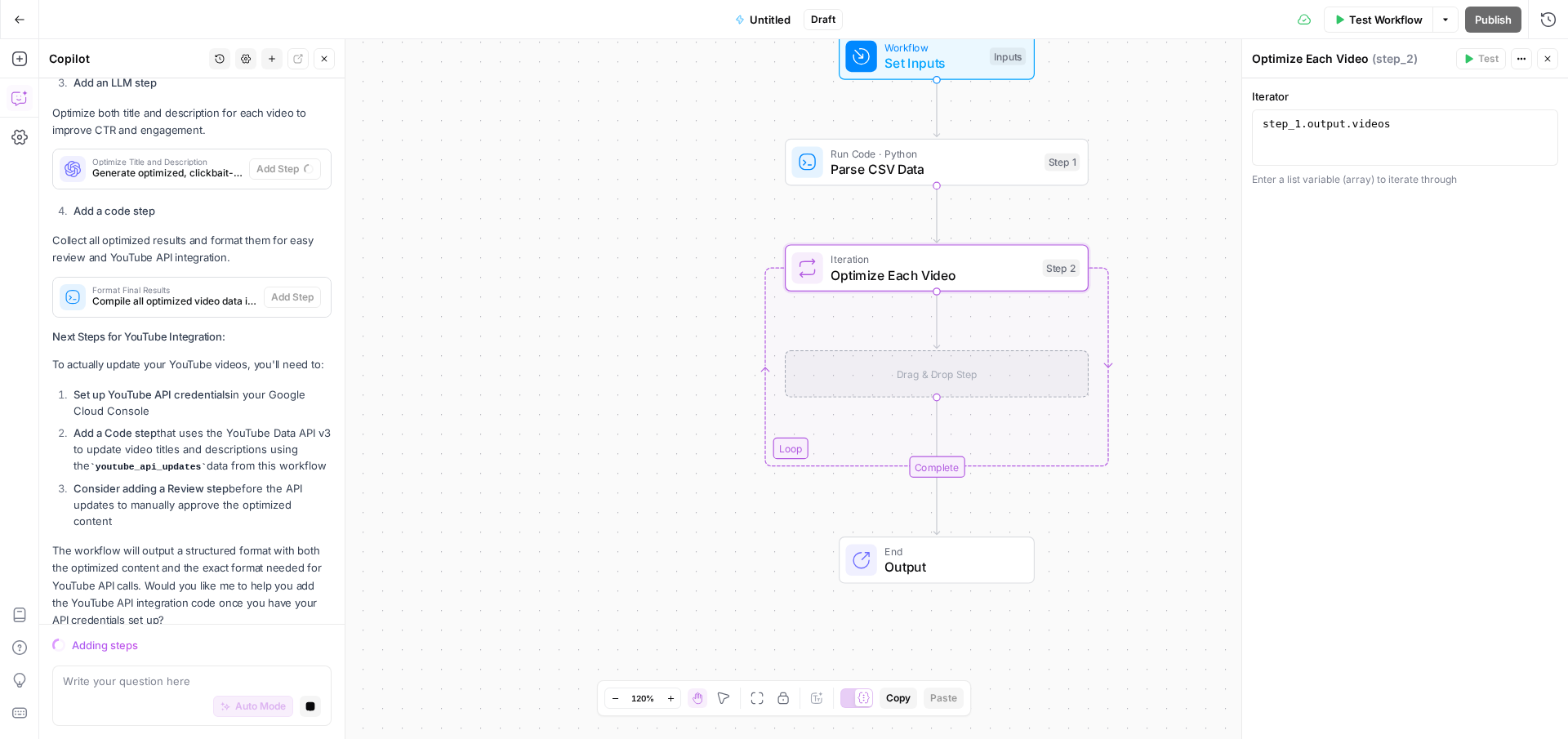
click at [909, 265] on span "Optimize Each Video" at bounding box center [932, 275] width 204 height 20
click at [911, 350] on div "Drag & Drop Step" at bounding box center [936, 374] width 304 height 47
click at [918, 374] on div "Drag & Drop Step" at bounding box center [936, 374] width 304 height 47
click at [923, 285] on div "Iteration Optimize Each Video Step 2" at bounding box center [936, 267] width 304 height 47
click at [929, 270] on span "Optimize Each Video" at bounding box center [932, 275] width 204 height 20
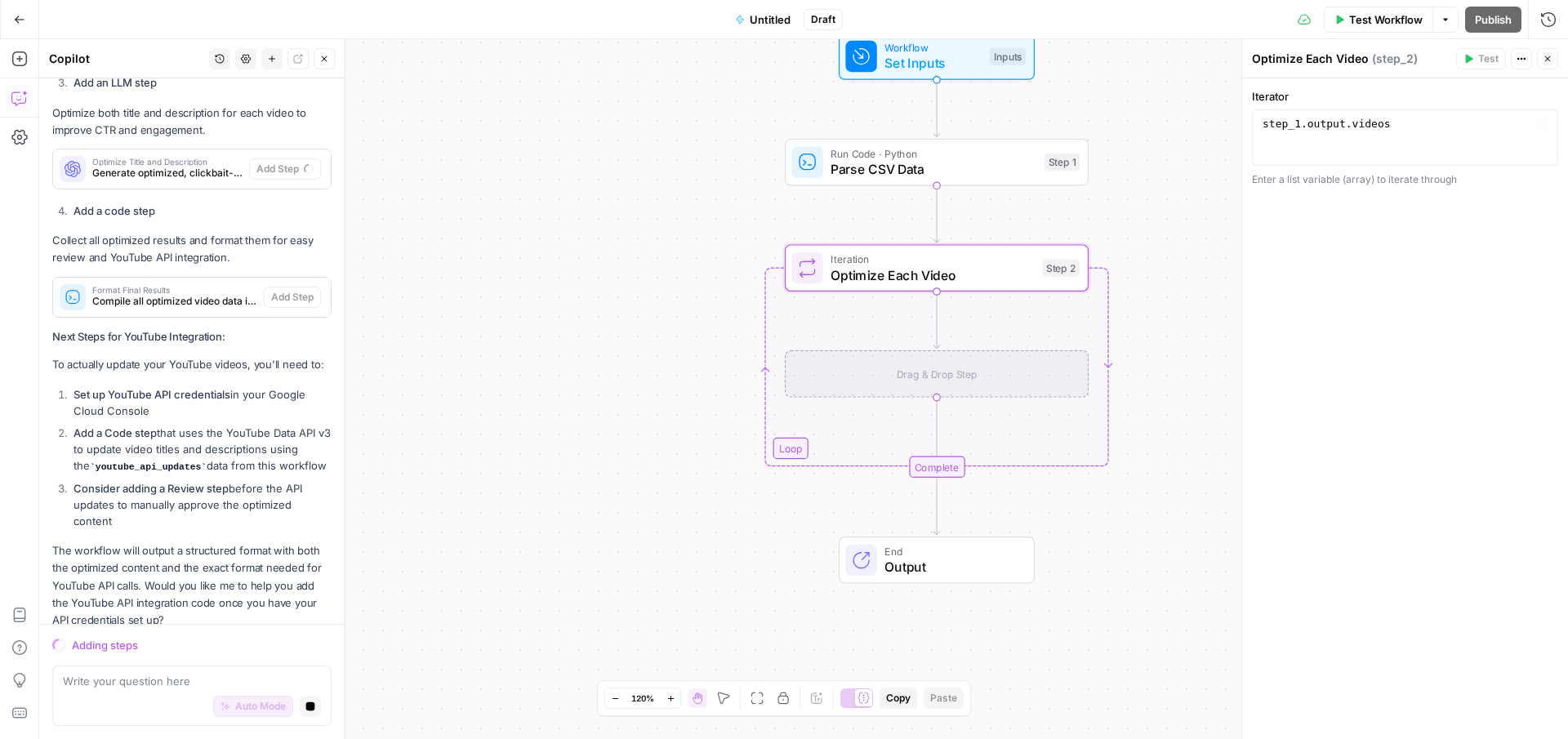
type textarea "**********"
click at [1312, 123] on div "step_1 . output . videos" at bounding box center [1405, 151] width 292 height 69
click at [1338, 239] on div "**********" at bounding box center [1405, 409] width 326 height 660
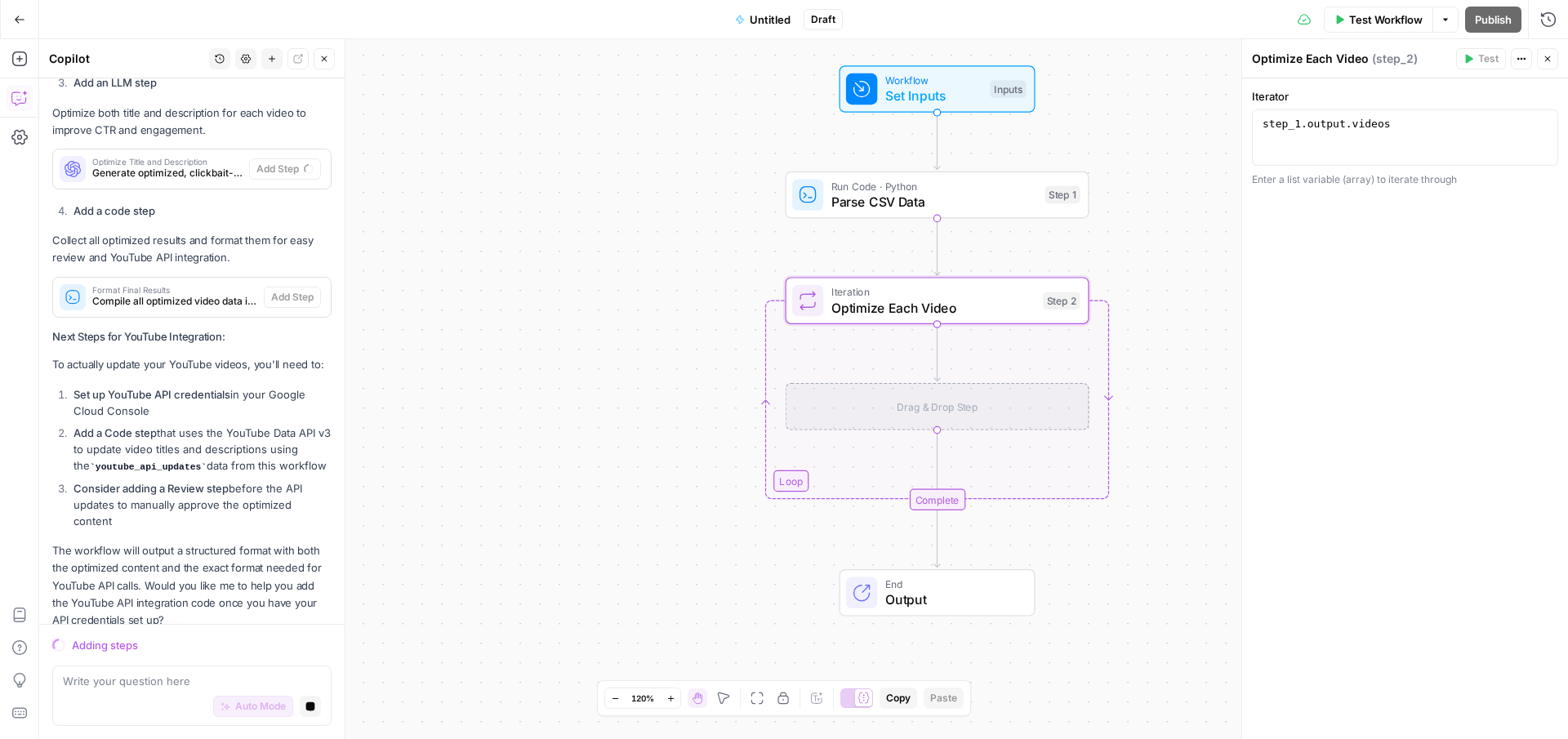
click at [963, 184] on span "Run Code · Python" at bounding box center [934, 185] width 206 height 15
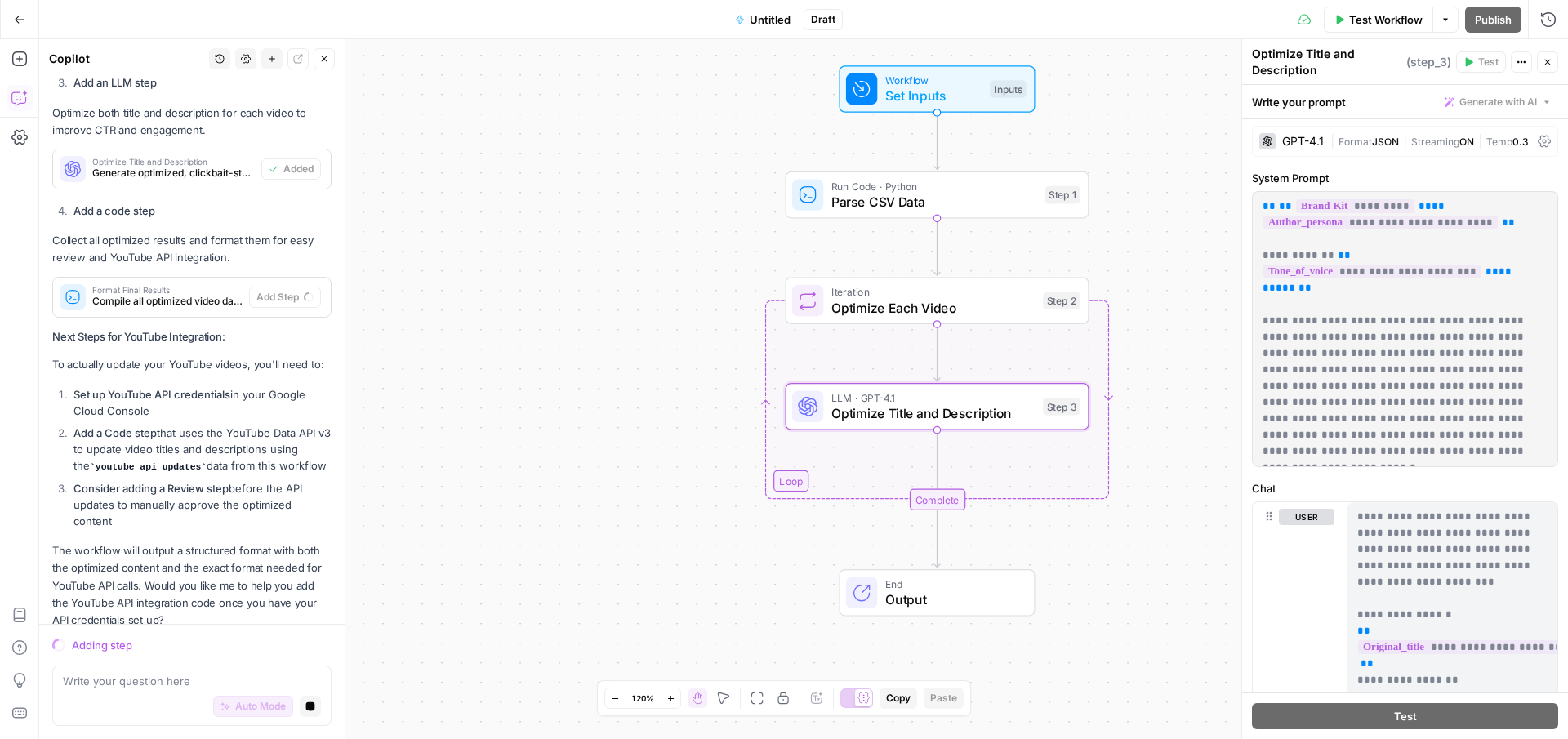
scroll to position [0, 0]
click at [1328, 208] on span "*********" at bounding box center [1355, 208] width 118 height 14
click at [1333, 208] on span "*********" at bounding box center [1355, 208] width 118 height 14
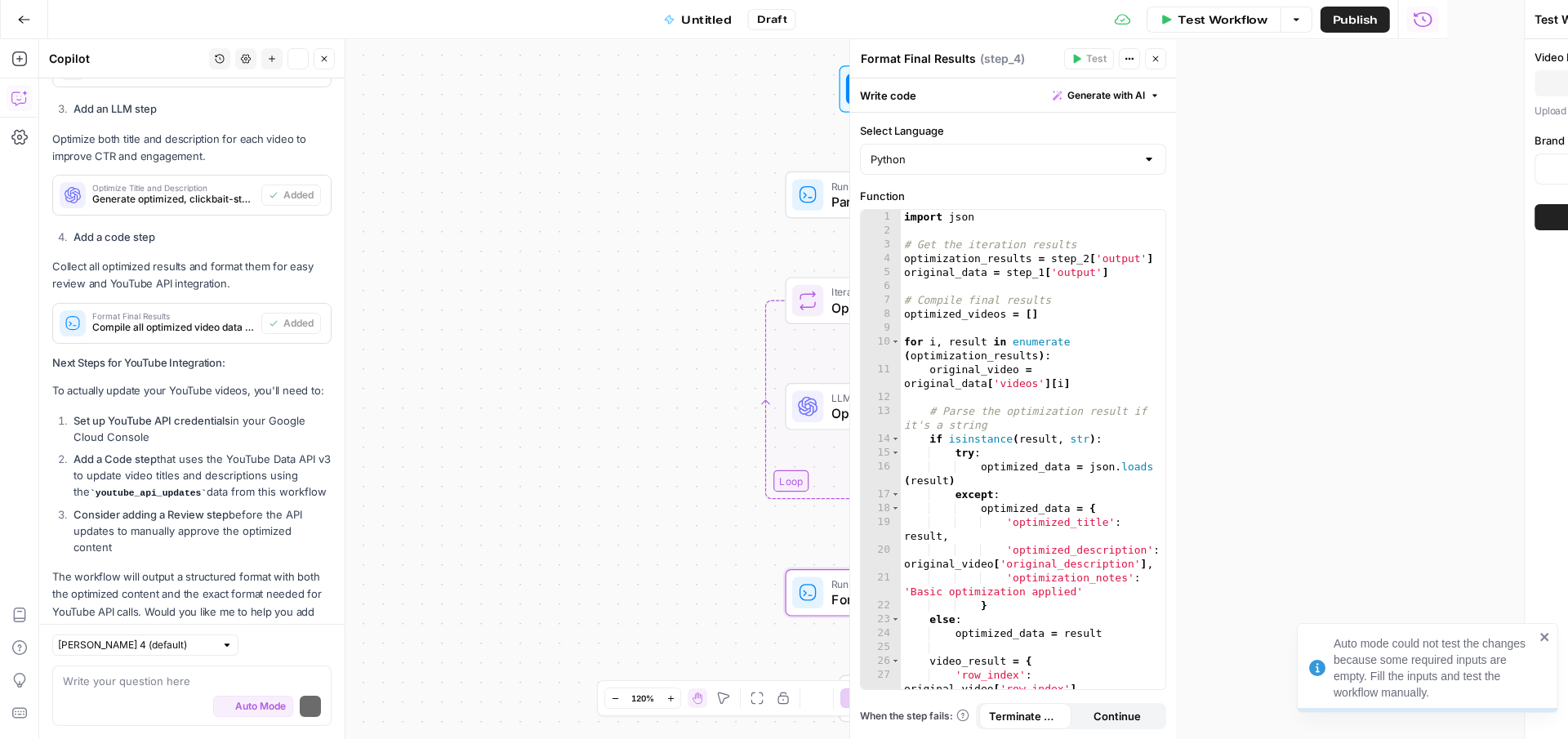
scroll to position [1274, 0]
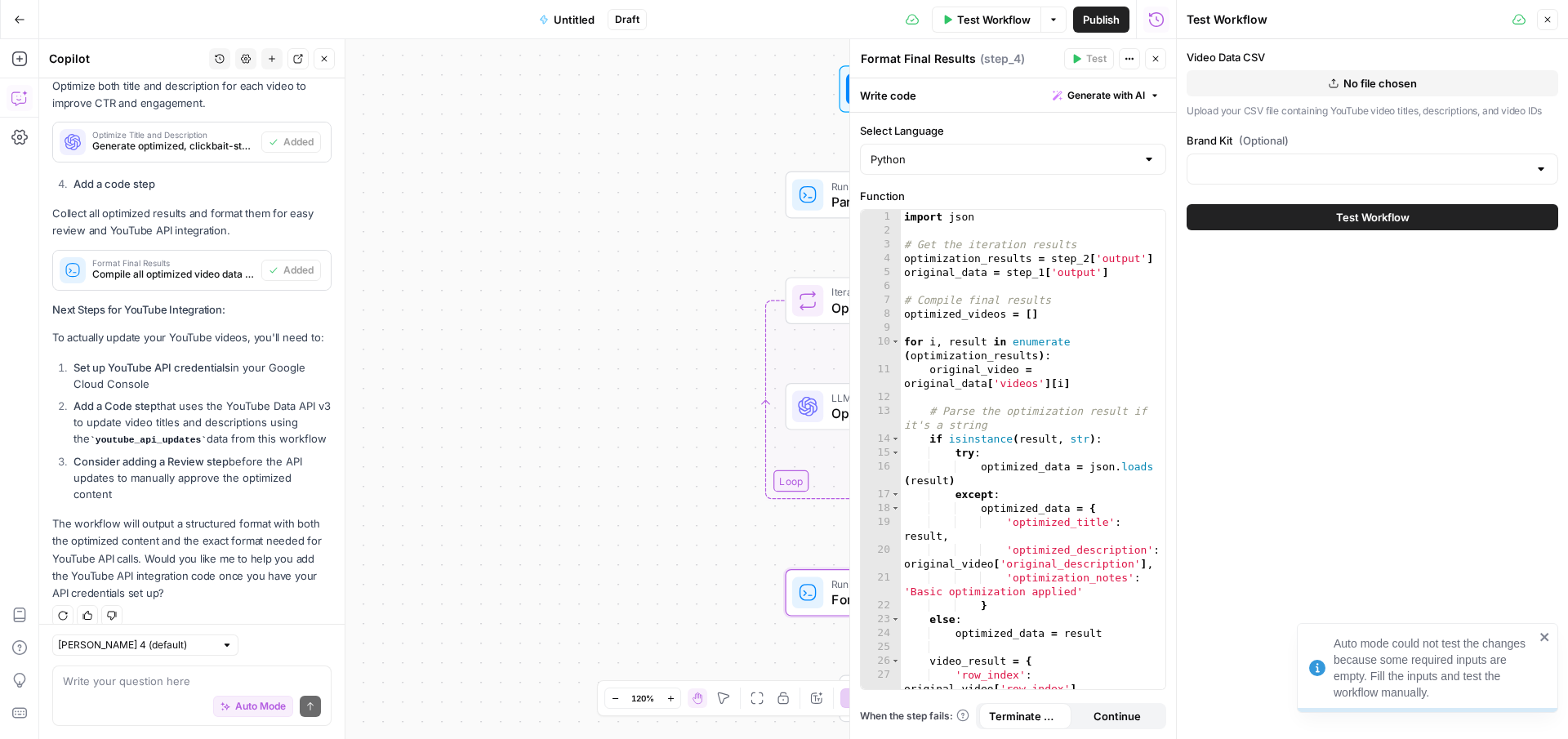
click at [1261, 155] on div at bounding box center [1372, 169] width 372 height 31
click at [1285, 373] on div "Video Data CSV No file chosen Upload your CSV file containing YouTube video tit…" at bounding box center [1372, 388] width 391 height 699
click at [1547, 19] on icon "button" at bounding box center [1548, 20] width 5 height 5
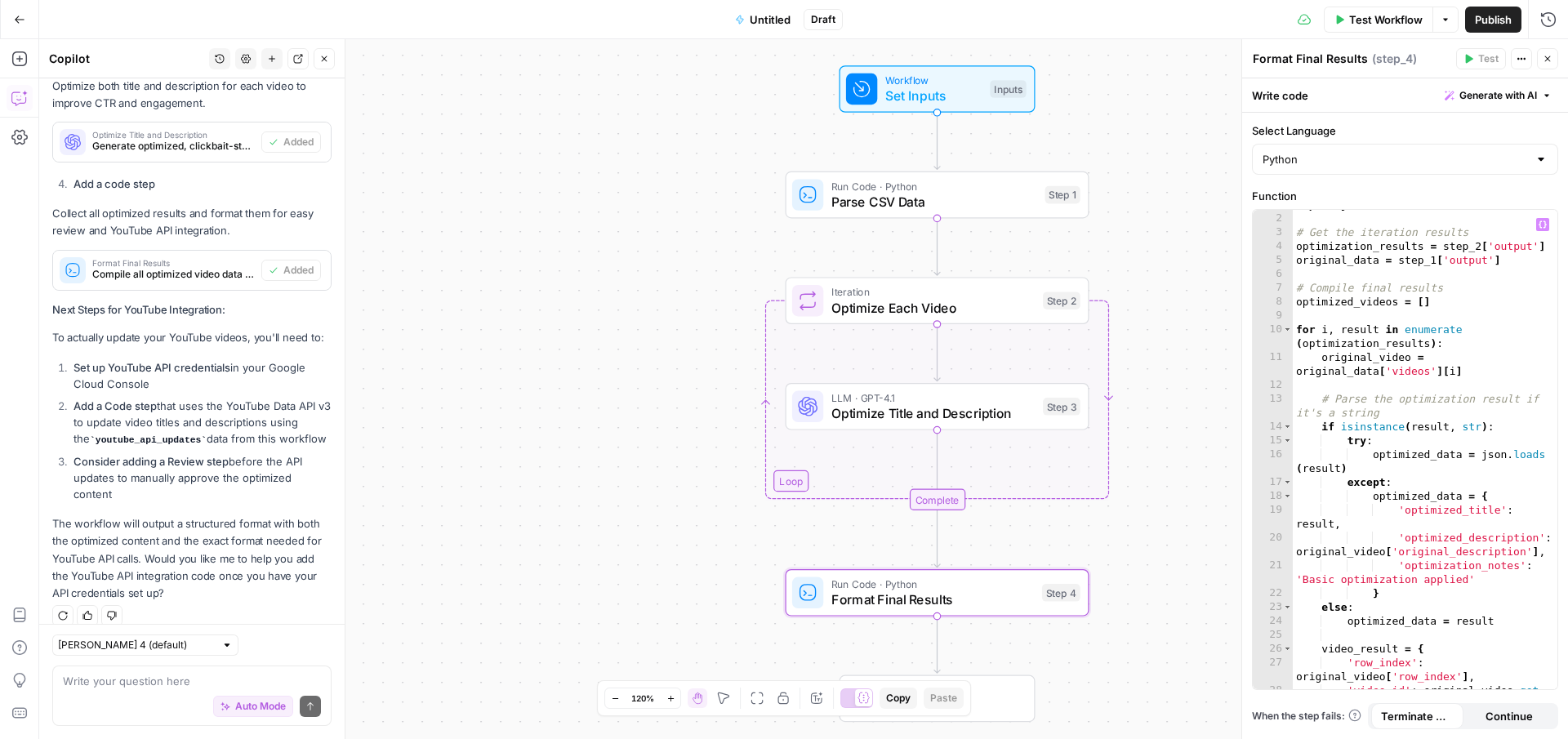
scroll to position [0, 0]
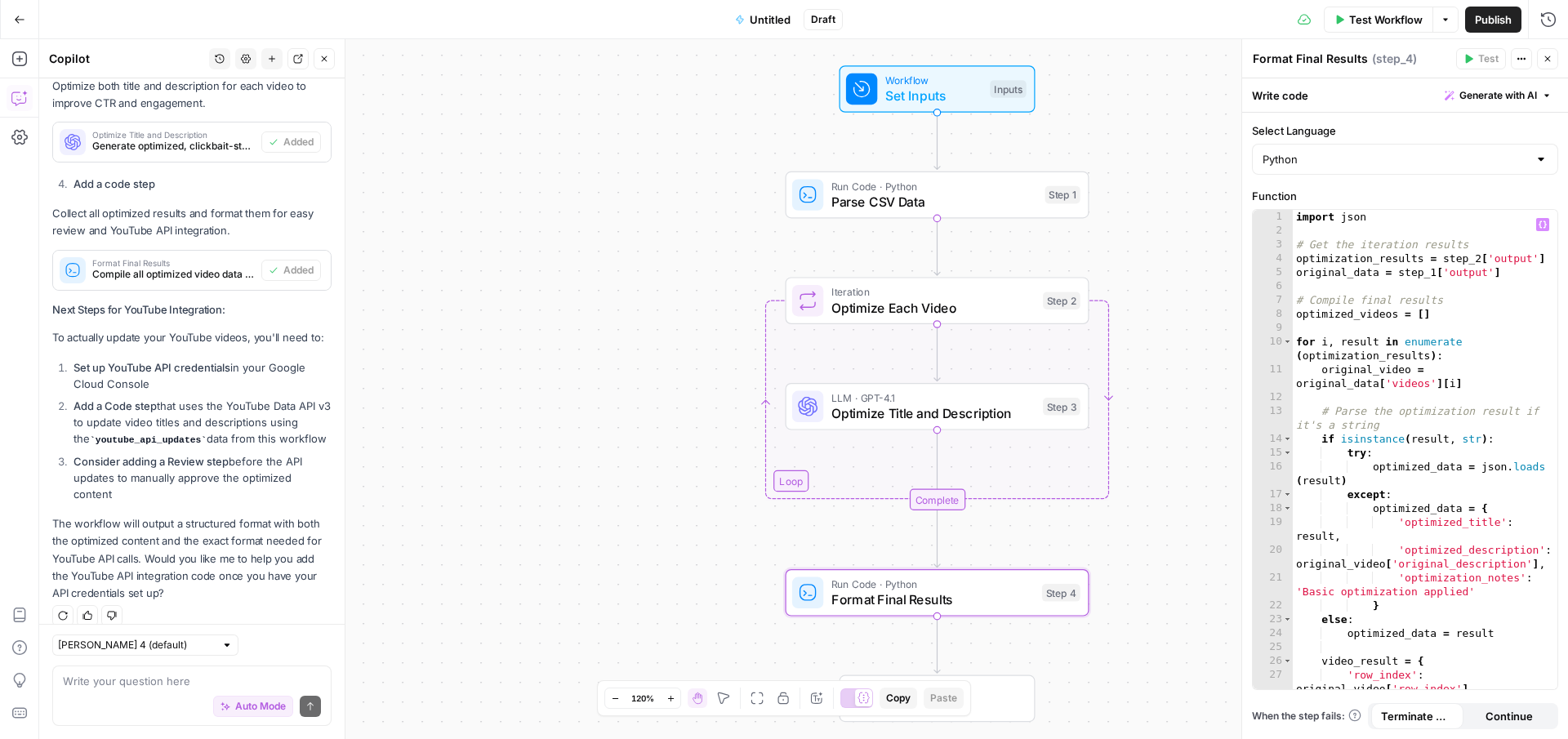
type textarea "**********"
click at [1476, 275] on div "import json # Get the iteration results optimization_results = step_2 [ 'output…" at bounding box center [1424, 469] width 264 height 521
click at [975, 191] on div "Run Code · Python Parse CSV Data" at bounding box center [934, 194] width 206 height 33
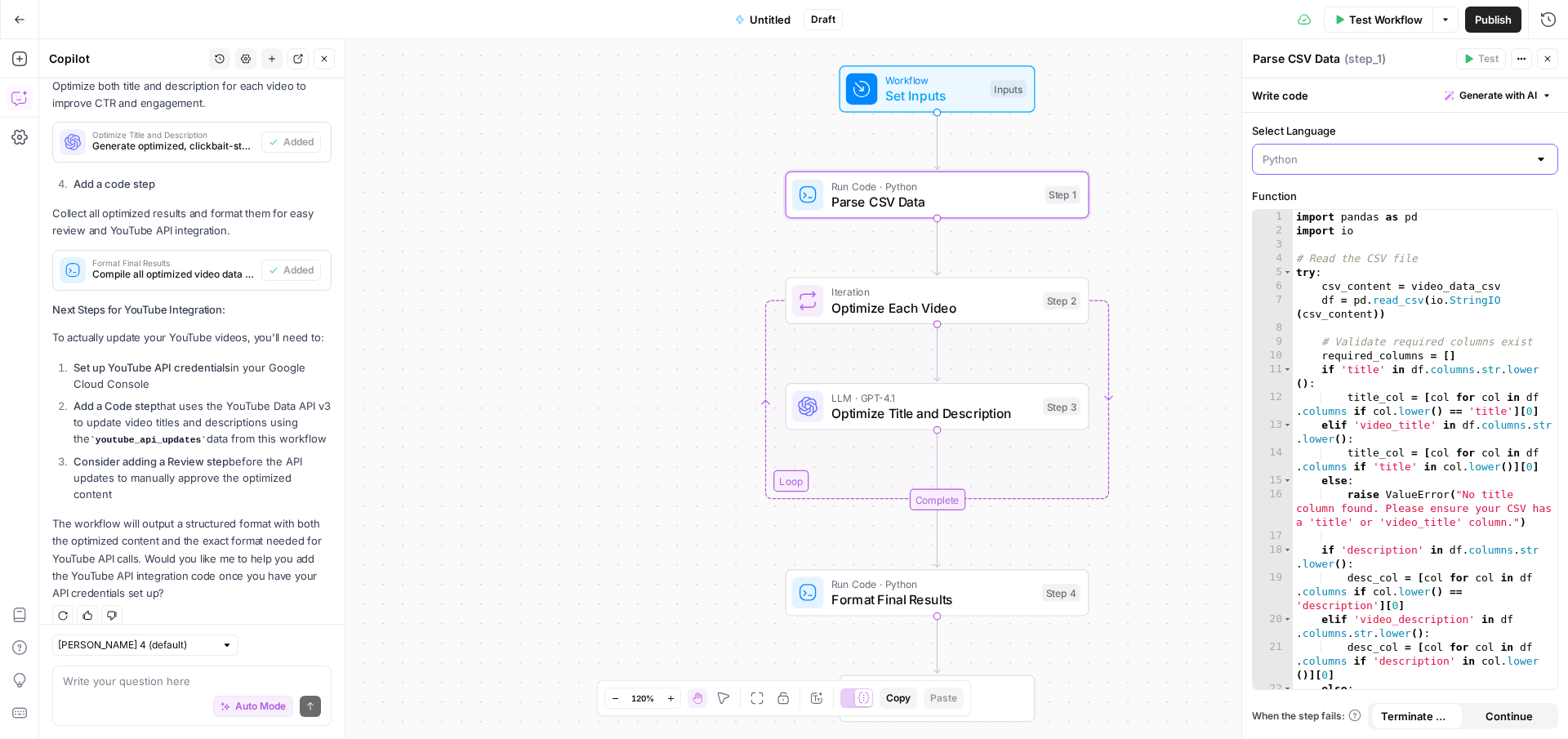
click at [1338, 152] on input "Select Language" at bounding box center [1396, 159] width 265 height 16
type input "Python"
click at [1391, 123] on label "Select Language" at bounding box center [1405, 131] width 306 height 16
click at [1391, 151] on input "Python" at bounding box center [1396, 159] width 265 height 16
type input "Python"
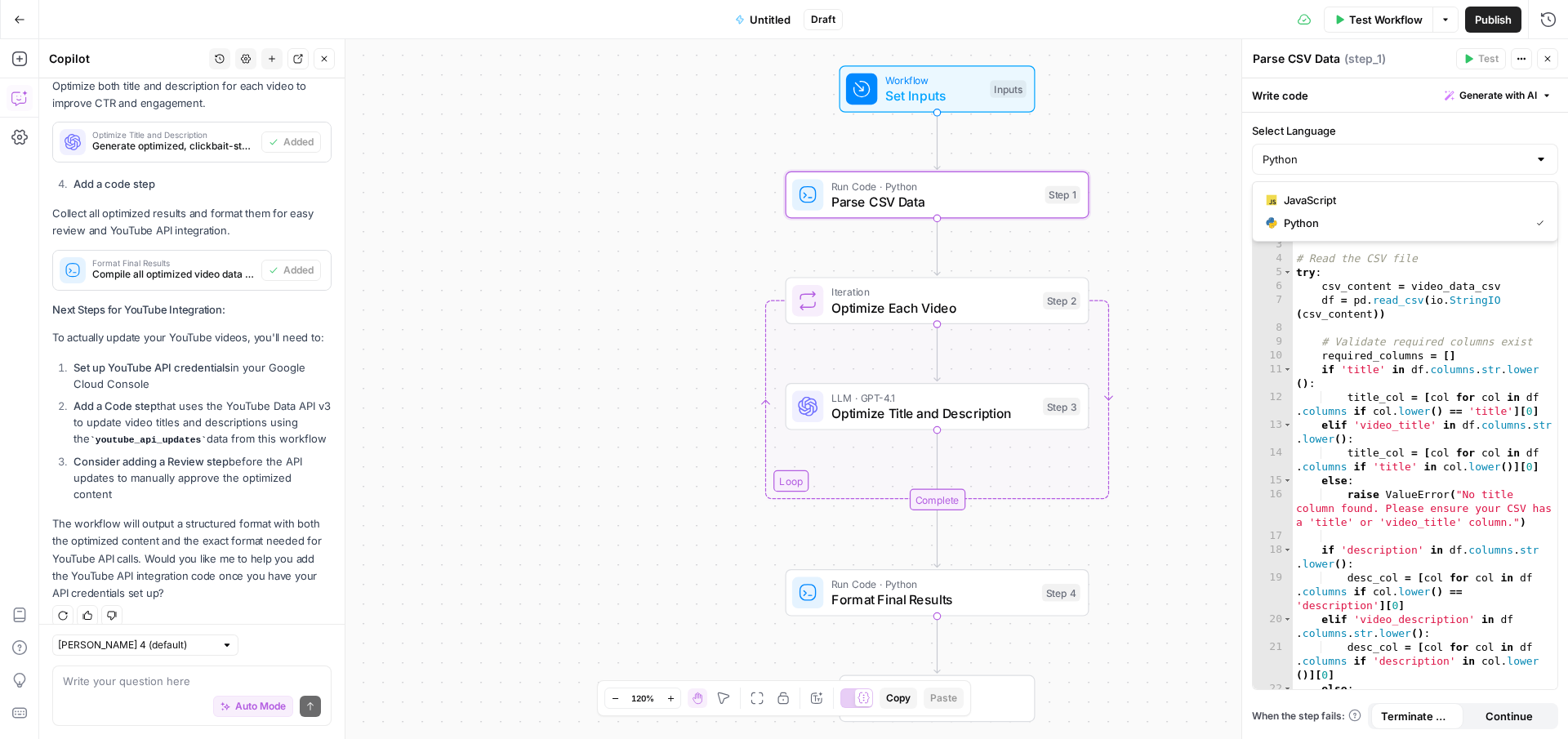
click at [1374, 102] on div "Write code Generate with AI" at bounding box center [1405, 95] width 326 height 33
click at [1474, 93] on span "Generate with AI" at bounding box center [1498, 96] width 78 height 14
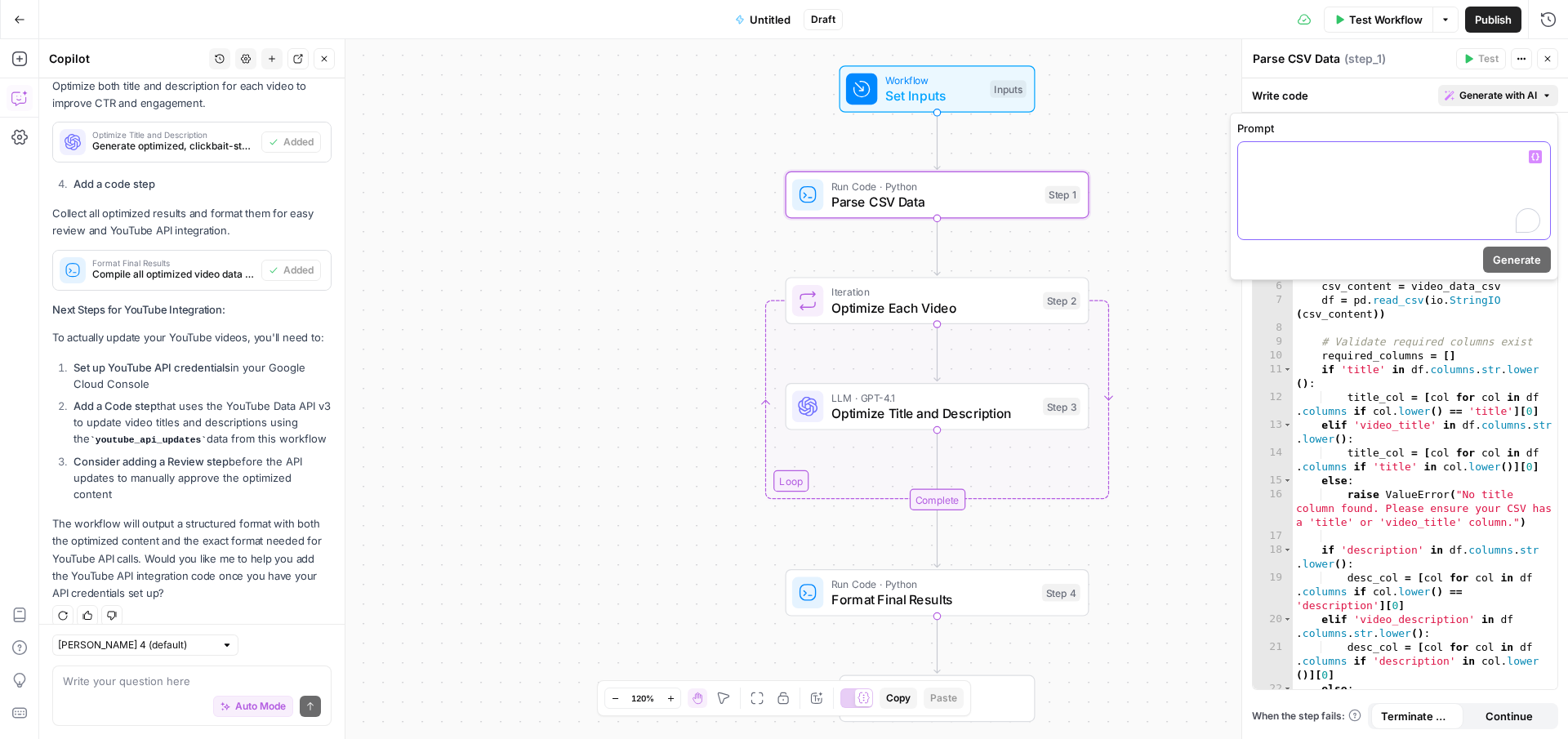
click at [1332, 174] on div "To enrich screen reader interactions, please activate Accessibility in Grammarl…" at bounding box center [1394, 190] width 312 height 97
click at [1354, 391] on div "import pandas as pd import io # Read the CSV file try : csv_content = video_dat…" at bounding box center [1424, 484] width 264 height 549
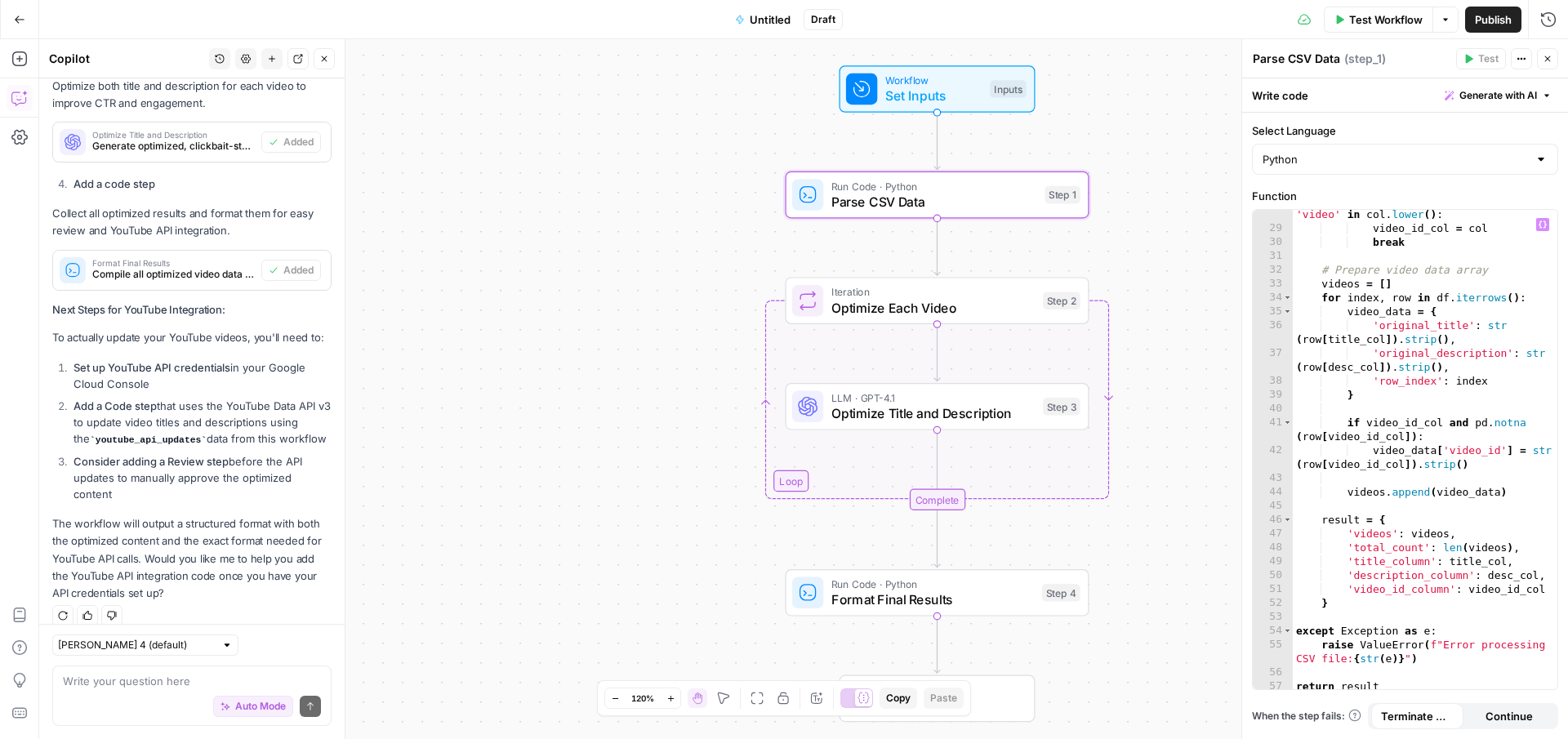
scroll to position [613, 0]
click at [1537, 721] on button "Continue" at bounding box center [1509, 716] width 92 height 26
click at [1498, 721] on span "Continue" at bounding box center [1509, 716] width 47 height 16
click at [1430, 715] on span "Terminate Workflow" at bounding box center [1417, 716] width 73 height 16
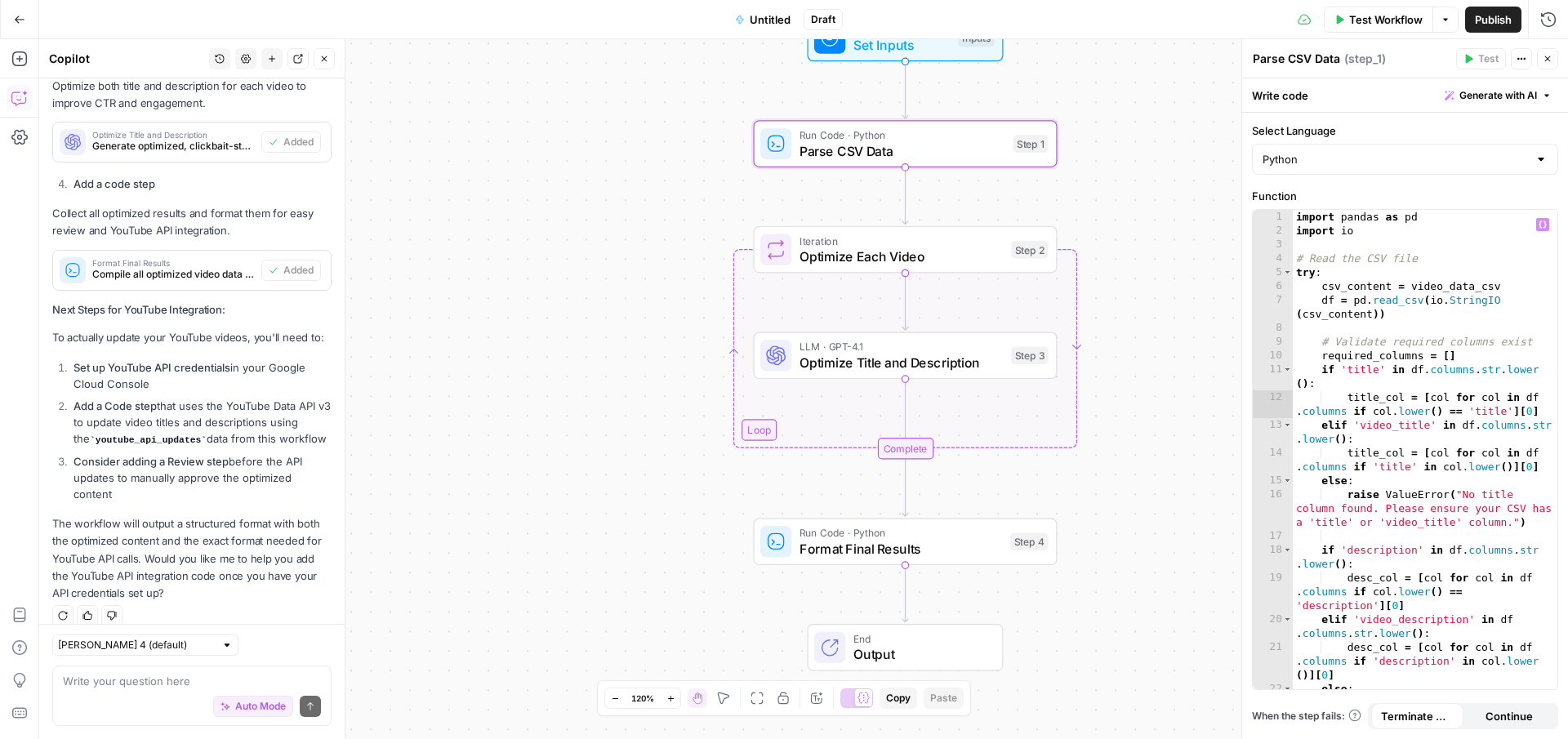
scroll to position [0, 0]
click at [1372, 229] on div "import pandas as pd import io # Read the CSV file try : csv_content = video_dat…" at bounding box center [1424, 484] width 264 height 549
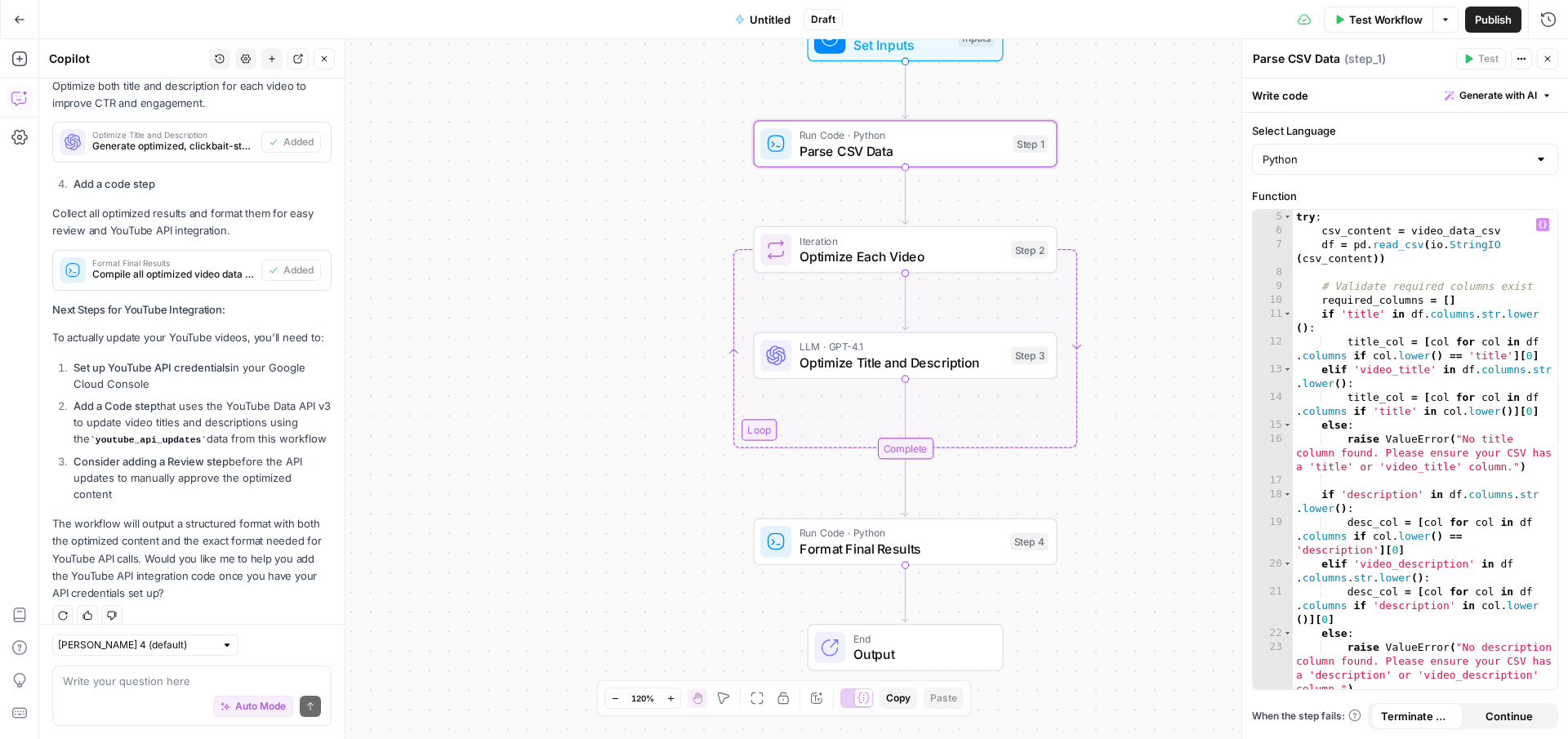
scroll to position [56, 0]
click at [1396, 244] on div "try : csv_content = video_data_csv df = pd . read_csv ( io . StringIO ( csv_con…" at bounding box center [1424, 463] width 264 height 507
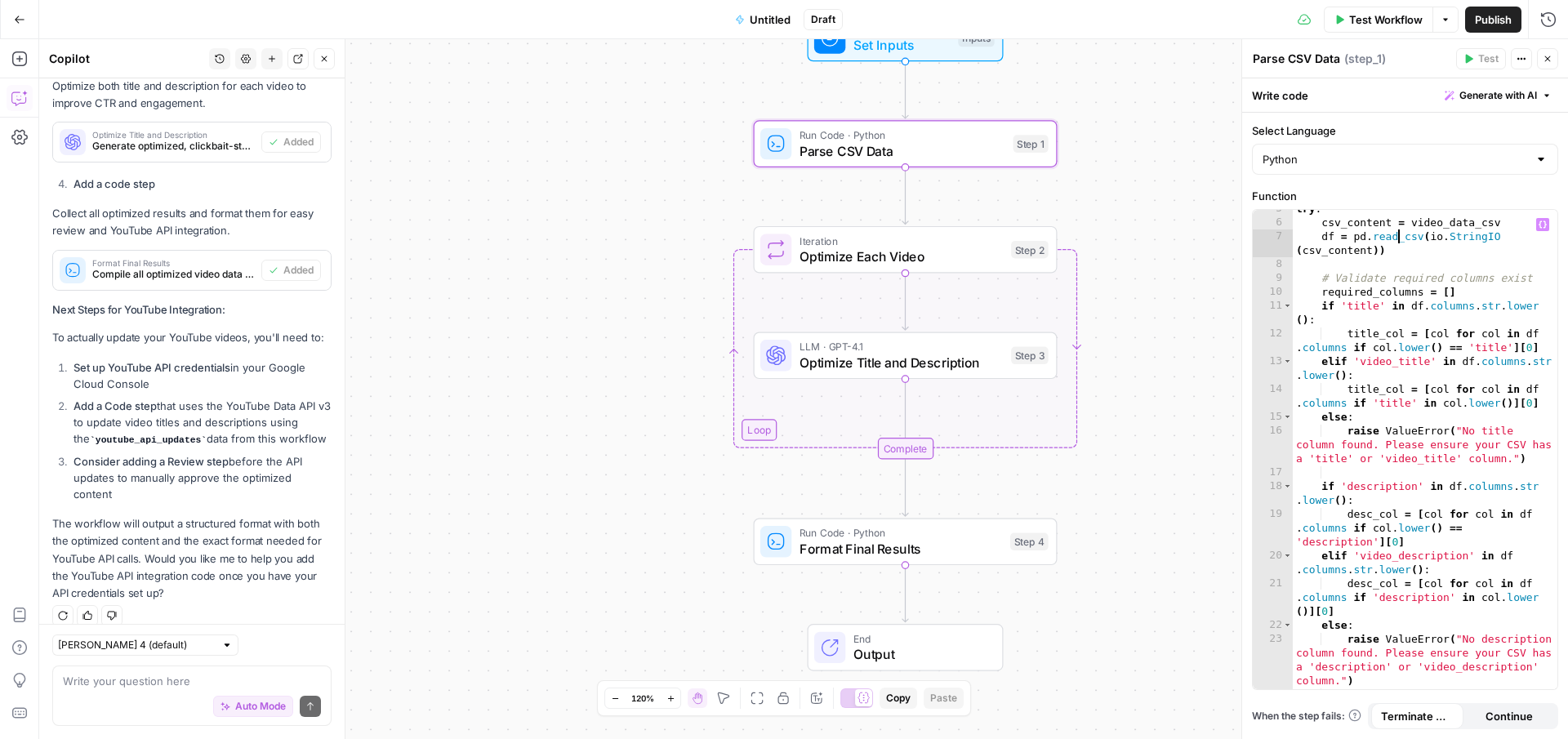
scroll to position [64, 0]
click at [1452, 291] on div "try : csv_content = video_data_csv df = pd . read_csv ( io . StringIO ( csv_con…" at bounding box center [1424, 455] width 264 height 507
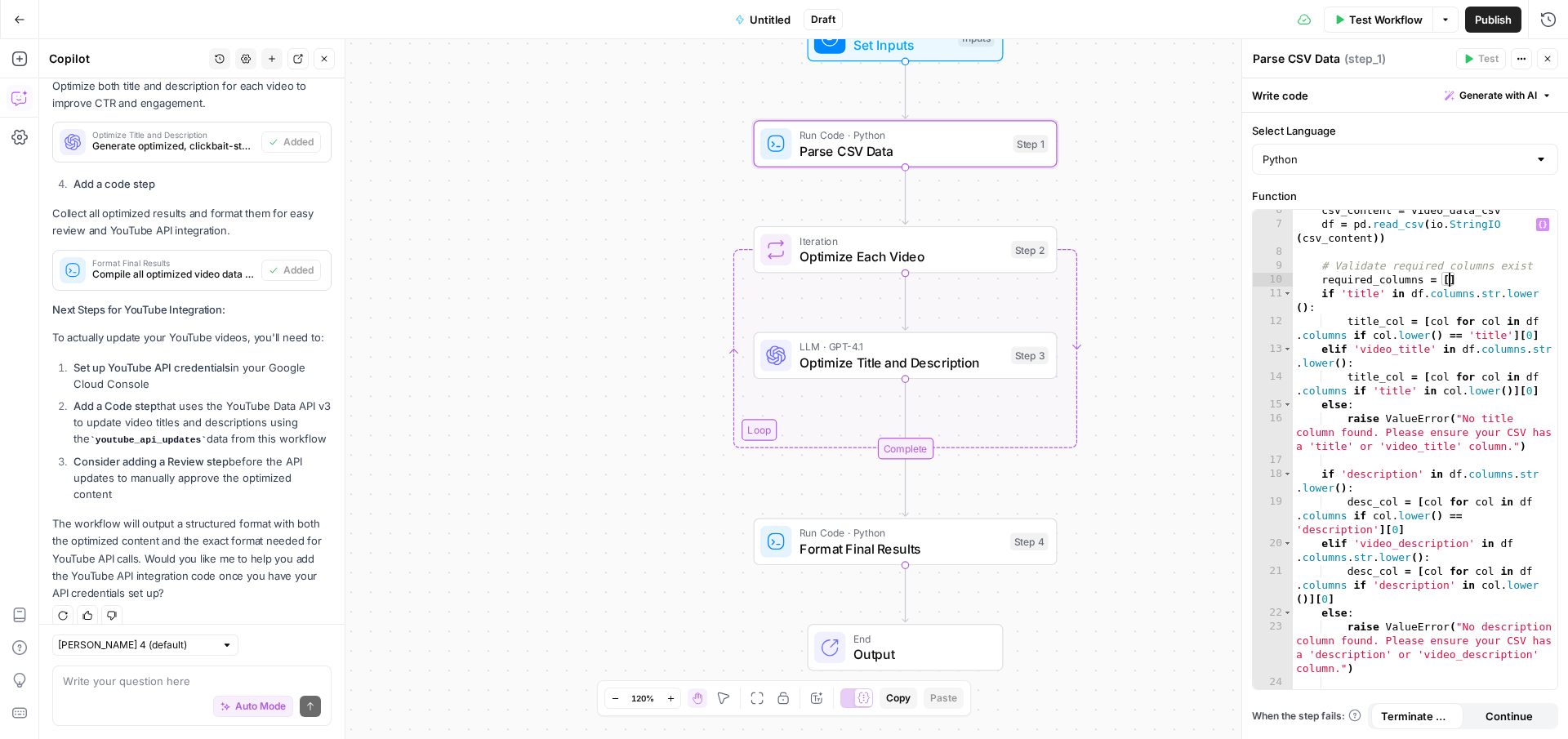
click at [1363, 295] on div "csv_content = video_data_csv df = pd . read_csv ( io . StringIO ( csv_content )…" at bounding box center [1424, 457] width 264 height 507
type textarea "**********"
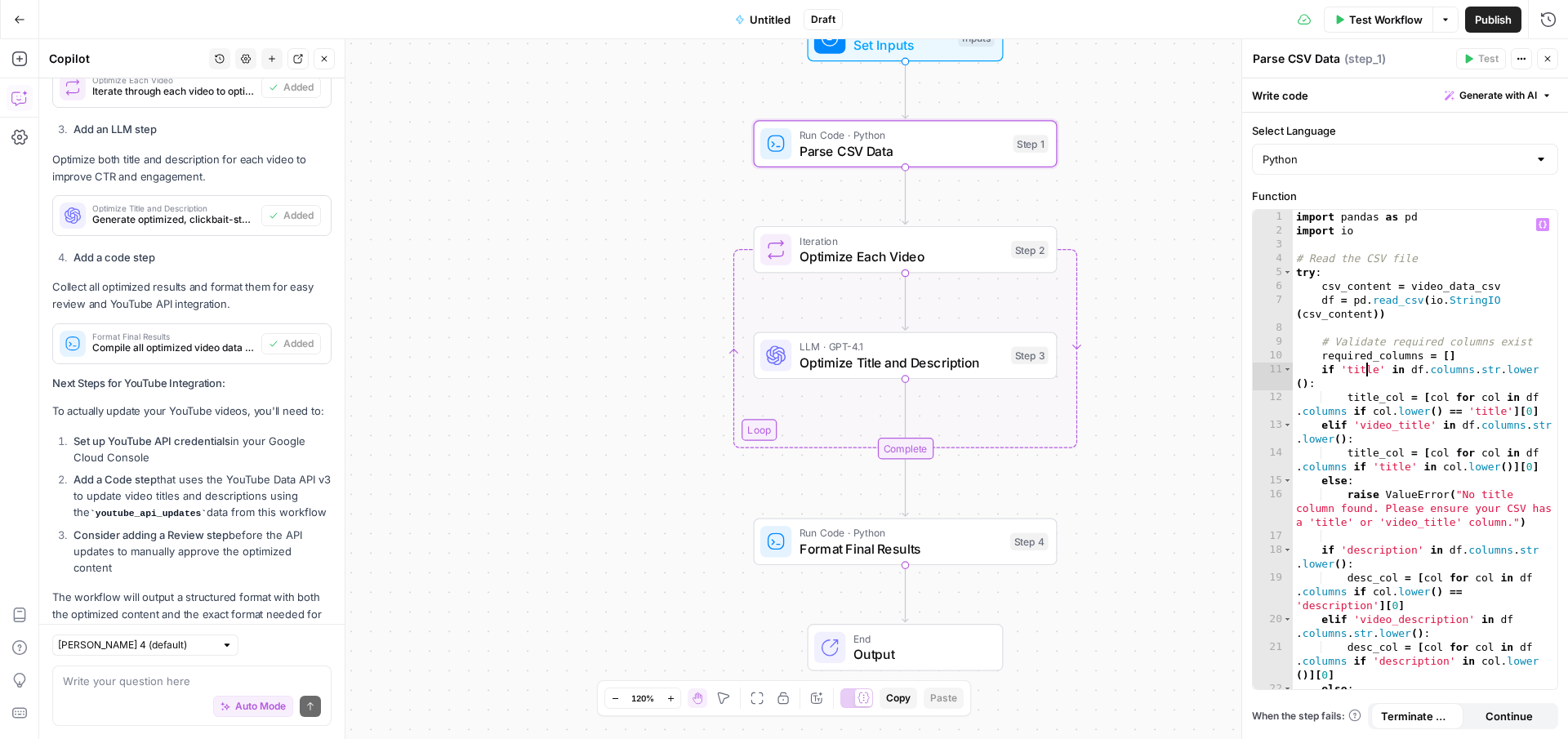
scroll to position [1274, 0]
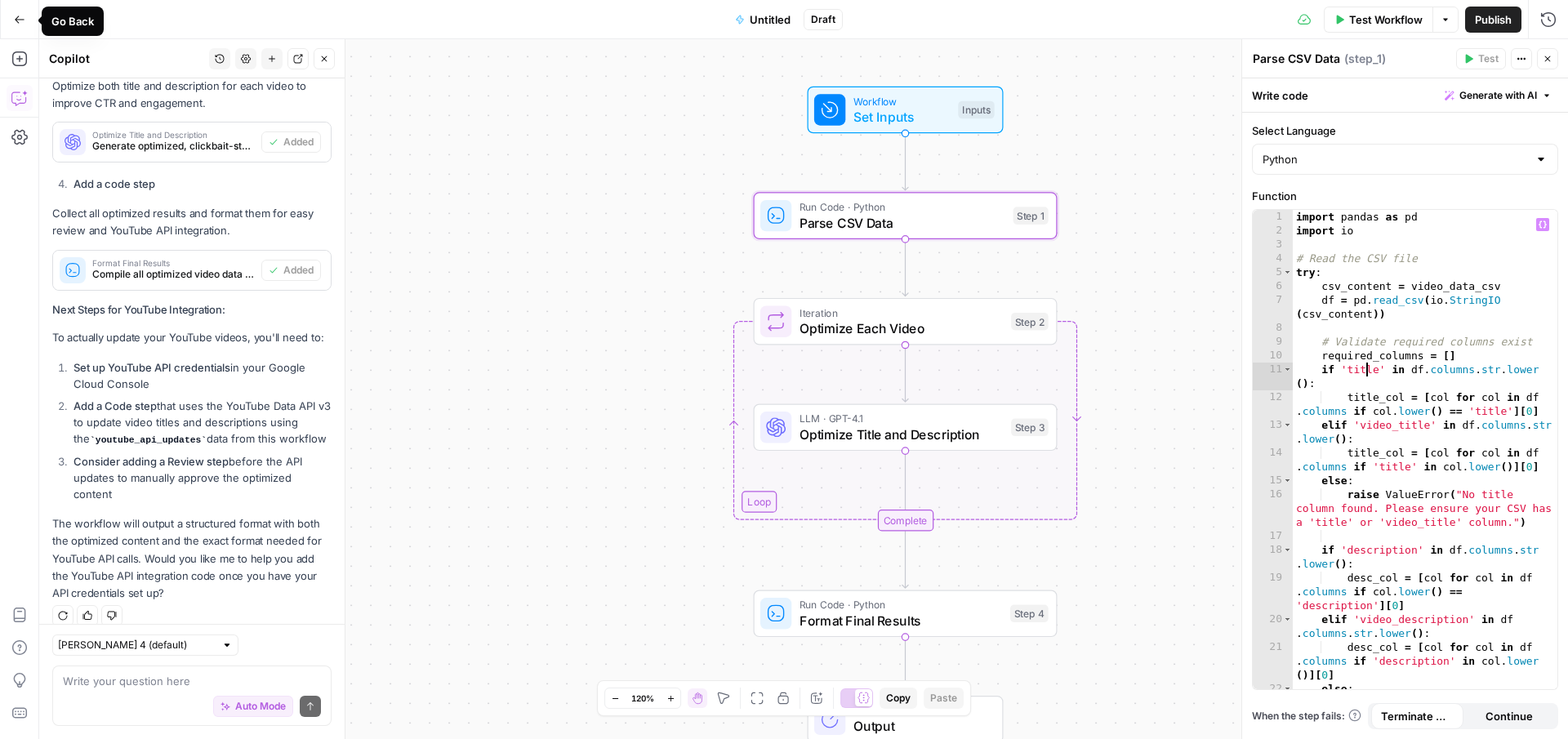
click at [28, 26] on button "Go Back" at bounding box center [19, 19] width 30 height 30
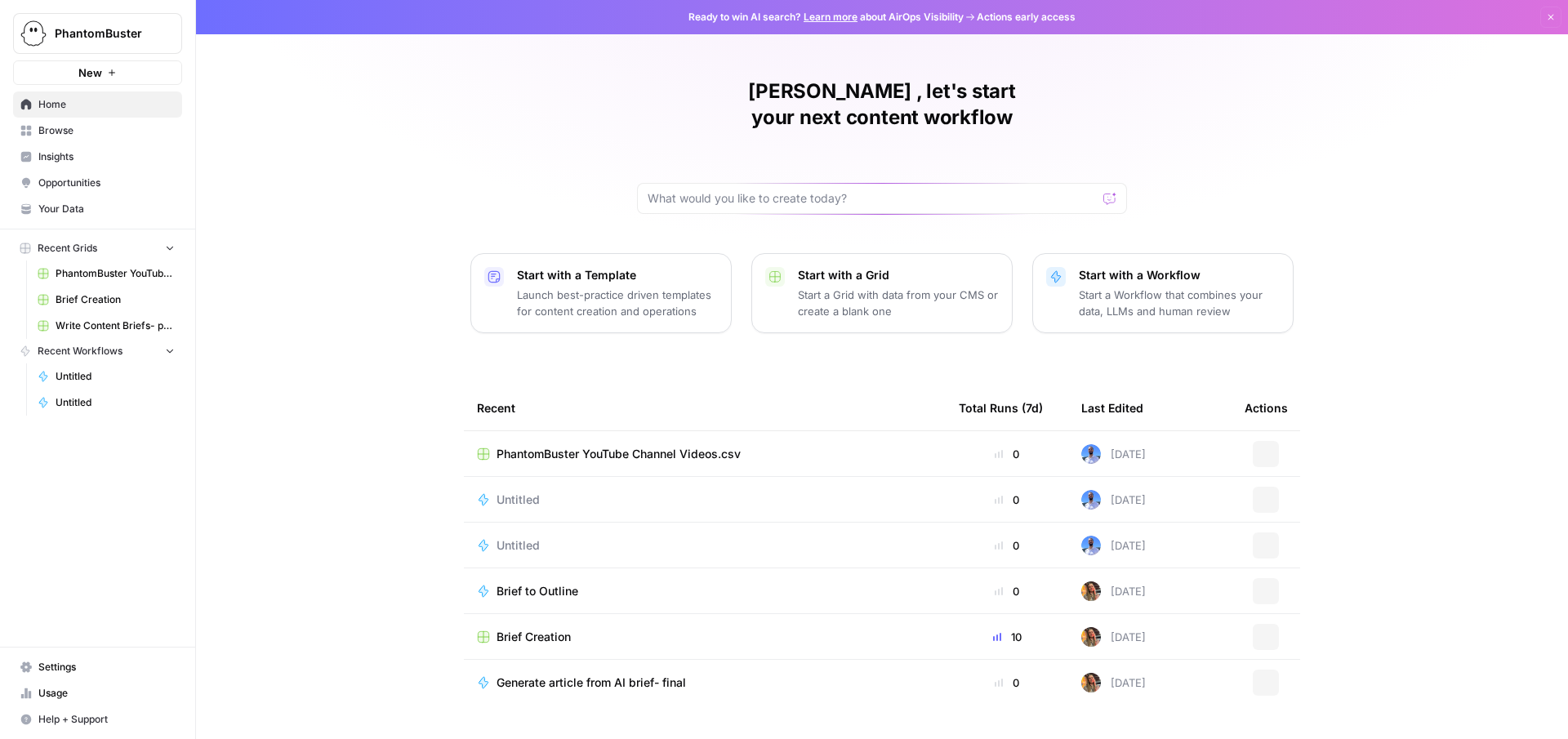
scroll to position [13, 0]
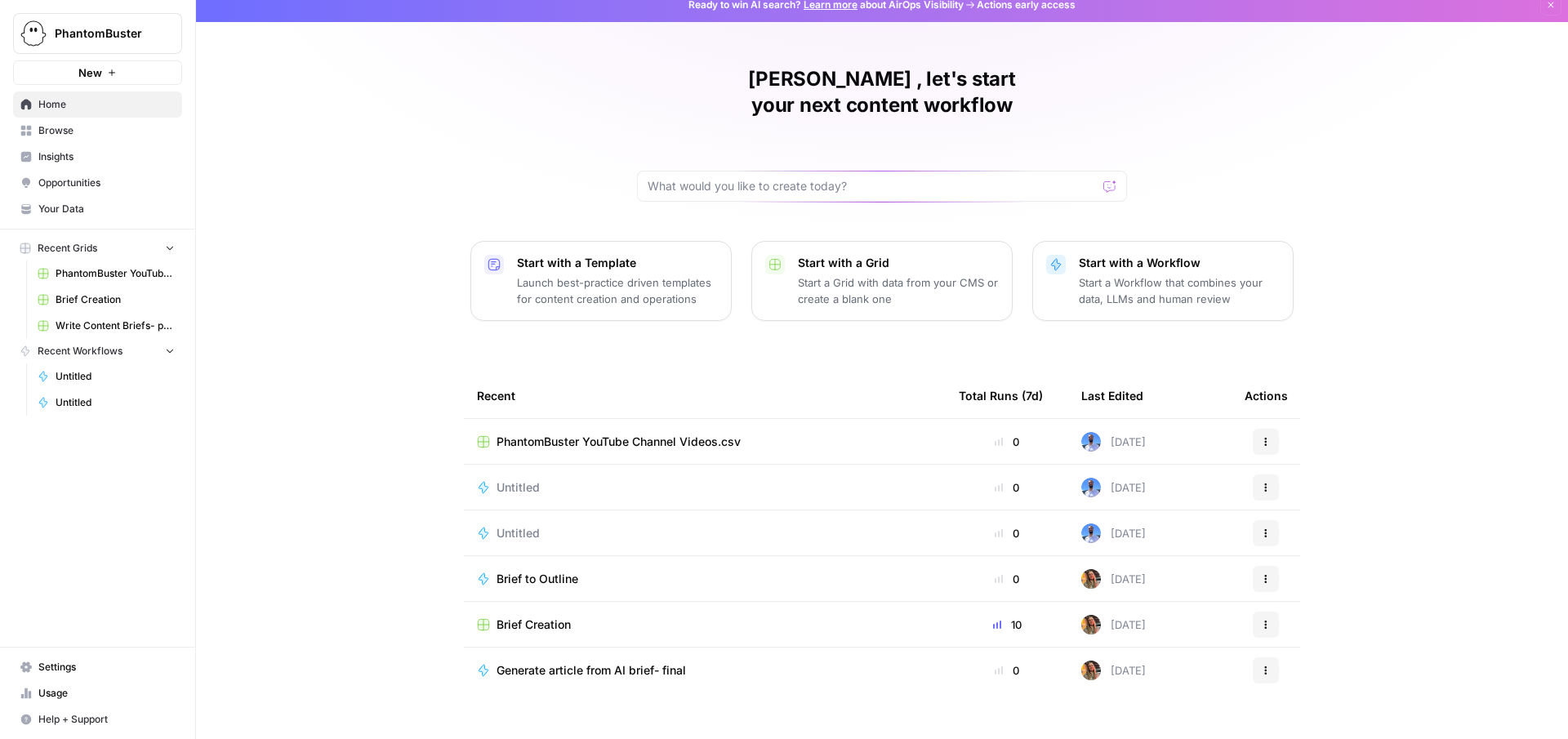
click at [535, 616] on span "Brief Creation" at bounding box center [533, 624] width 74 height 16
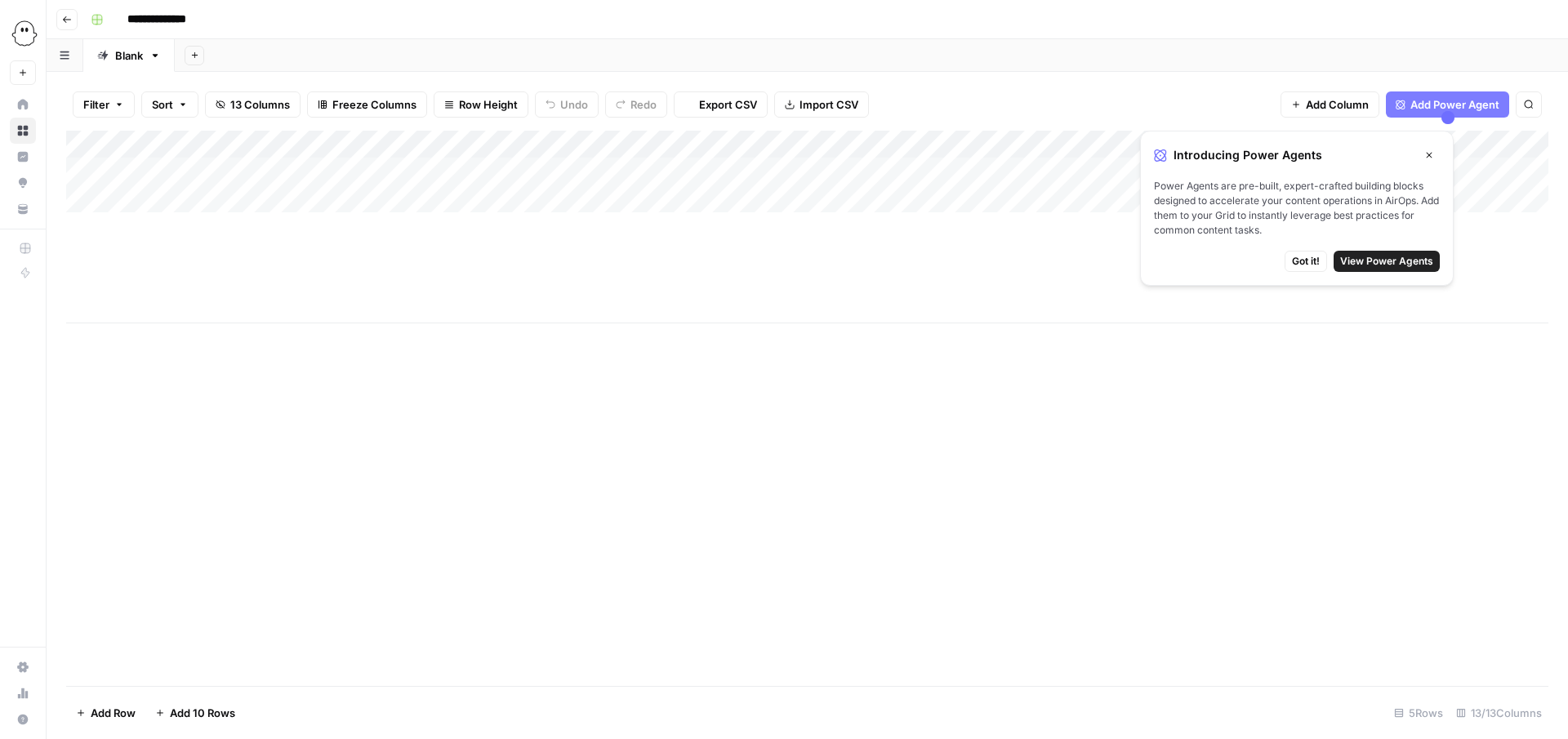
click at [1432, 151] on icon "button" at bounding box center [1429, 154] width 10 height 10
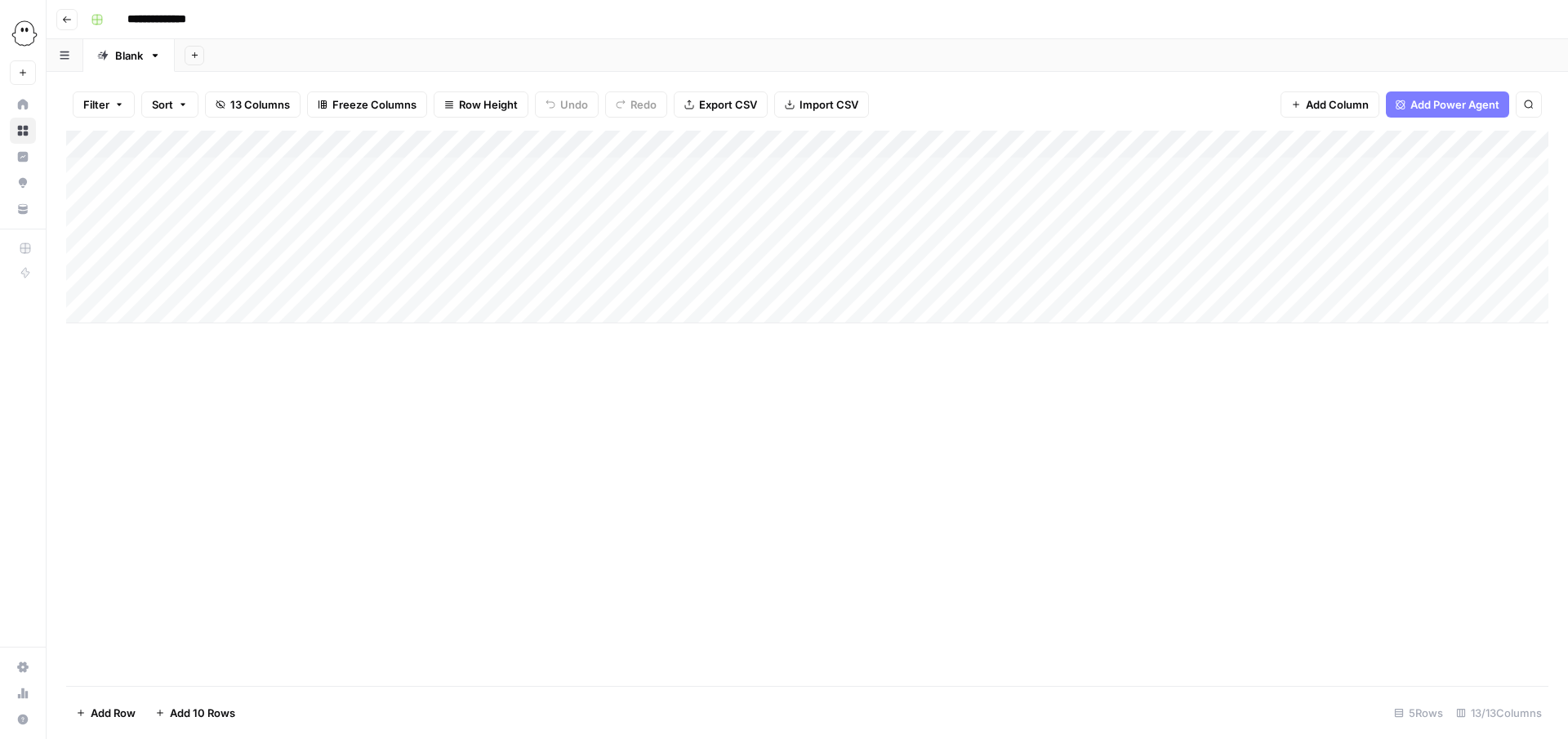
click at [900, 144] on div "Add Column" at bounding box center [807, 226] width 1482 height 192
click at [778, 407] on div "Add Column" at bounding box center [807, 408] width 1482 height 555
click at [856, 145] on div "Add Column" at bounding box center [807, 226] width 1482 height 192
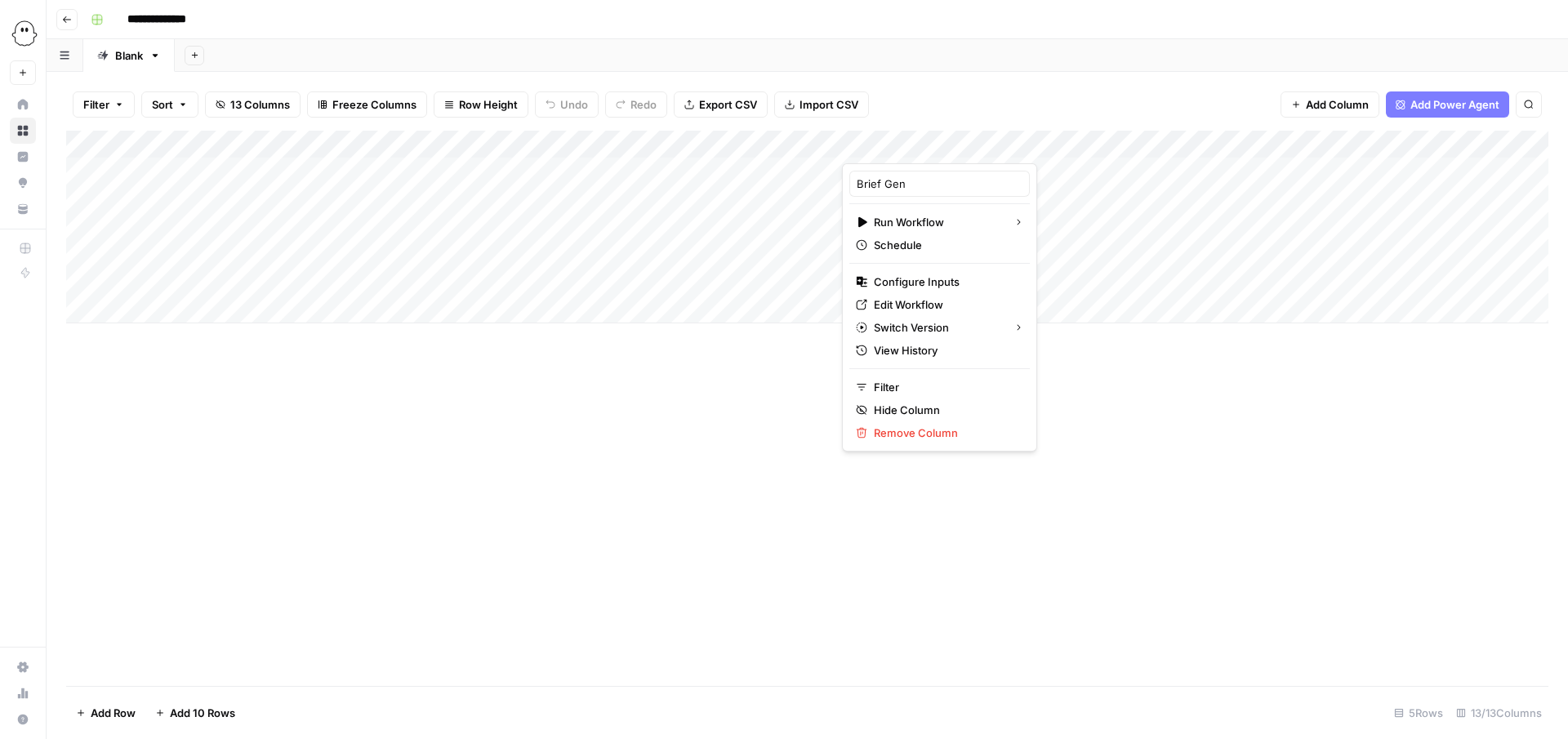
click at [761, 379] on div "Add Column" at bounding box center [807, 408] width 1482 height 555
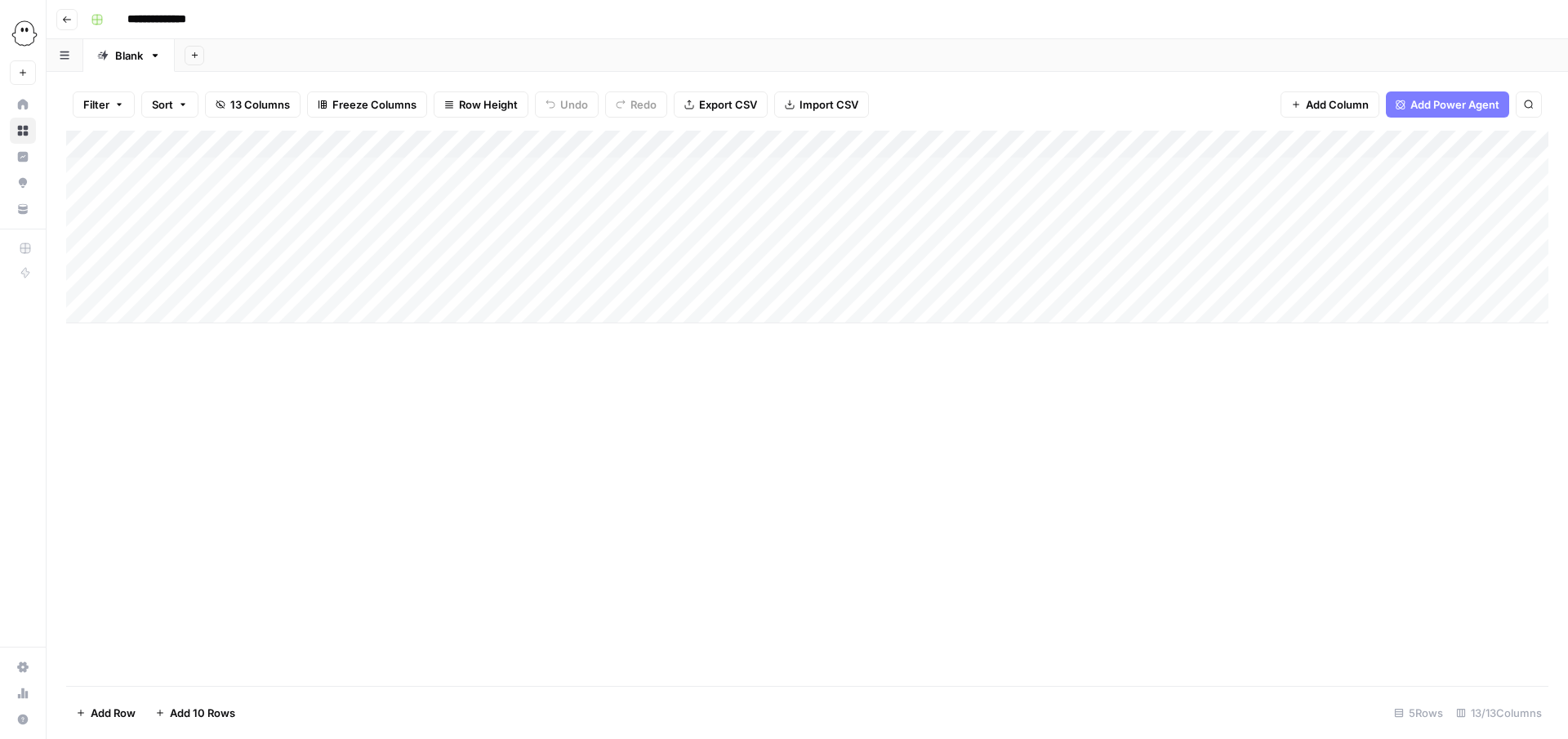
click at [954, 142] on div "Add Column" at bounding box center [807, 226] width 1482 height 192
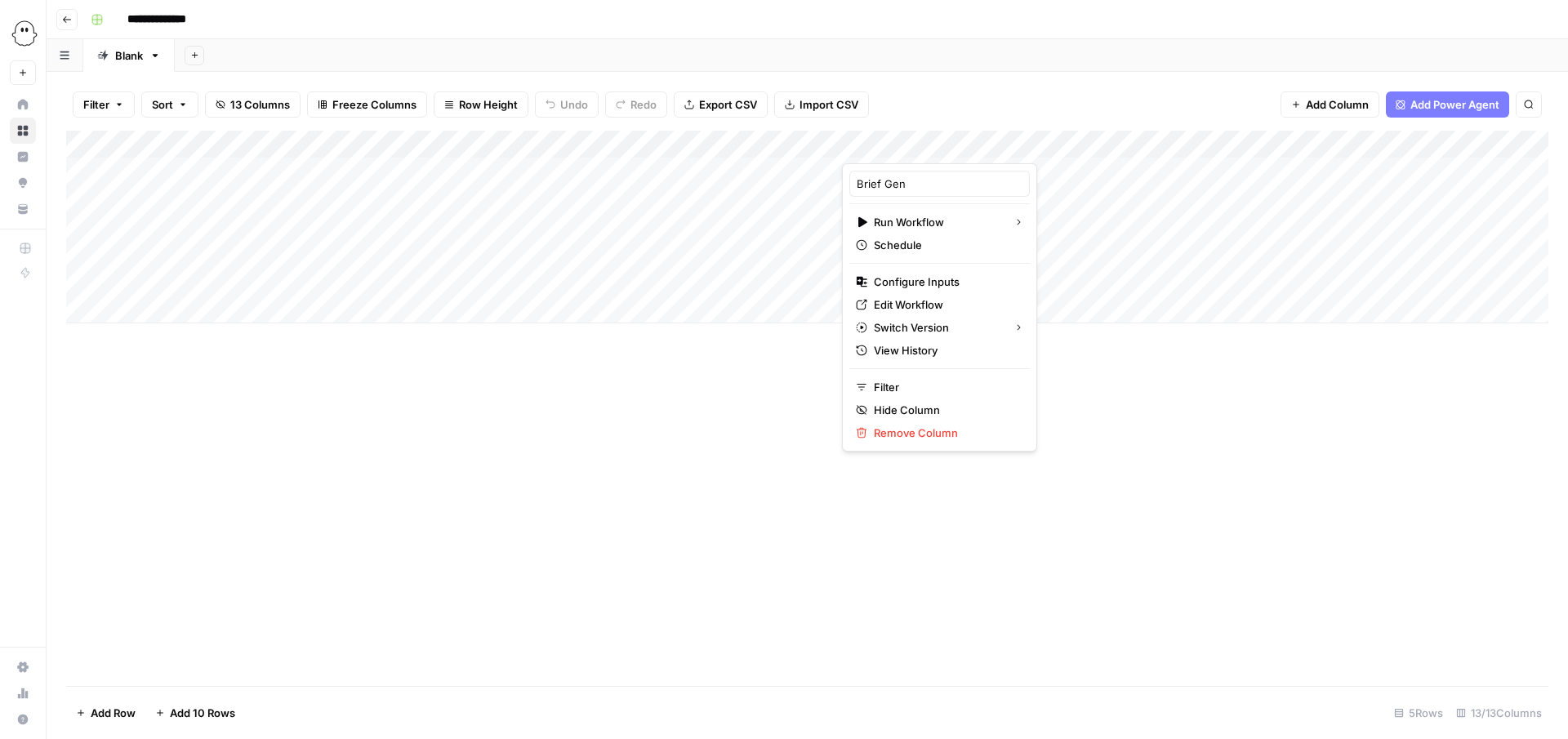
click at [918, 111] on div "Filter Sort 13 Columns Freeze Columns Row Height Undo Redo Export CSV Import CS…" at bounding box center [807, 105] width 1482 height 52
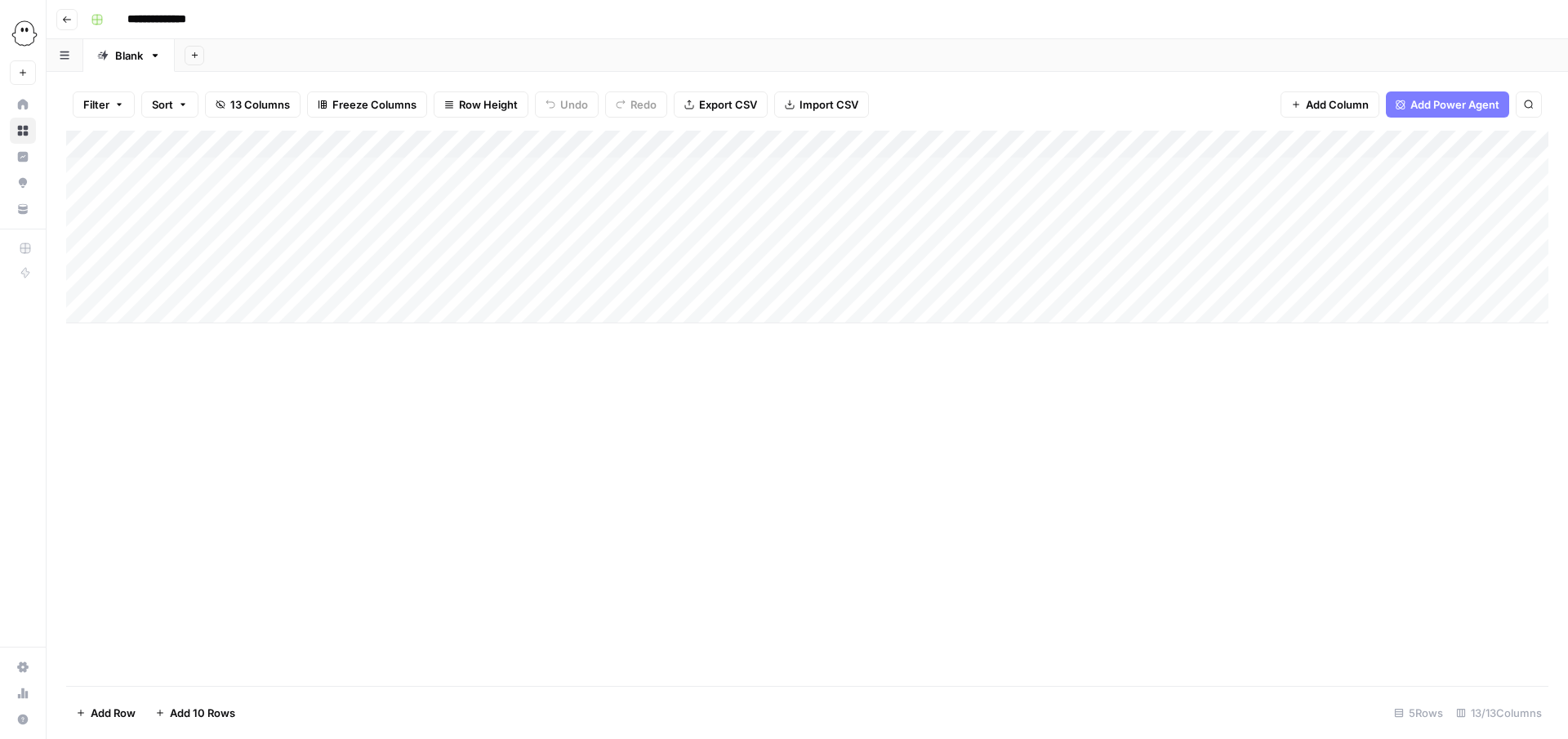
click at [1034, 138] on div "Add Column" at bounding box center [807, 226] width 1482 height 192
click at [1096, 88] on div "Filter Sort 13 Columns Freeze Columns Row Height Undo Redo Export CSV Import CS…" at bounding box center [807, 105] width 1482 height 52
